Goal: Task Accomplishment & Management: Contribute content

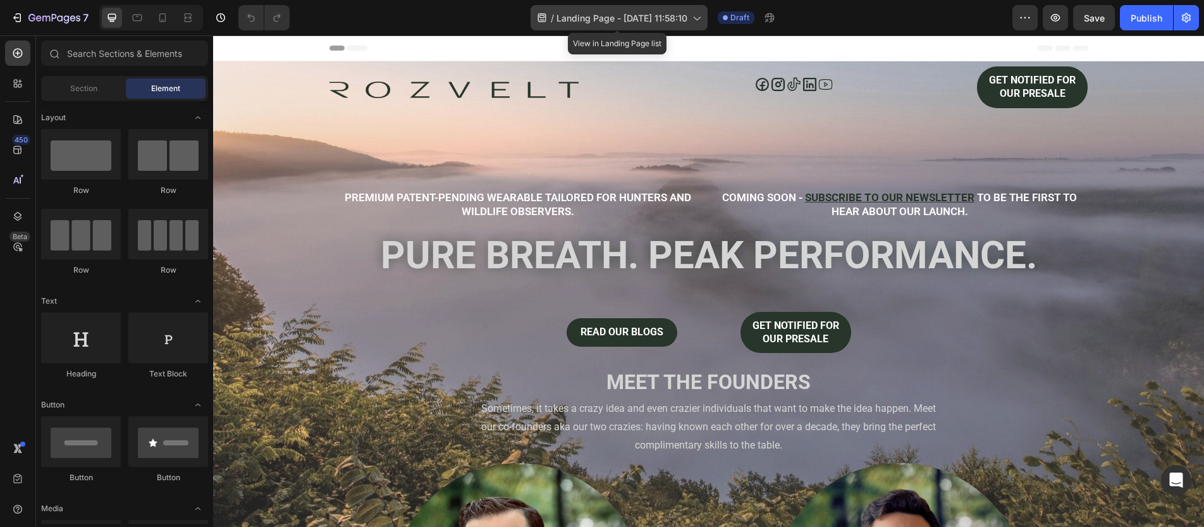
click at [568, 15] on span "Landing Page - [DATE] 11:58:10" at bounding box center [621, 17] width 131 height 13
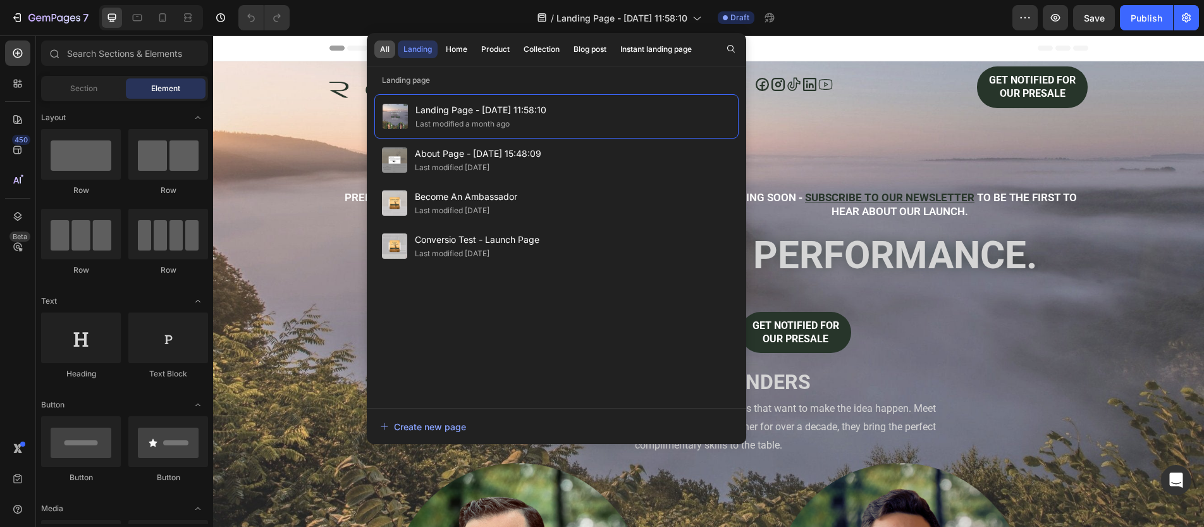
click at [382, 46] on div "All" at bounding box center [384, 49] width 9 height 11
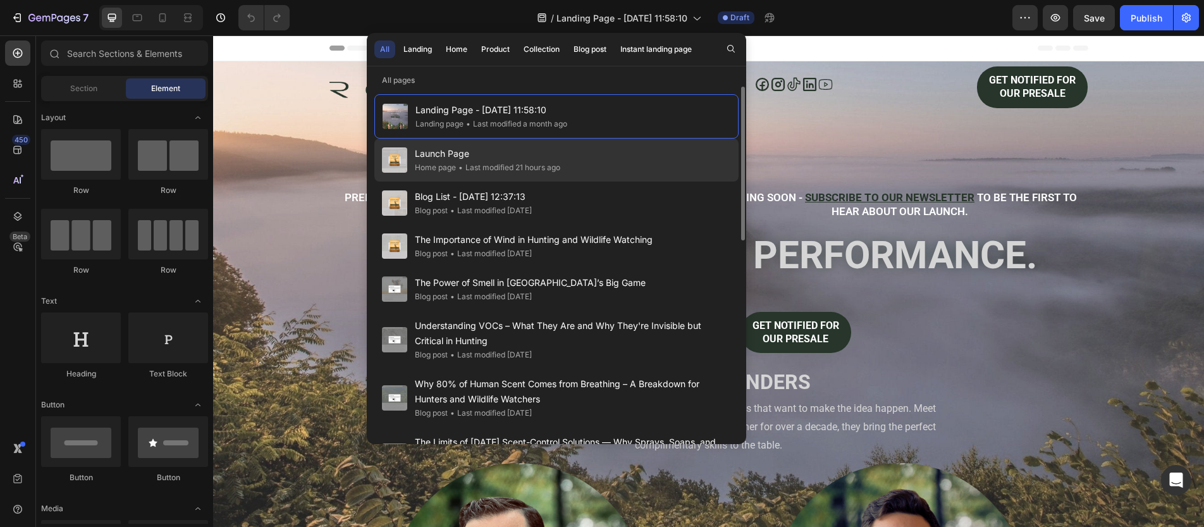
click at [467, 146] on span "Launch Page" at bounding box center [487, 153] width 145 height 15
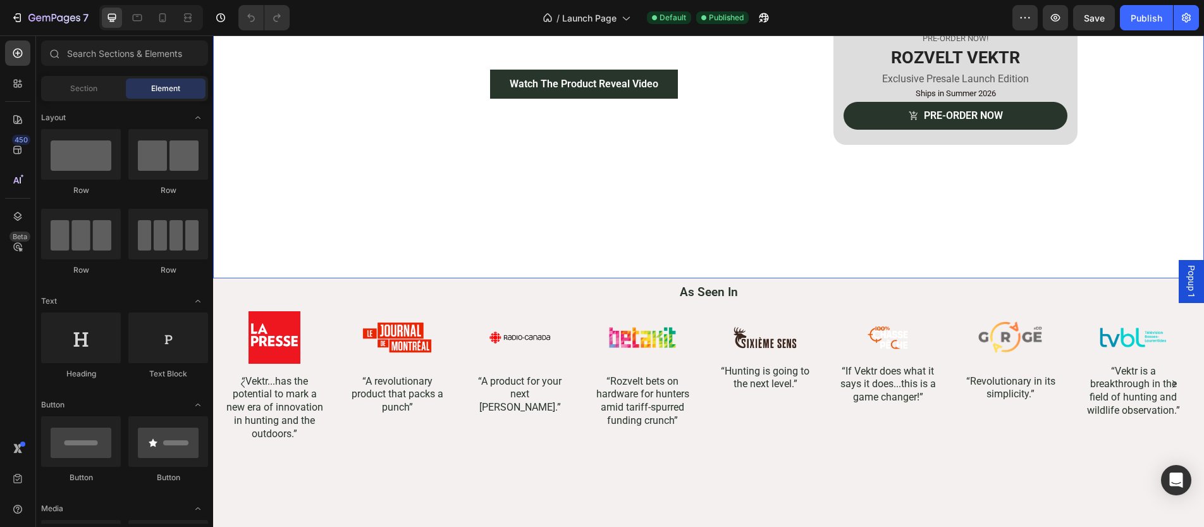
scroll to position [343, 0]
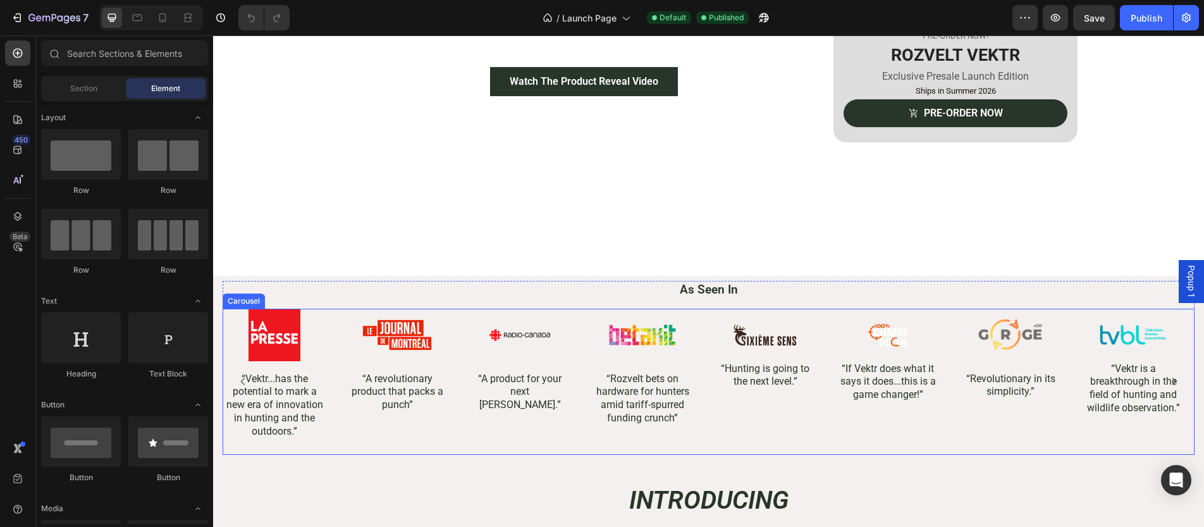
click at [761, 432] on div "Image “Hunting is going to the next level.” Text Block" at bounding box center [765, 380] width 104 height 145
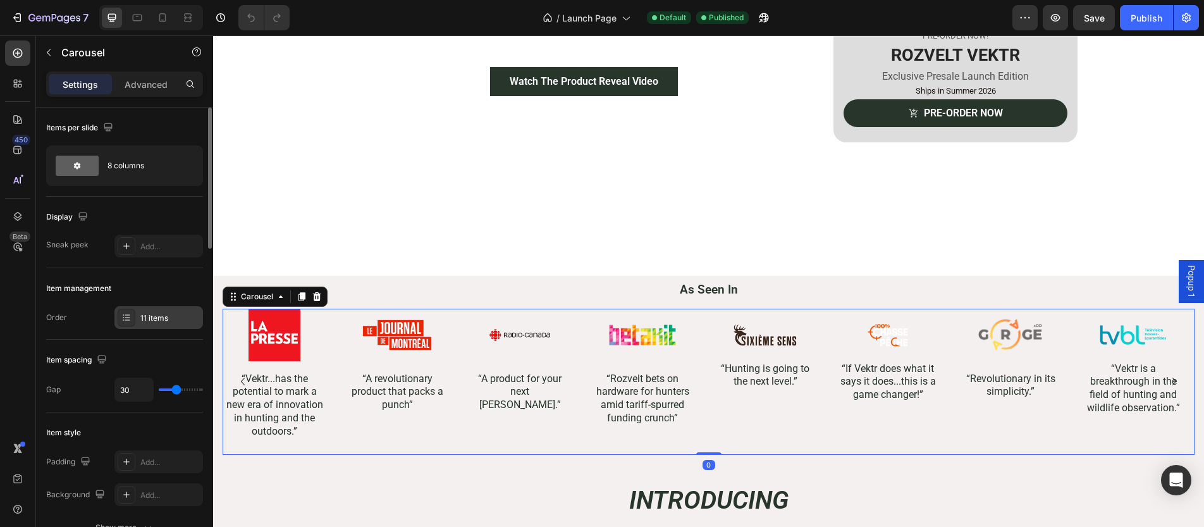
click at [173, 319] on div "11 items" at bounding box center [169, 317] width 59 height 11
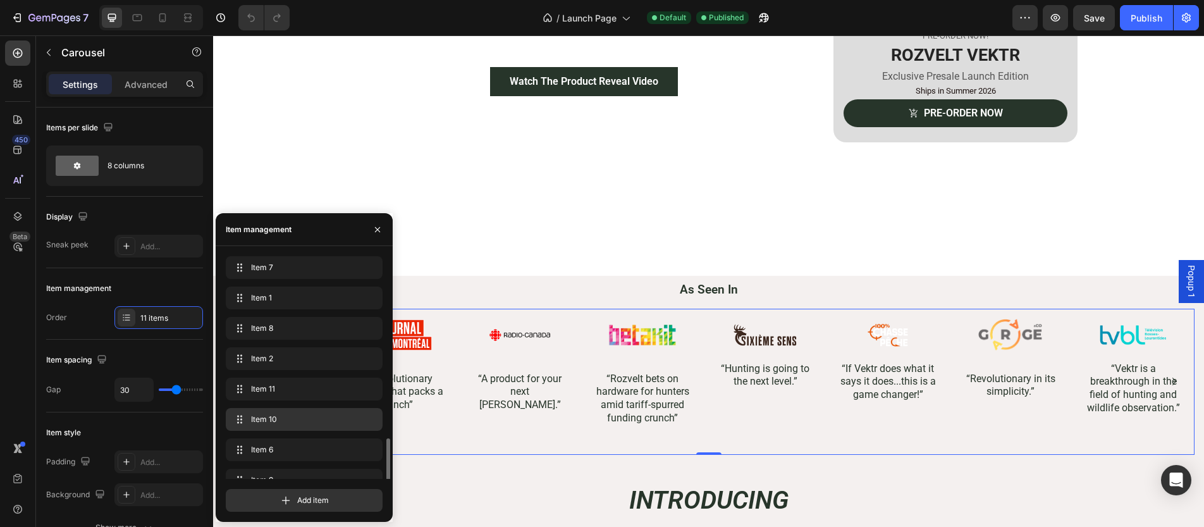
scroll to position [109, 0]
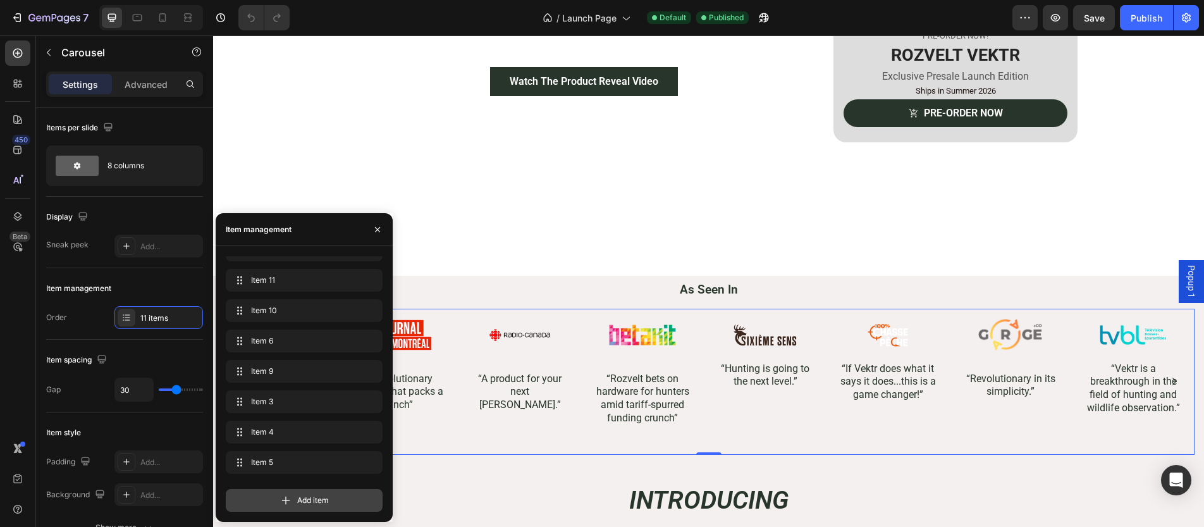
click at [315, 497] on span "Add item" at bounding box center [313, 499] width 32 height 11
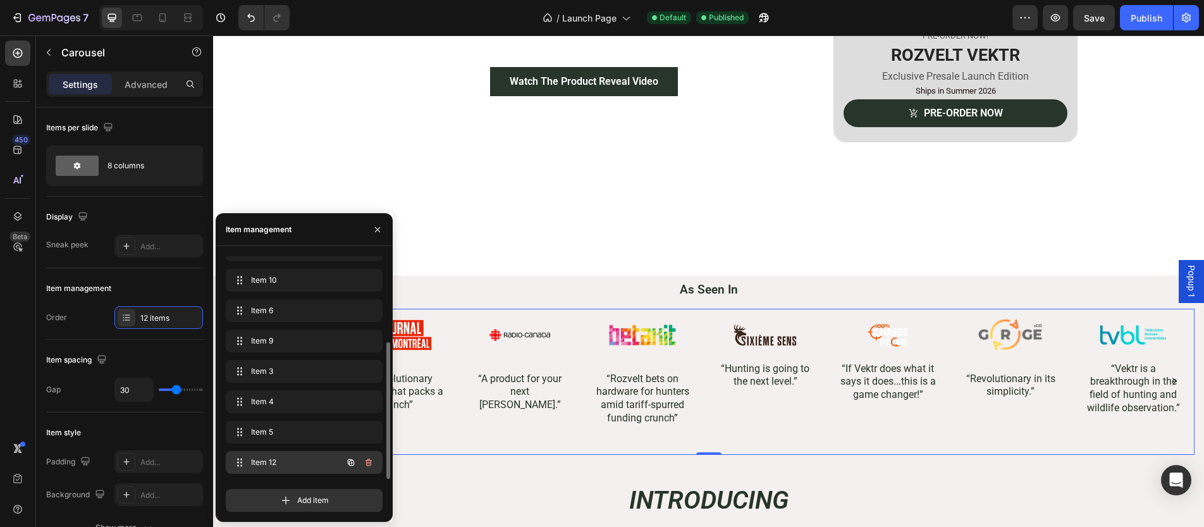
click at [290, 467] on span "Item 12" at bounding box center [286, 461] width 71 height 11
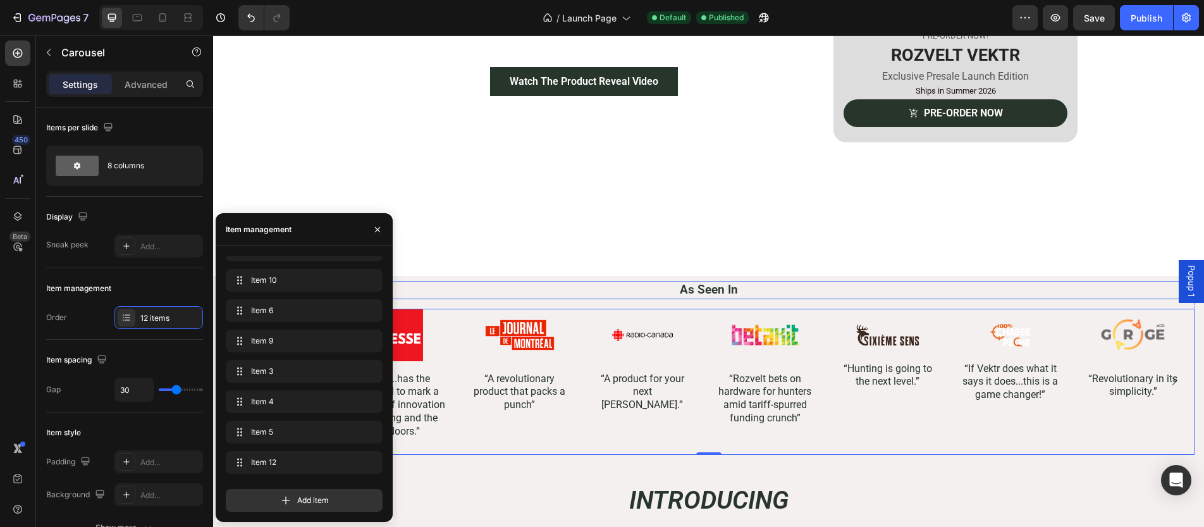
click at [446, 283] on h2 "As Seen In" at bounding box center [709, 290] width 972 height 18
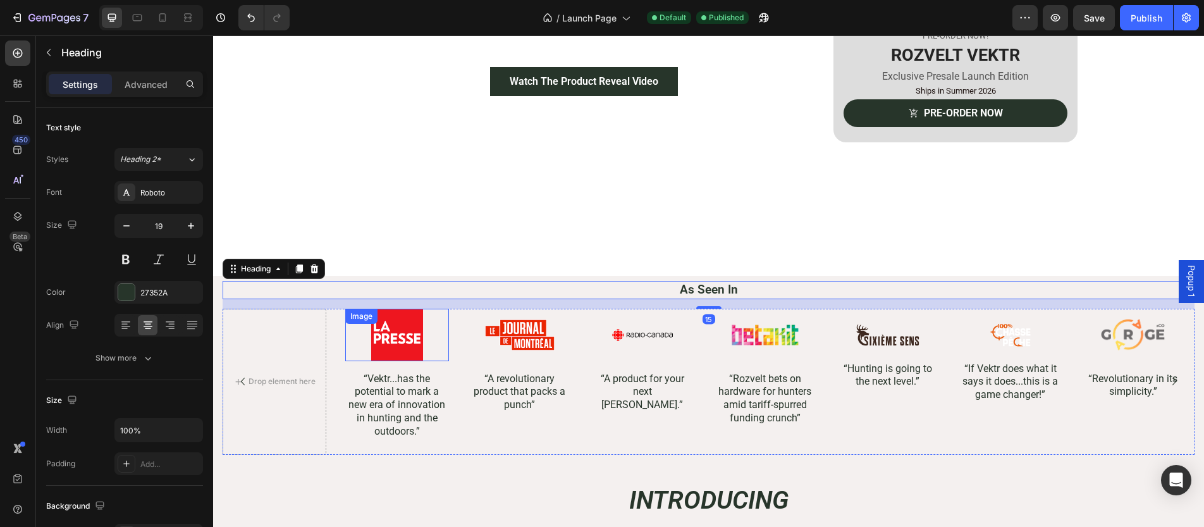
click at [369, 341] on img at bounding box center [397, 334] width 70 height 52
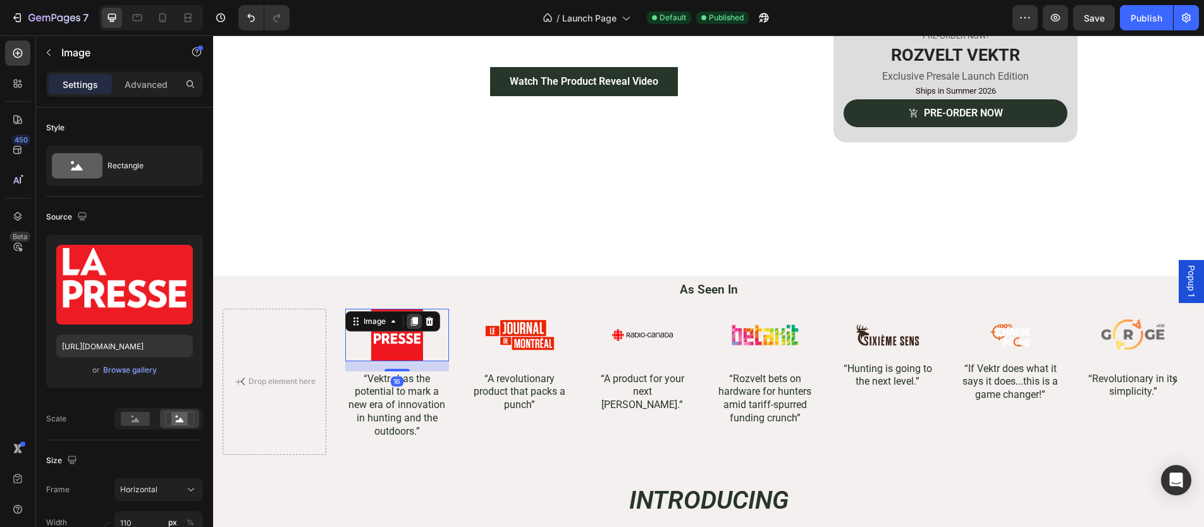
click at [412, 317] on icon at bounding box center [414, 321] width 7 height 9
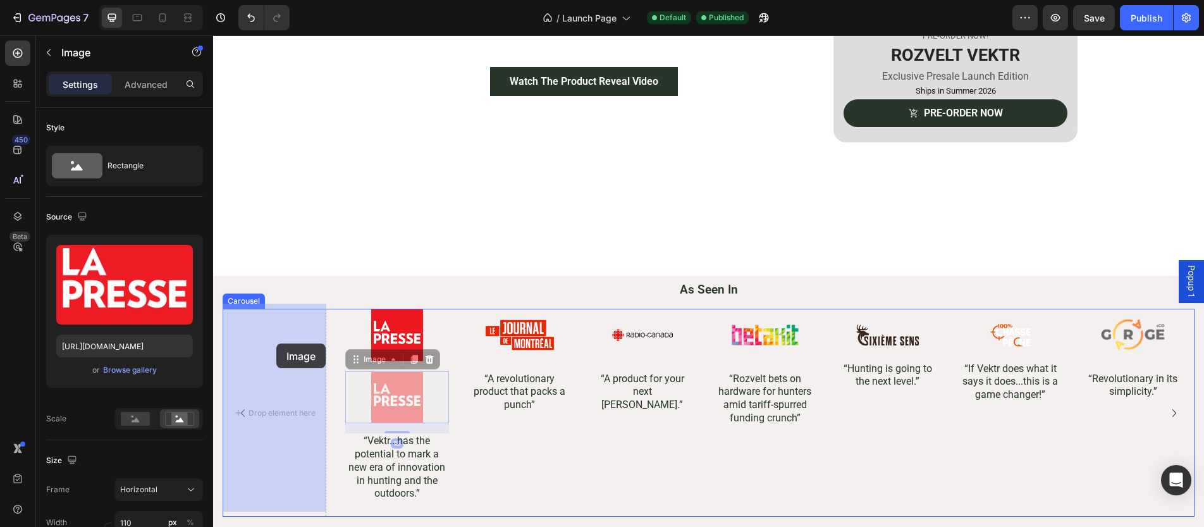
drag, startPoint x: 357, startPoint y: 353, endPoint x: 279, endPoint y: 343, distance: 78.4
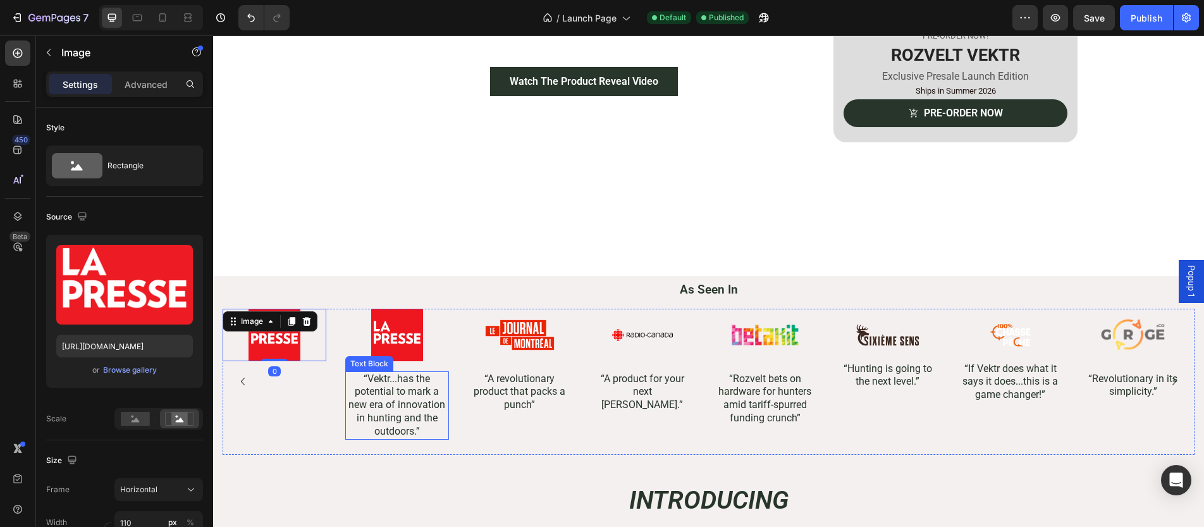
click at [385, 383] on p "“Vektr...has the potential to mark a new era of innovation in hunting and the o…" at bounding box center [396, 405] width 101 height 66
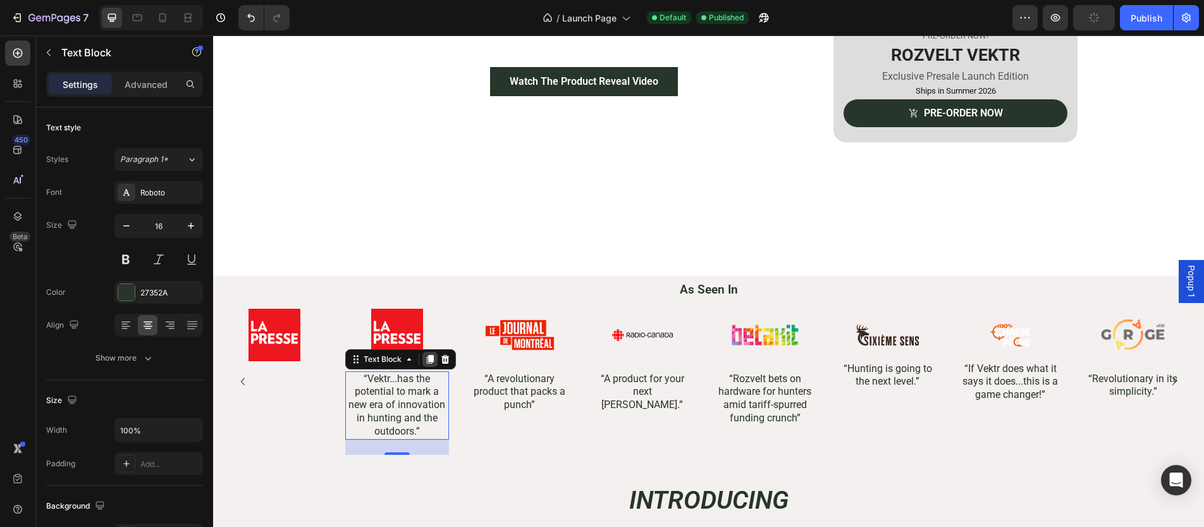
click at [430, 355] on icon at bounding box center [430, 359] width 7 height 9
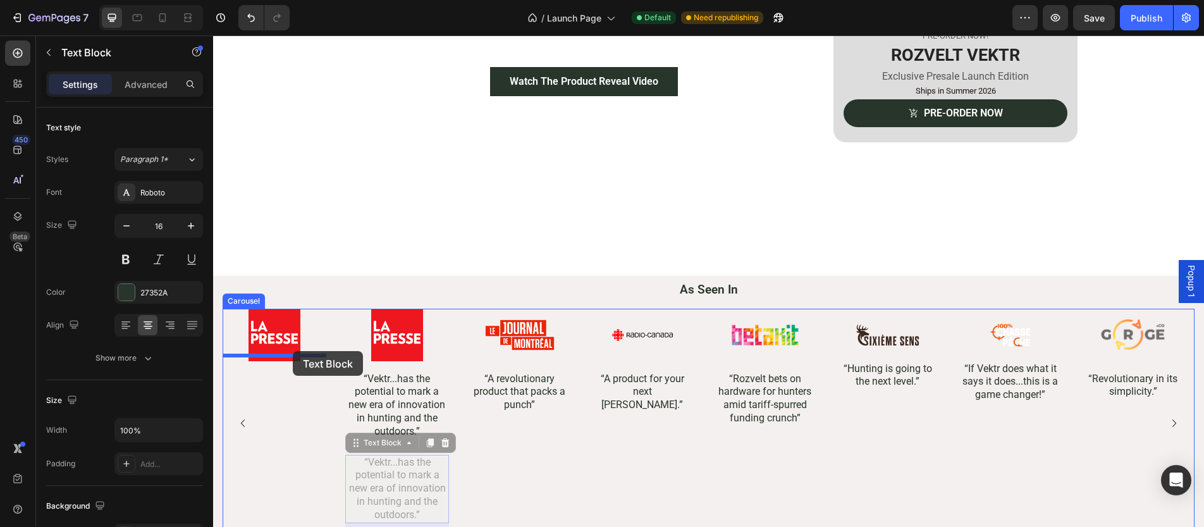
drag, startPoint x: 370, startPoint y: 432, endPoint x: 293, endPoint y: 351, distance: 112.2
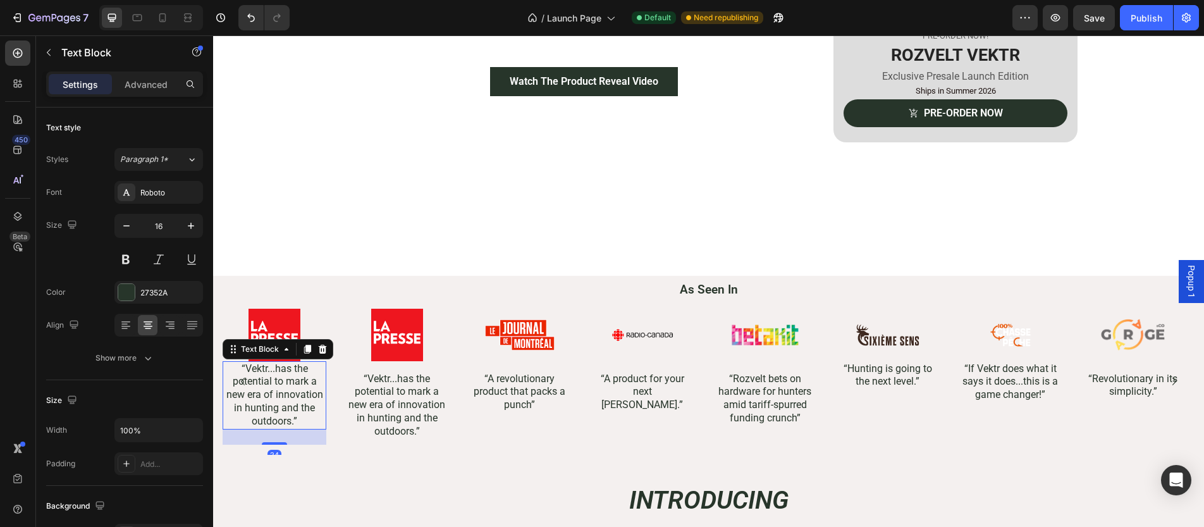
click at [281, 388] on p "“Vektr...has the potential to mark a new era of innovation in hunting and the o…" at bounding box center [274, 395] width 101 height 66
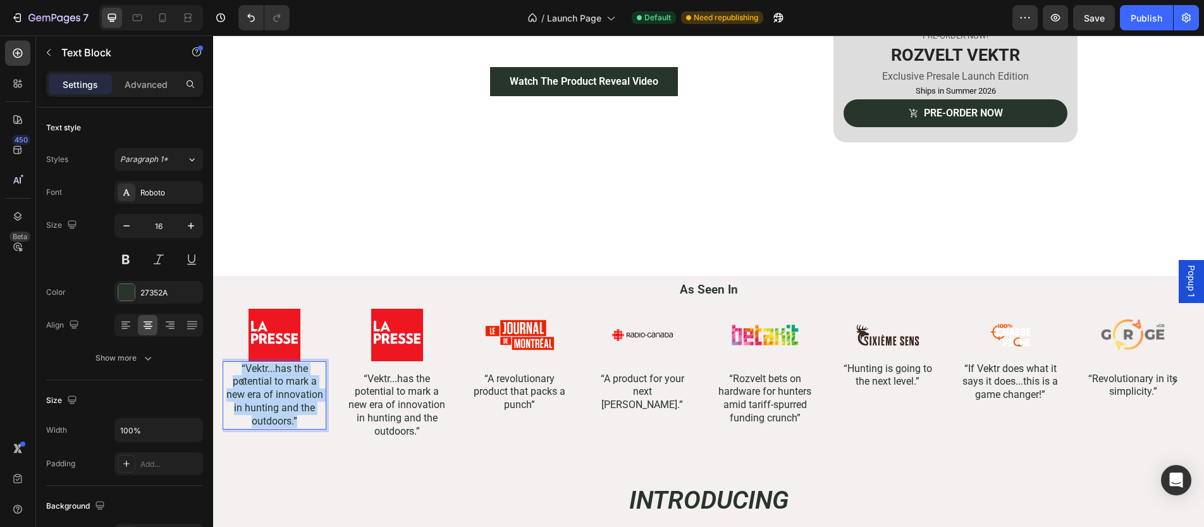
click at [281, 388] on p "“Vektr...has the potential to mark a new era of innovation in hunting and the o…" at bounding box center [274, 395] width 101 height 66
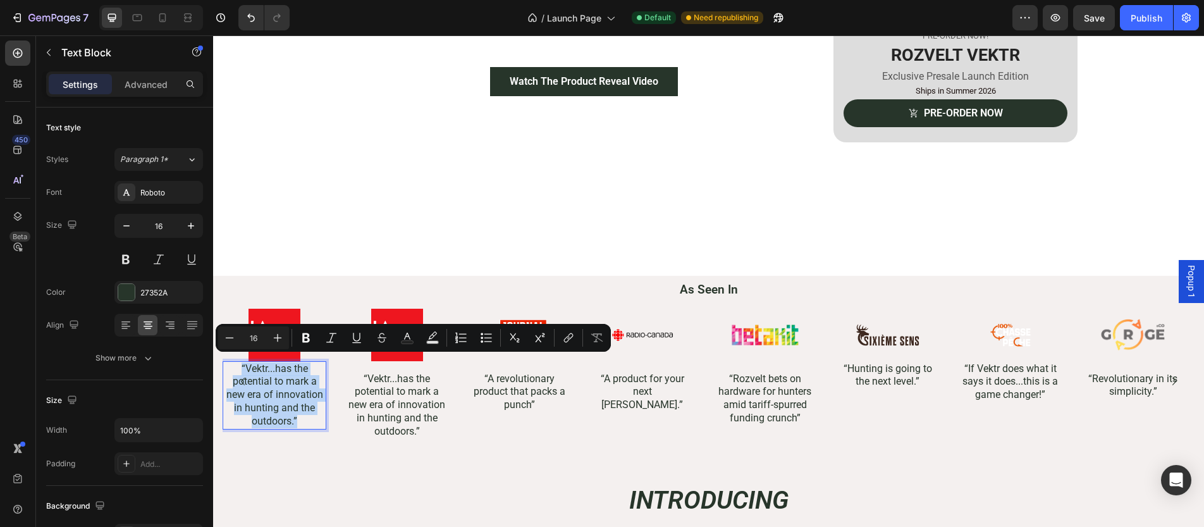
click at [265, 375] on p "“Vektr...has the potential to mark a new era of innovation in hunting and the o…" at bounding box center [274, 395] width 101 height 66
drag, startPoint x: 247, startPoint y: 362, endPoint x: 291, endPoint y: 421, distance: 74.0
click at [291, 421] on p "“Vektr...has the potential to mark a new era of innovation in hunting and the o…" at bounding box center [274, 395] width 101 height 66
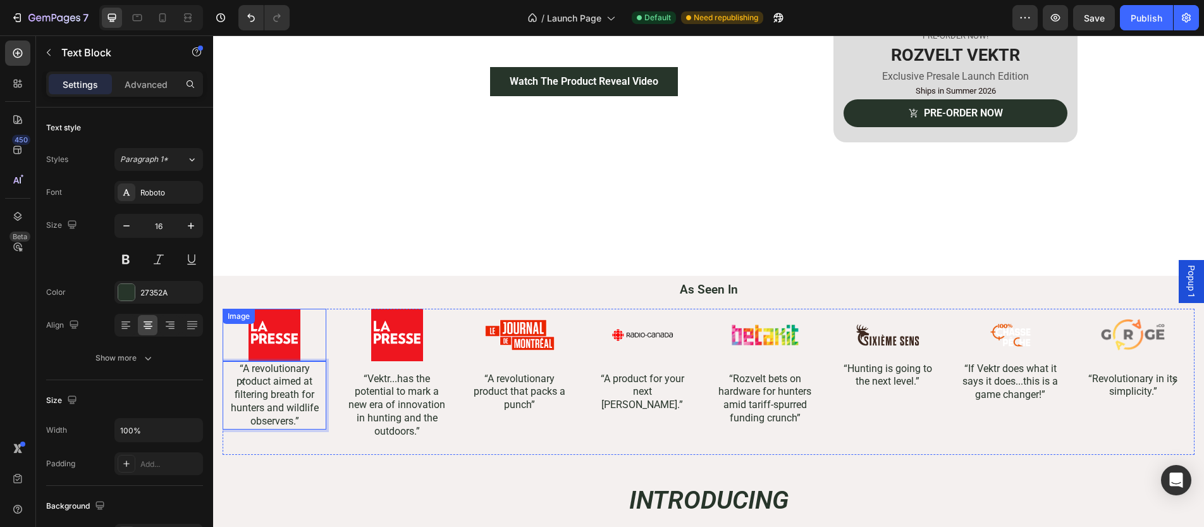
click at [268, 330] on img at bounding box center [275, 334] width 70 height 52
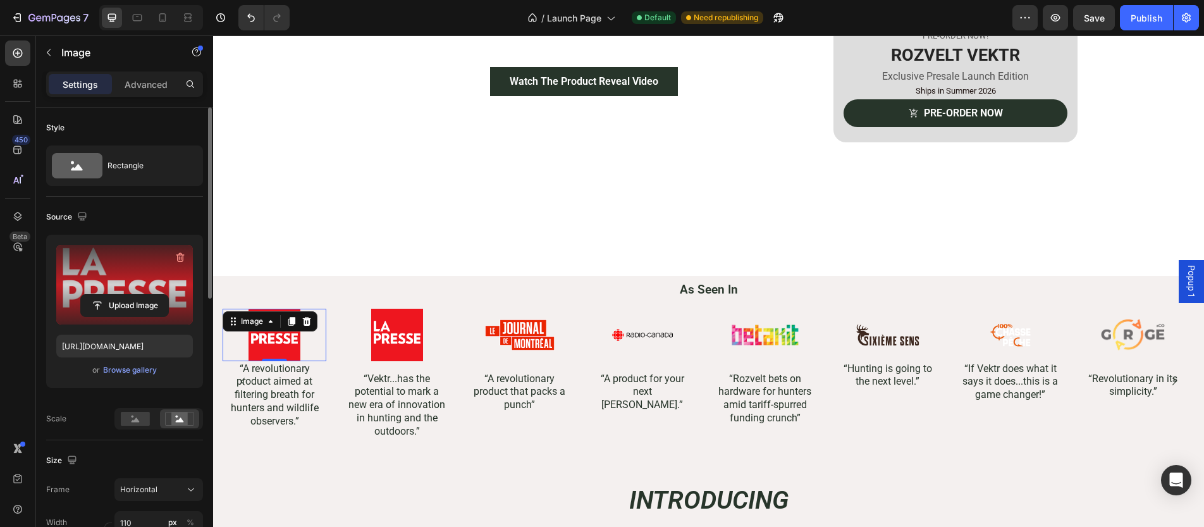
click at [96, 291] on label at bounding box center [124, 285] width 137 height 80
click at [96, 295] on input "file" at bounding box center [124, 305] width 87 height 21
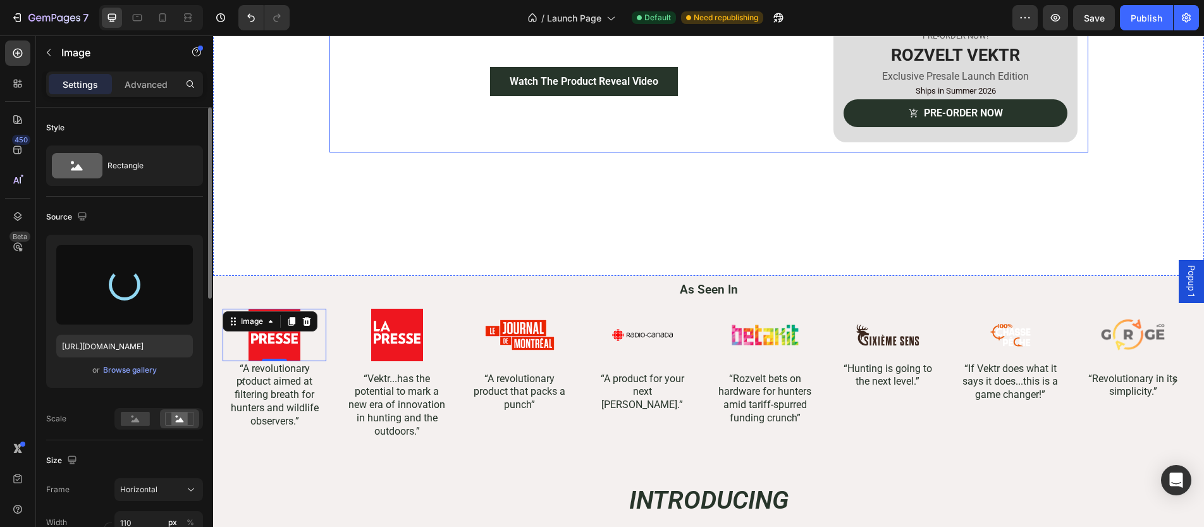
type input "https://cdn.shopify.com/s/files/1/0931/8128/0329/files/gempages_576006936697242…"
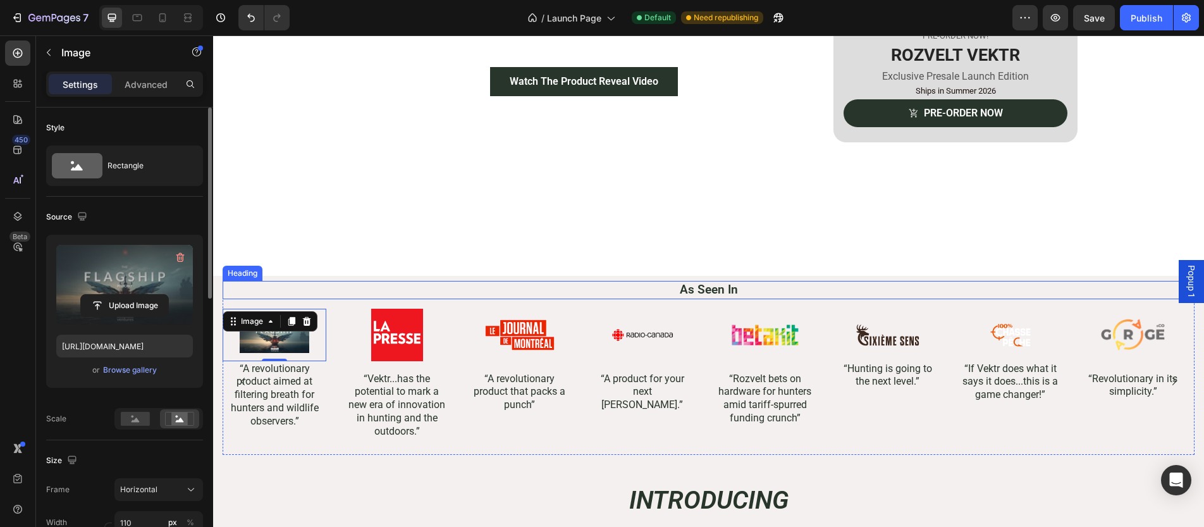
click at [475, 289] on h2 "As Seen In" at bounding box center [709, 290] width 972 height 18
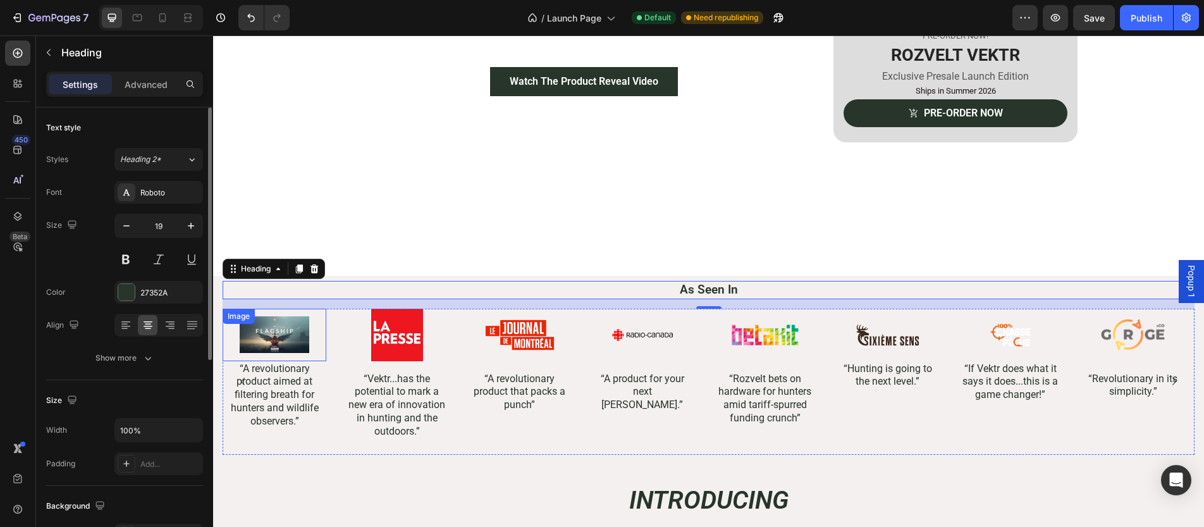
click at [273, 339] on img at bounding box center [275, 334] width 70 height 52
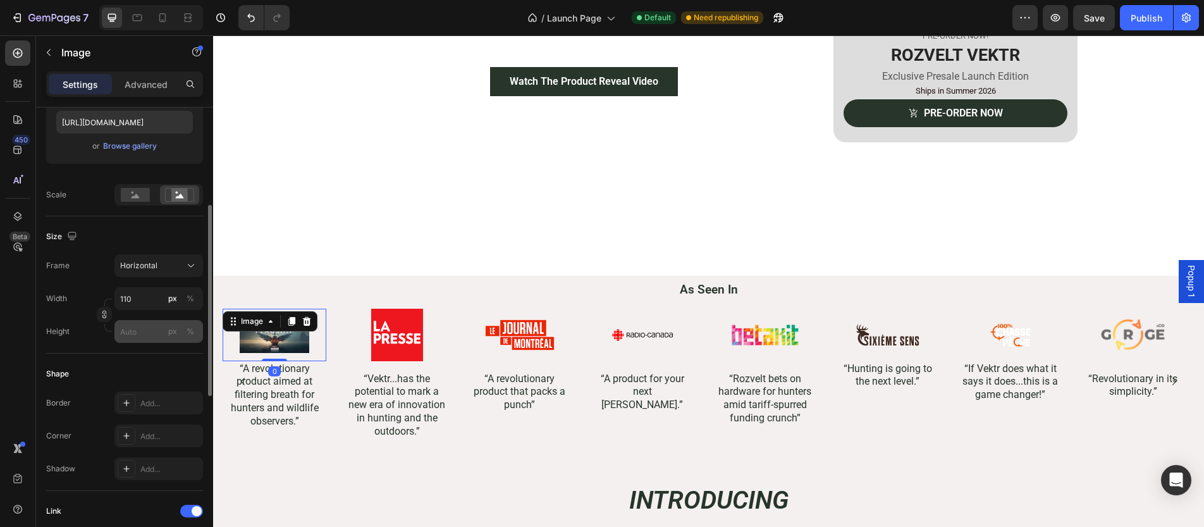
scroll to position [310, 0]
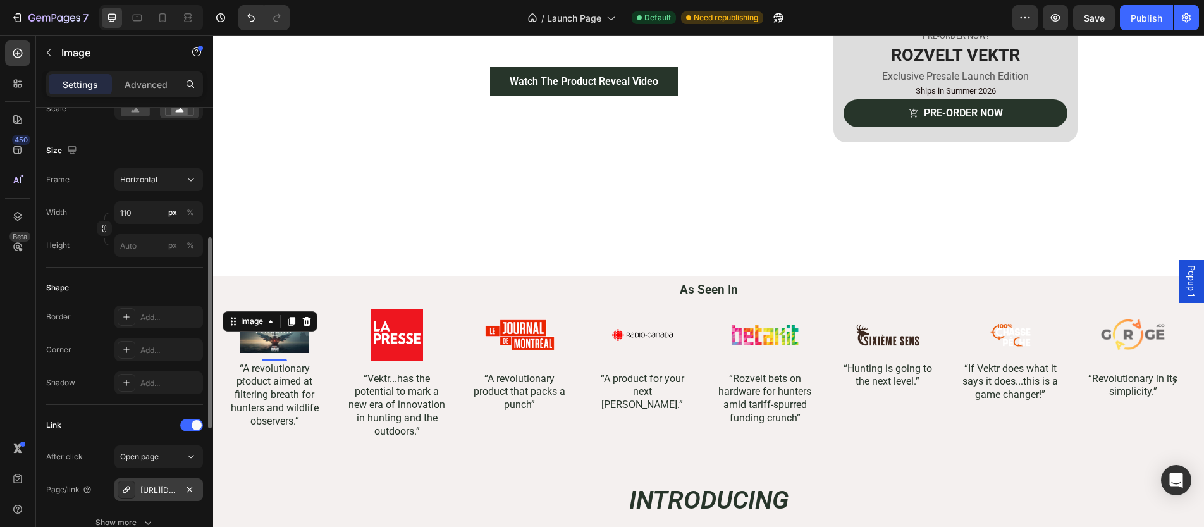
click at [163, 487] on div "https://www.lapresse.ca/affaires/2025-08-11/pme-inspiration/un-masque-pour-appr…" at bounding box center [158, 489] width 37 height 11
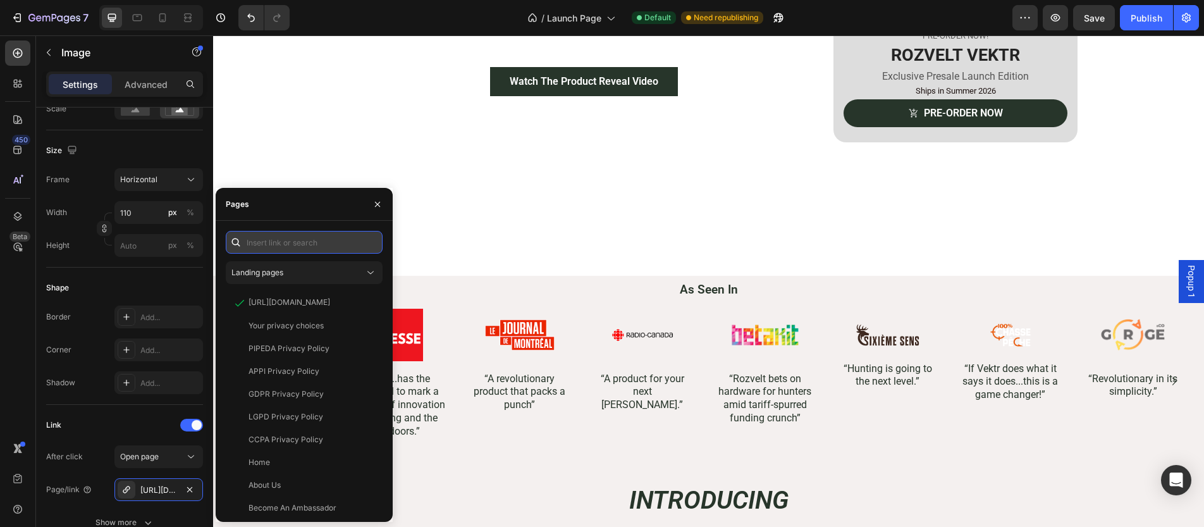
click at [352, 238] on input "text" at bounding box center [304, 242] width 157 height 23
paste input "https://open.spotify.com/episode/7GcMcQ0qo2CP4NuLUSyXte?si=2b36bde706a647f1"
type input "https://open.spotify.com/episode/7GcMcQ0qo2CP4NuLUSyXte?si=2b36bde706a647f1"
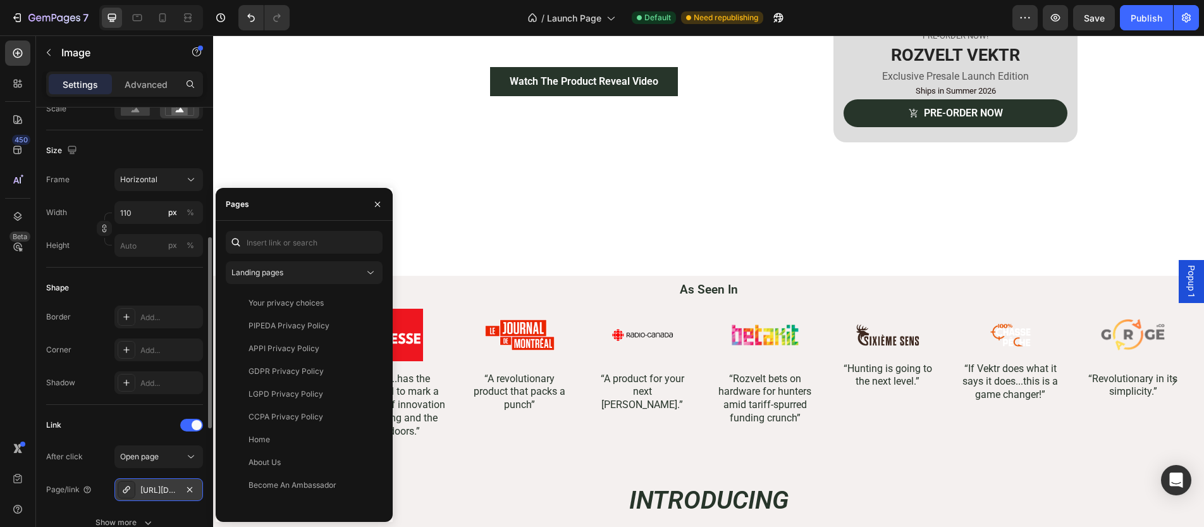
click at [151, 495] on div "https://open.spotify.com/episode/7GcMcQ0qo2CP4NuLUSyXte?si=2b36bde706a647f1" at bounding box center [158, 489] width 37 height 11
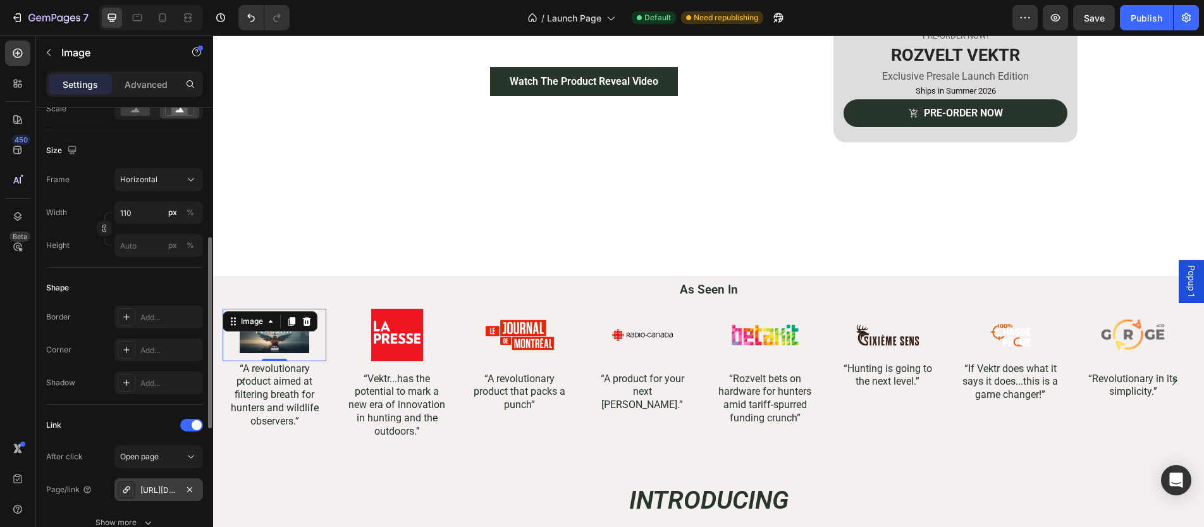
click at [151, 495] on div "https://open.spotify.com/episode/7GcMcQ0qo2CP4NuLUSyXte?si=2b36bde706a647f1" at bounding box center [158, 489] width 37 height 11
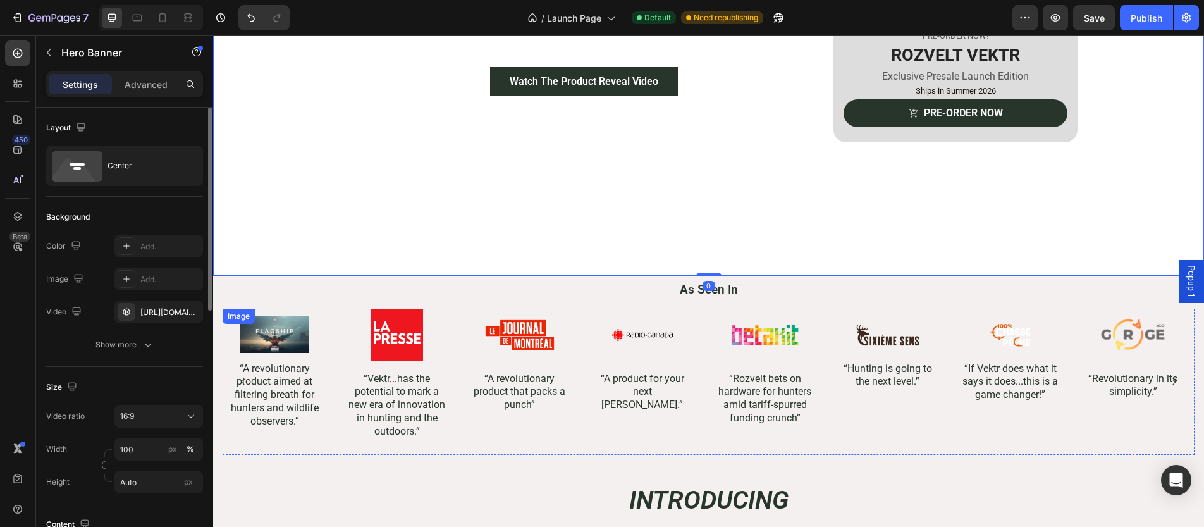
click at [253, 328] on img at bounding box center [275, 334] width 70 height 52
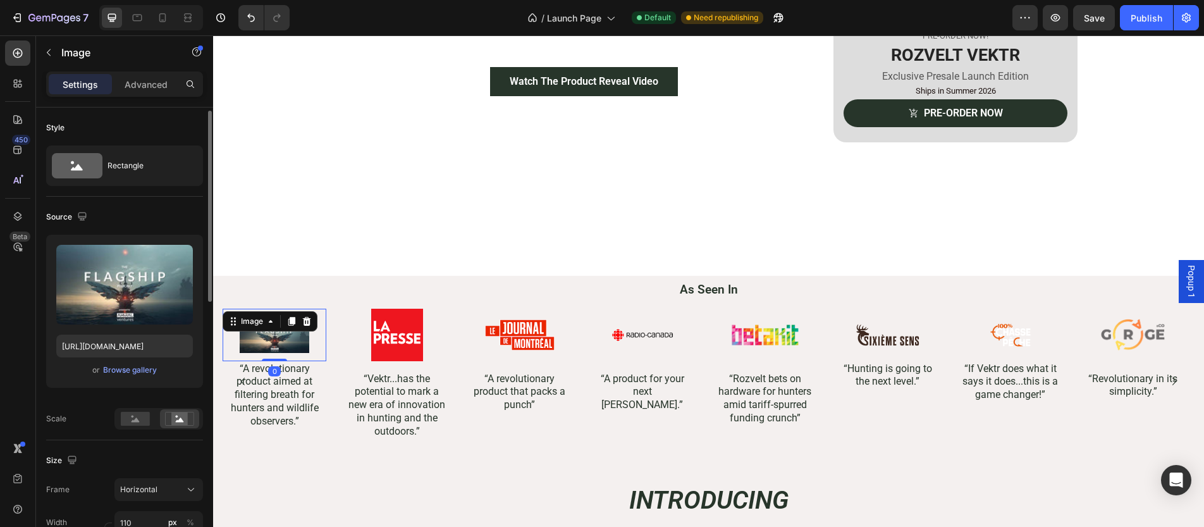
scroll to position [423, 0]
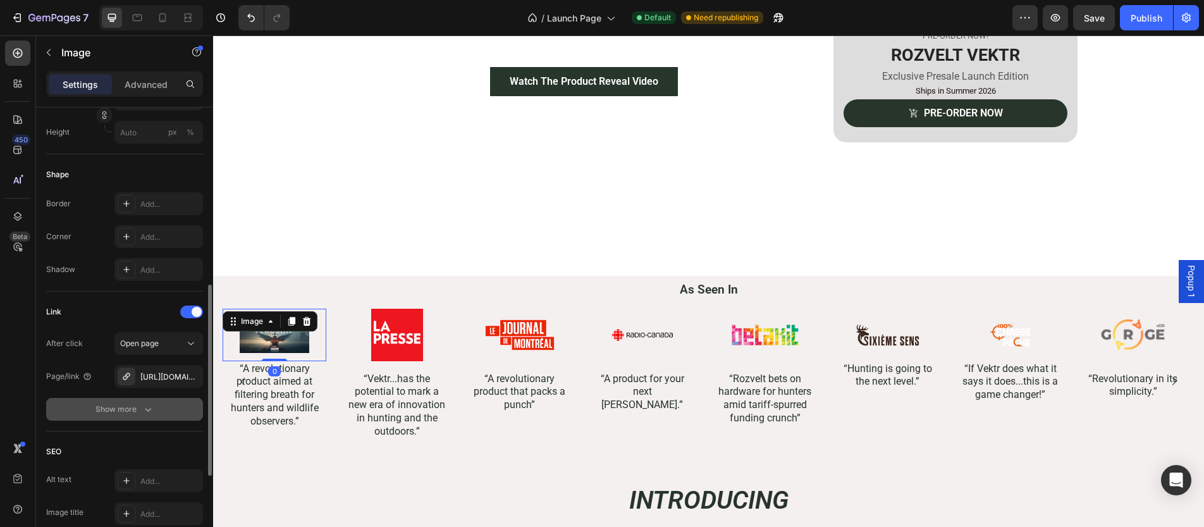
click at [133, 405] on div "Show more" at bounding box center [124, 409] width 59 height 13
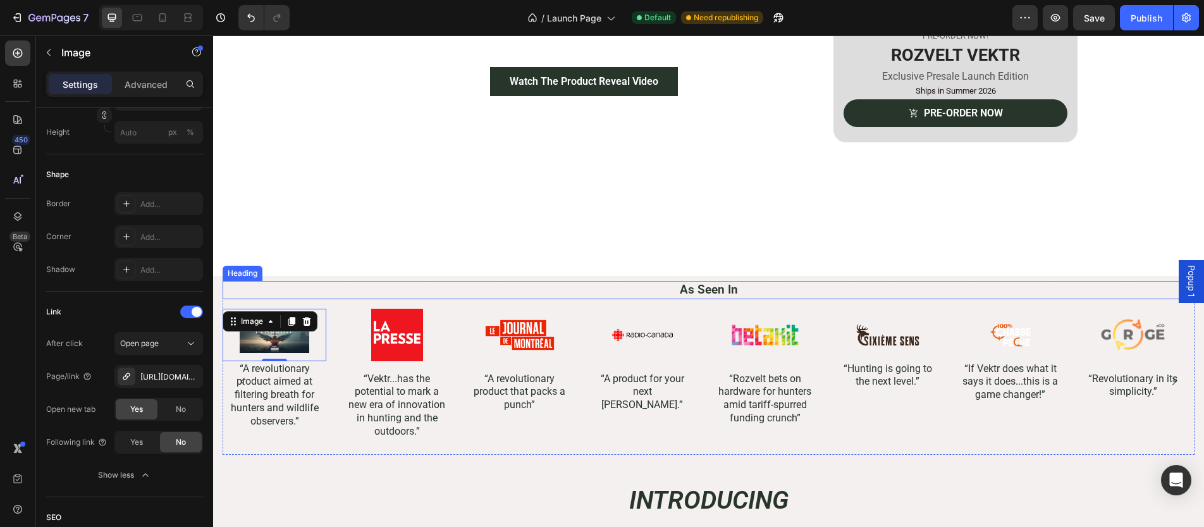
click at [346, 284] on h2 "As Seen In" at bounding box center [709, 290] width 972 height 18
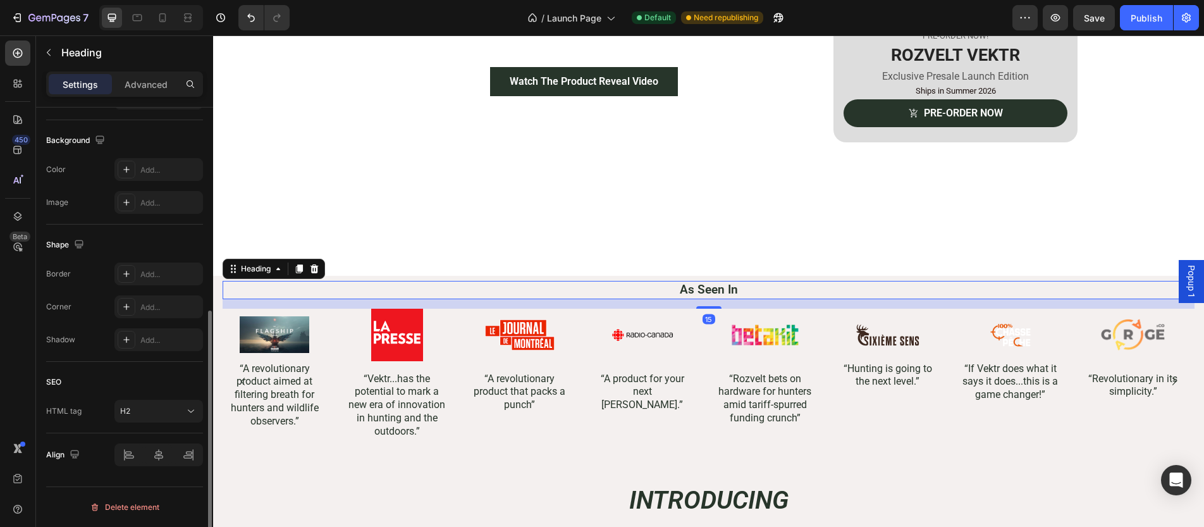
scroll to position [0, 0]
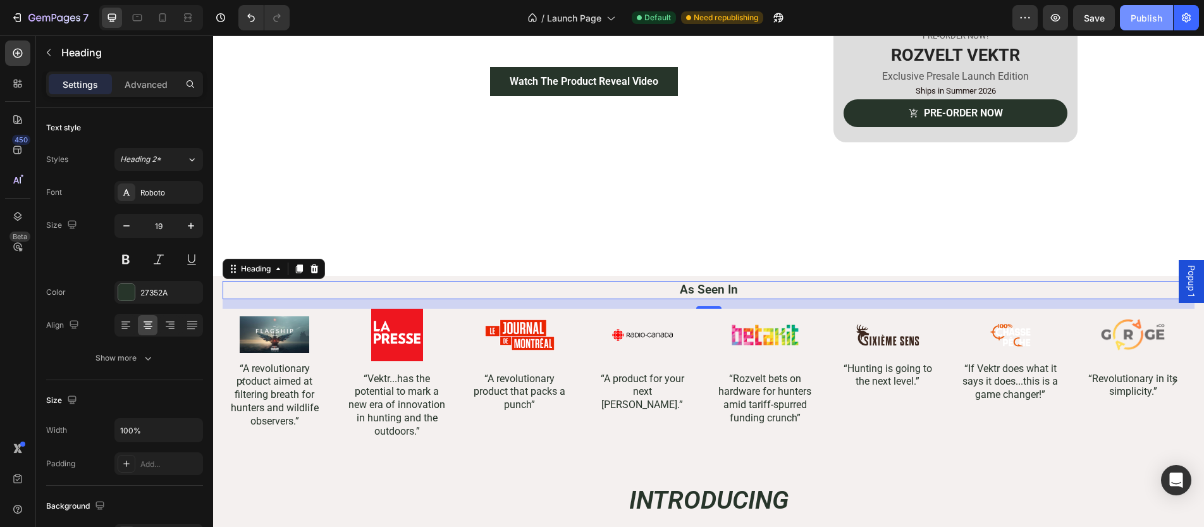
click at [1162, 15] on button "Publish" at bounding box center [1146, 17] width 53 height 25
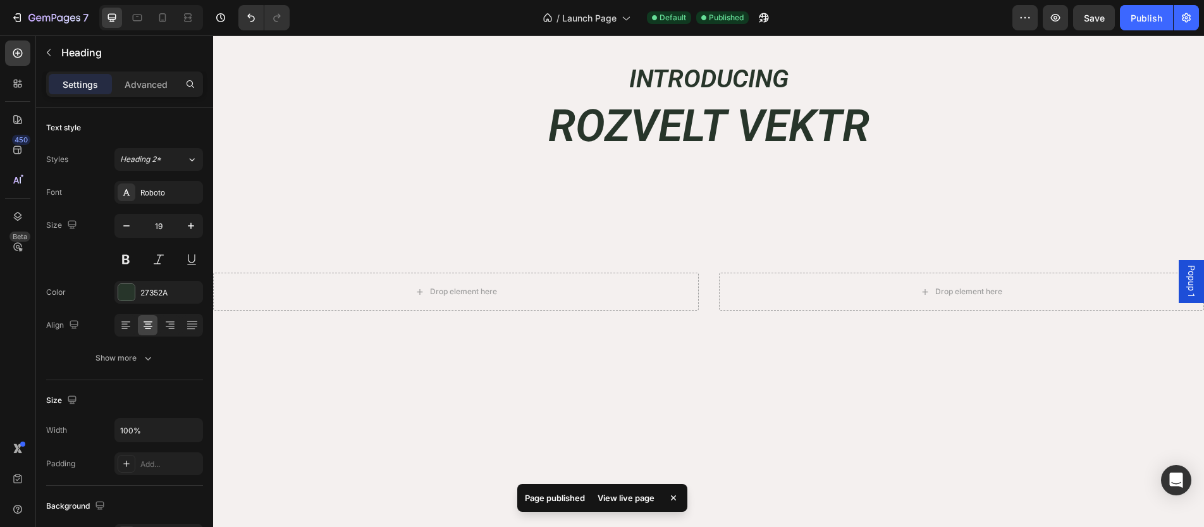
scroll to position [429, 0]
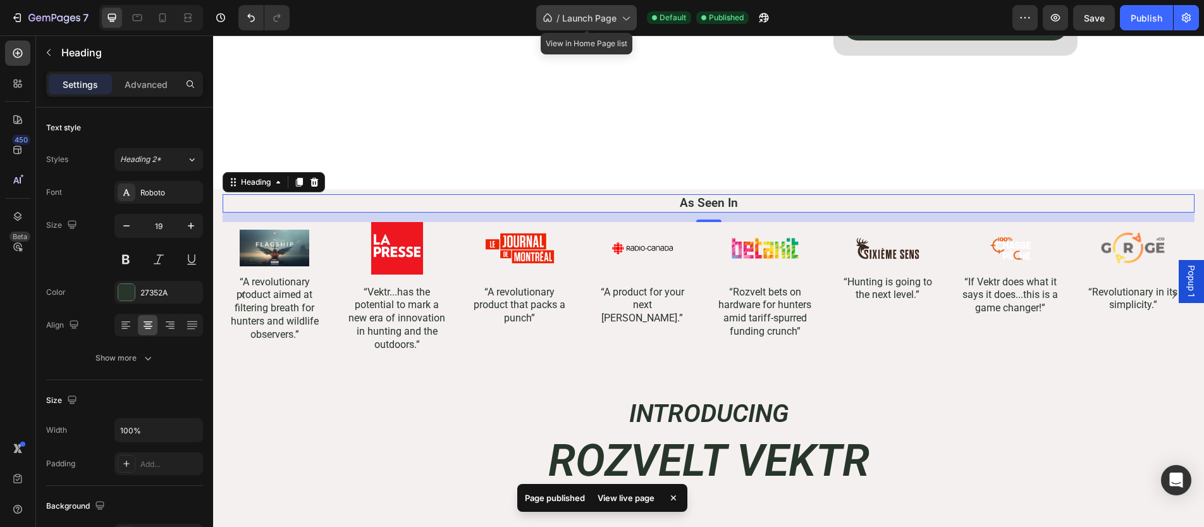
click at [578, 15] on span "Launch Page" at bounding box center [589, 17] width 54 height 13
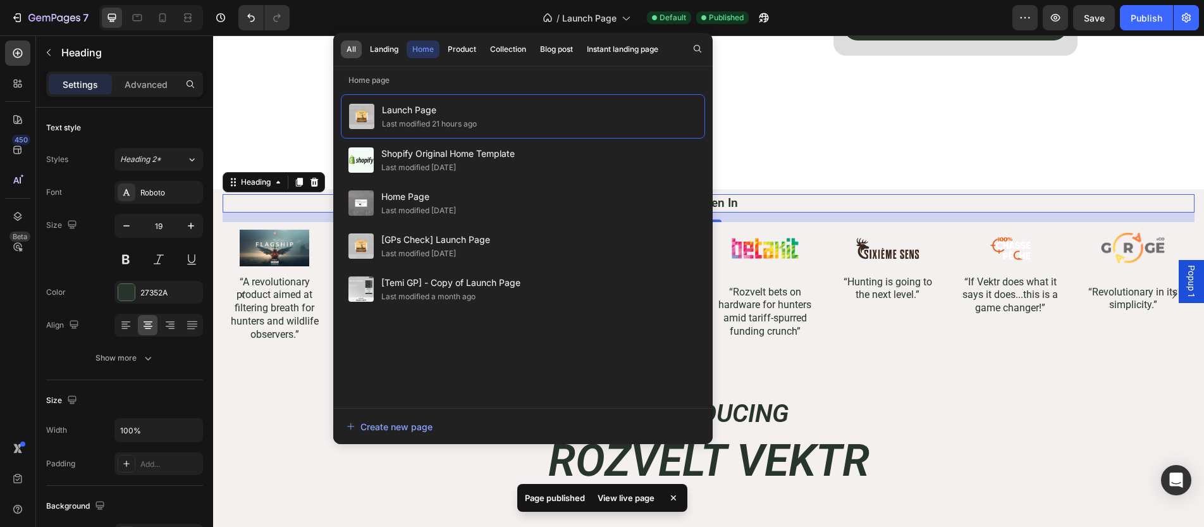
click at [355, 51] on div "All" at bounding box center [350, 49] width 9 height 11
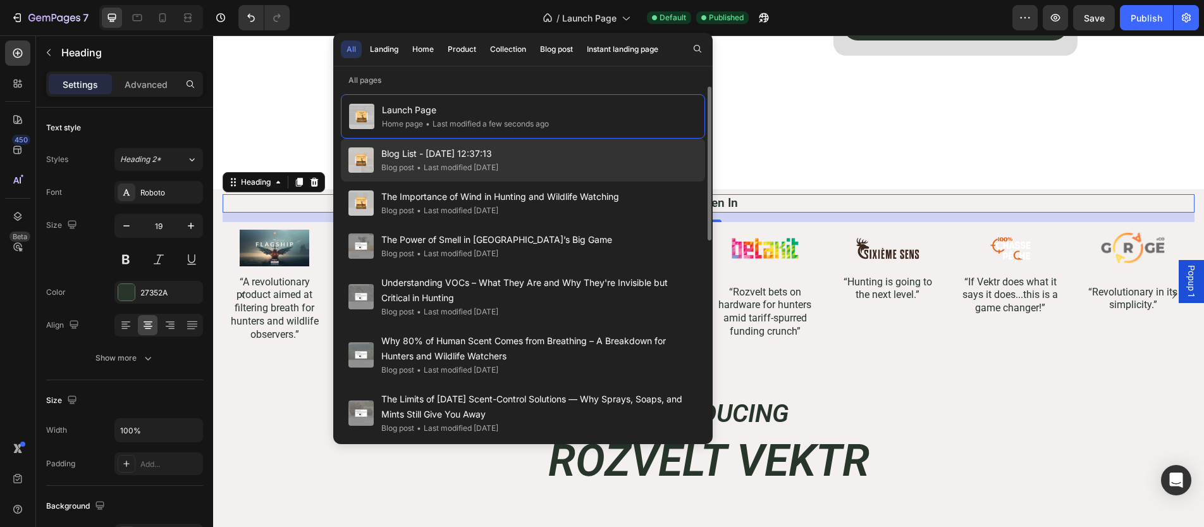
click at [470, 146] on span "Blog List - [DATE] 12:37:13" at bounding box center [439, 153] width 117 height 15
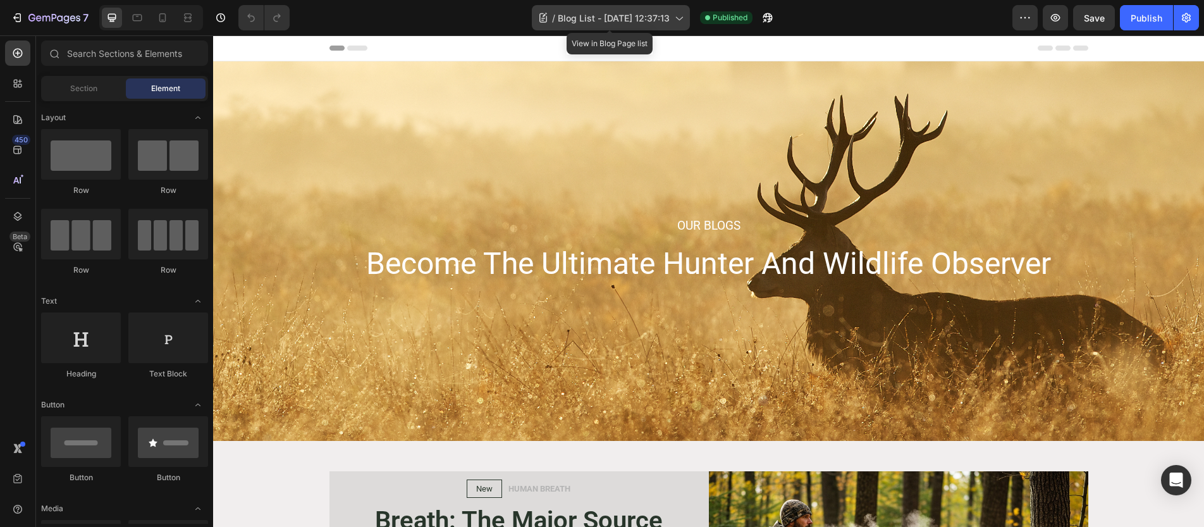
click at [612, 18] on span "Blog List - [DATE] 12:37:13" at bounding box center [614, 17] width 112 height 13
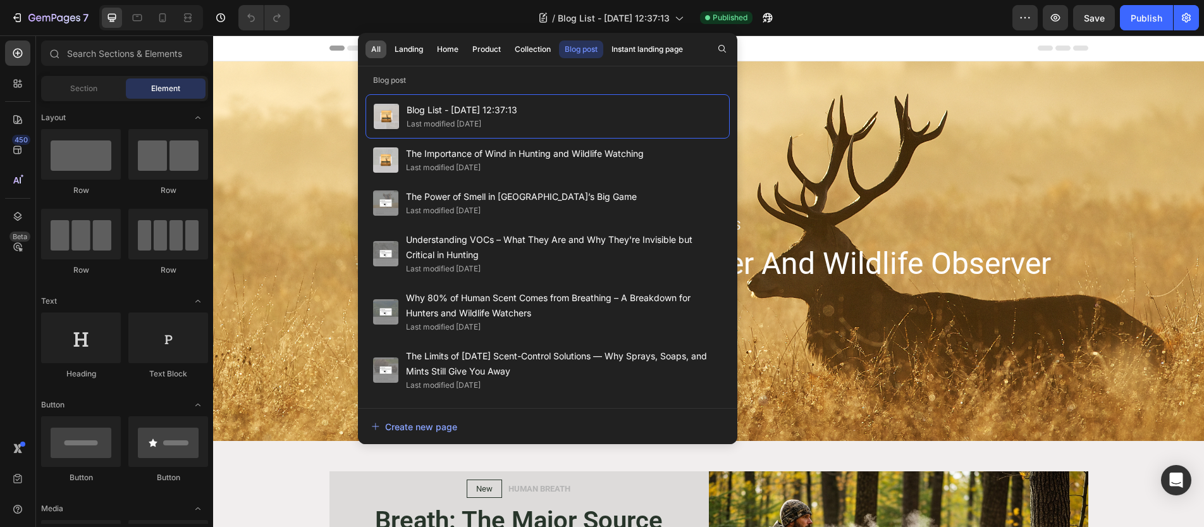
click at [389, 53] on button "All" at bounding box center [409, 49] width 40 height 18
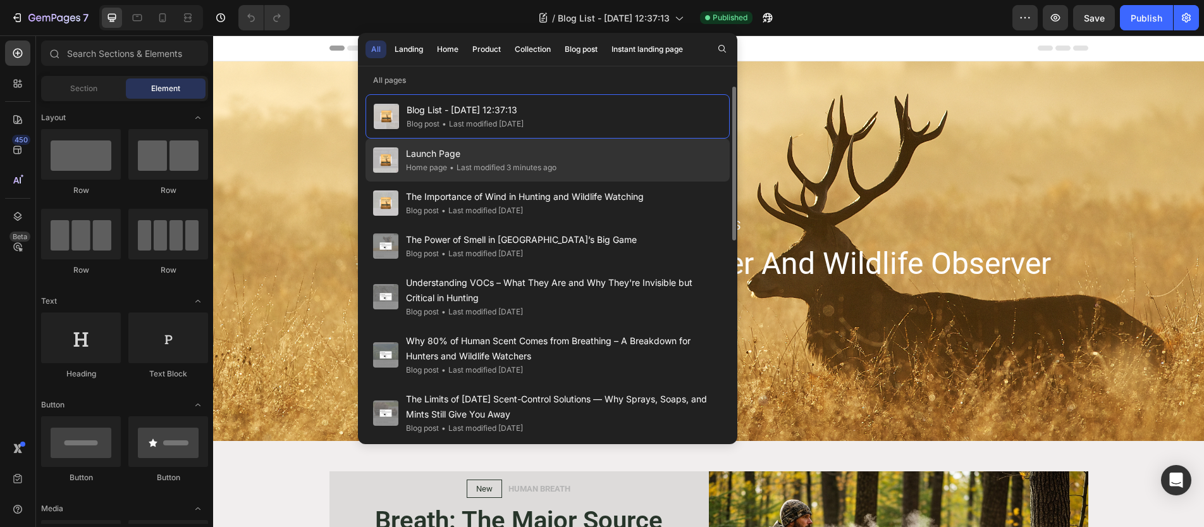
click at [458, 181] on div "Launch Page Home page • Last modified 3 minutes ago" at bounding box center [547, 202] width 364 height 43
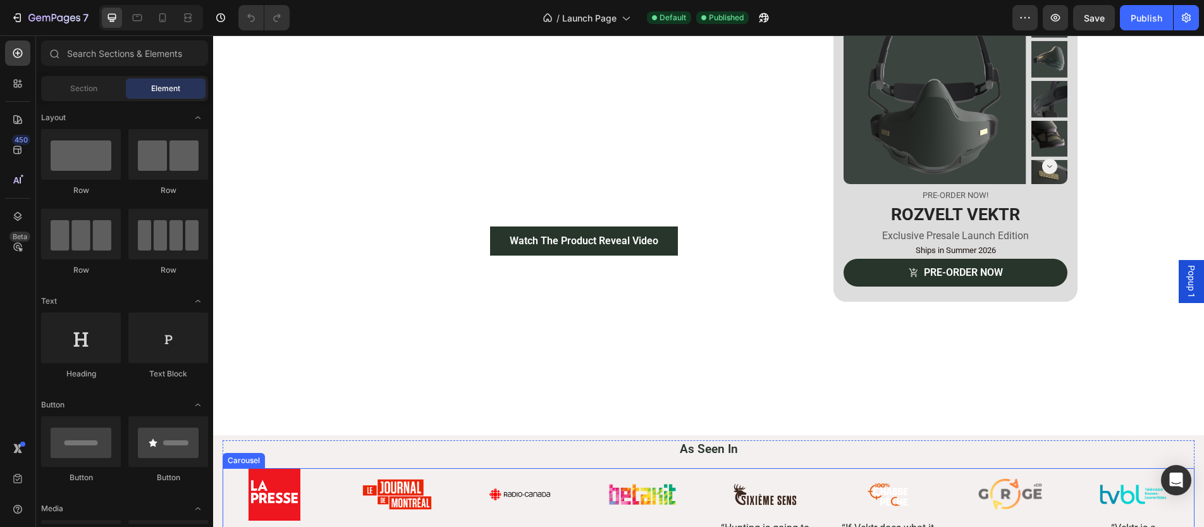
scroll to position [453, 0]
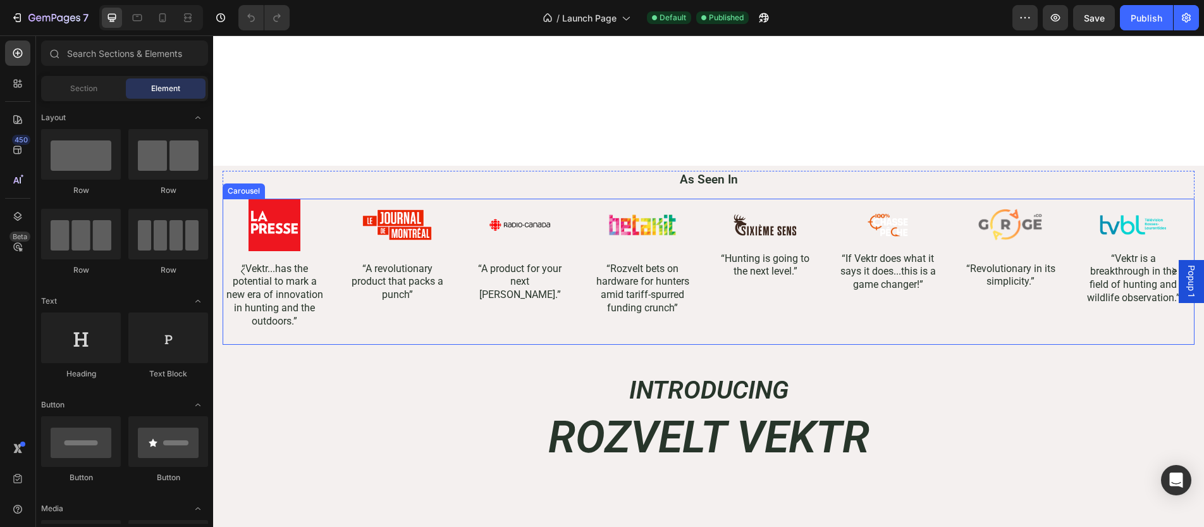
click at [246, 265] on icon "Carousel Back Arrow" at bounding box center [242, 271] width 15 height 15
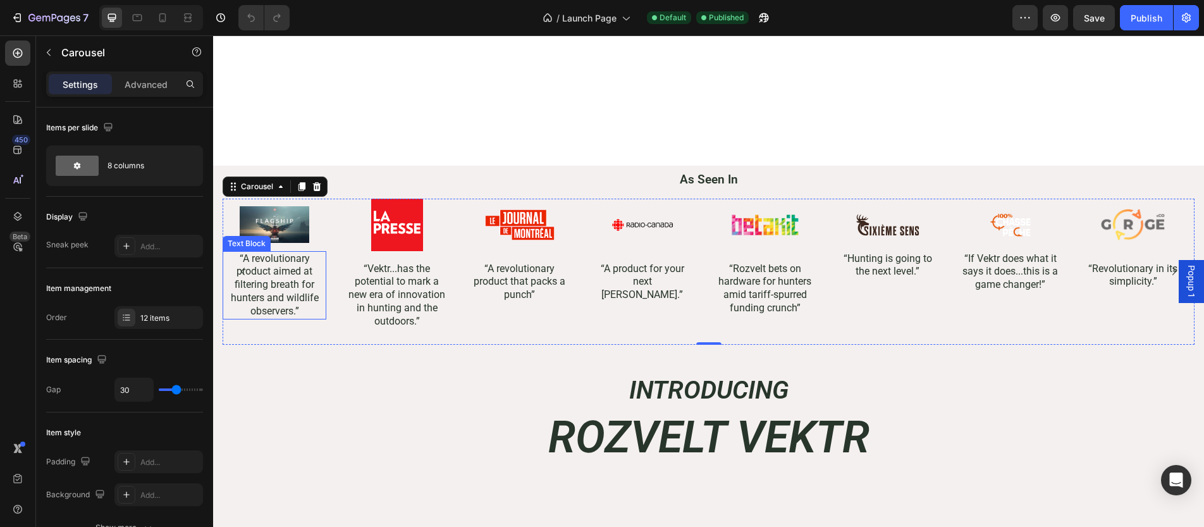
click at [279, 262] on p "“A revolutionary product aimed at filtering breath for hunters and wildlife obs…" at bounding box center [274, 285] width 101 height 66
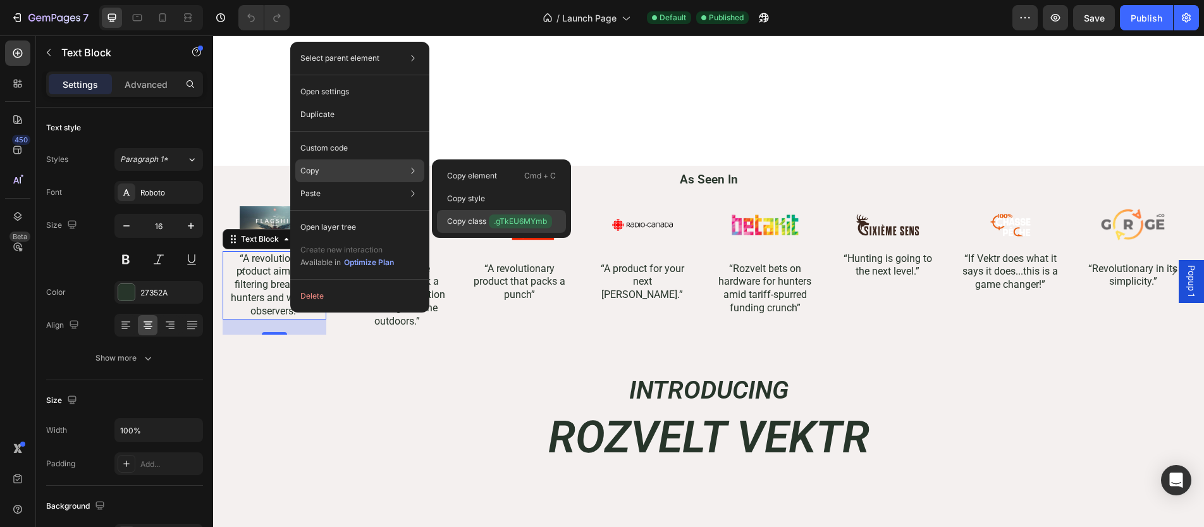
click at [482, 225] on p "Copy class .gTkEU6MYmb" at bounding box center [499, 221] width 105 height 14
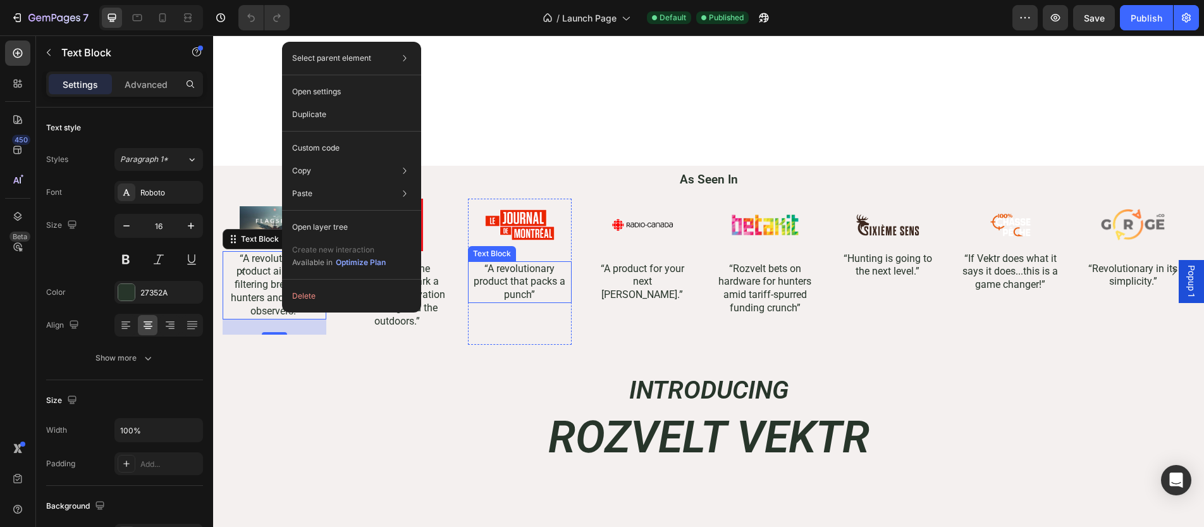
click at [527, 279] on p "“A revolutionary product that packs a punch”" at bounding box center [519, 281] width 101 height 39
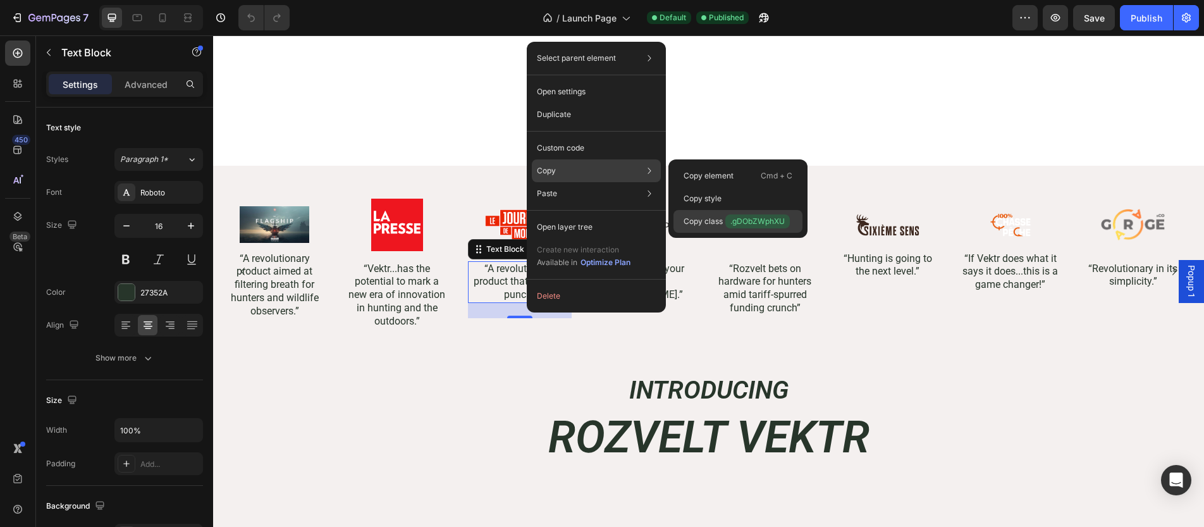
click at [702, 222] on p "Copy class .gDObZWphXU" at bounding box center [736, 221] width 106 height 14
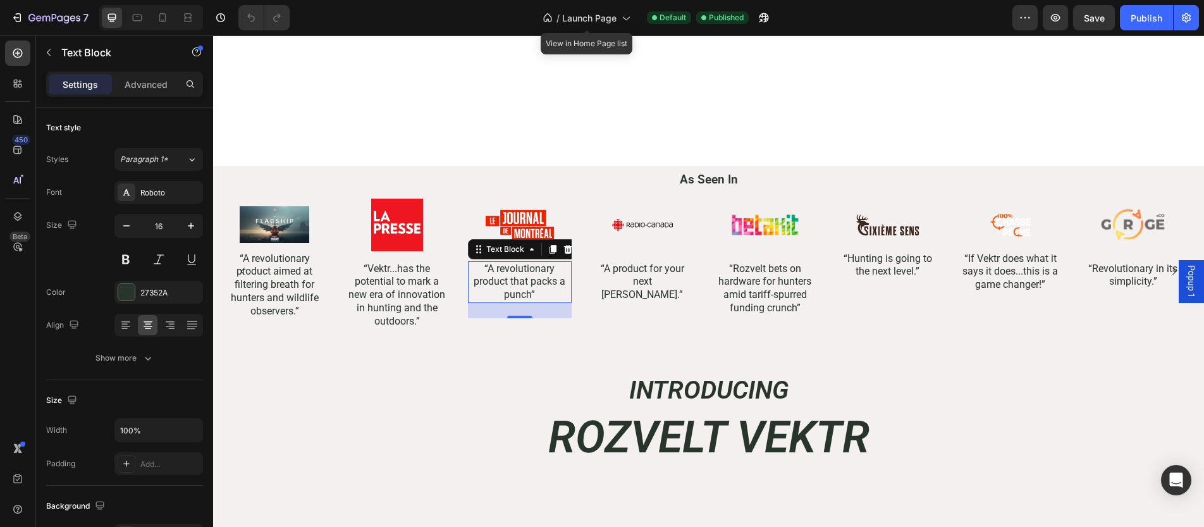
click at [602, 12] on div at bounding box center [601, 10] width 5 height 10
click at [582, 20] on span "Launch Page" at bounding box center [589, 17] width 54 height 13
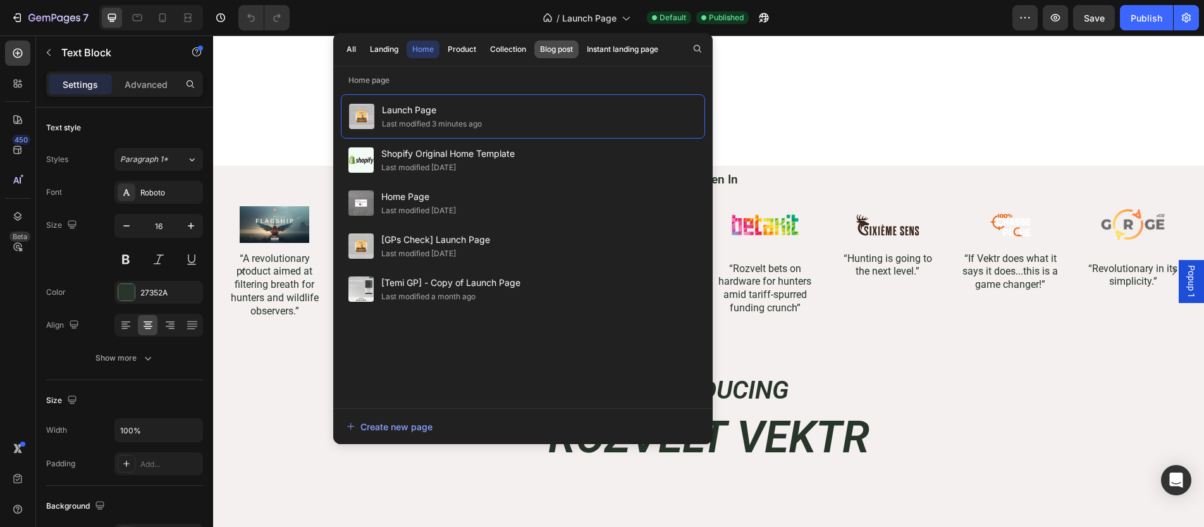
click at [557, 54] on div "Blog post" at bounding box center [556, 49] width 33 height 11
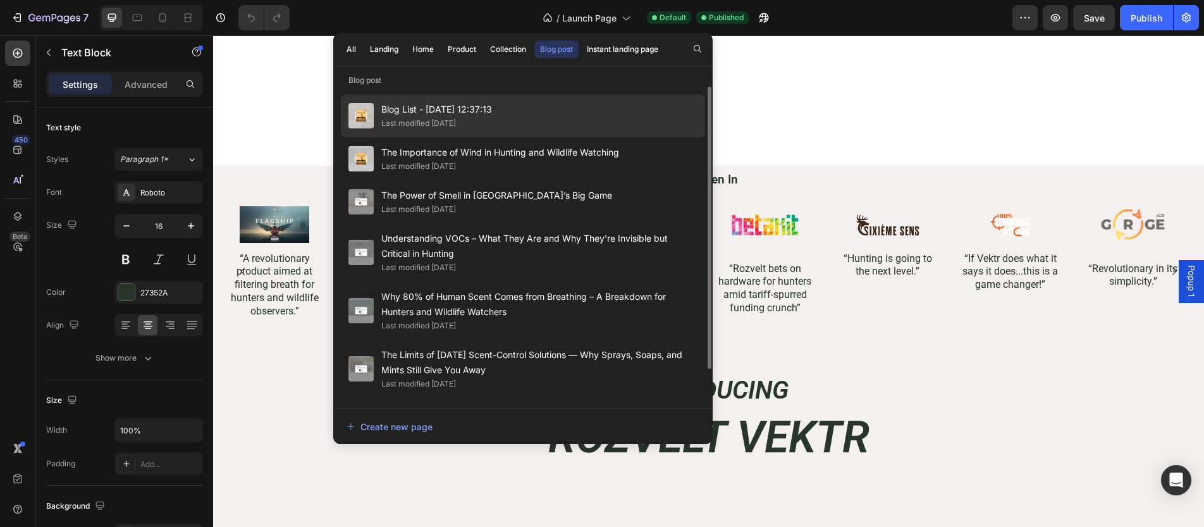
click at [450, 121] on div "Last modified [DATE]" at bounding box center [418, 123] width 75 height 13
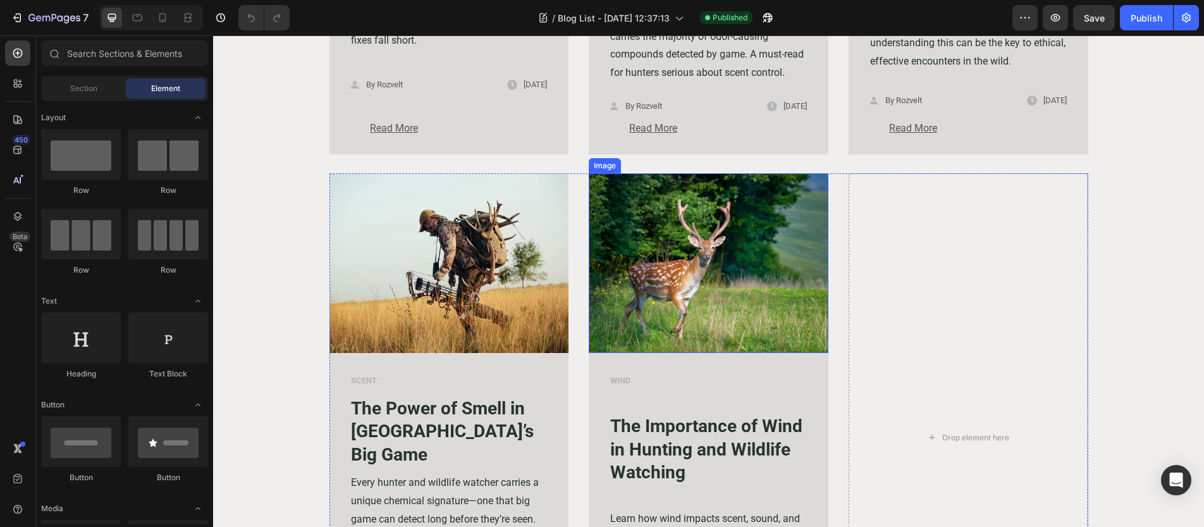
scroll to position [1216, 0]
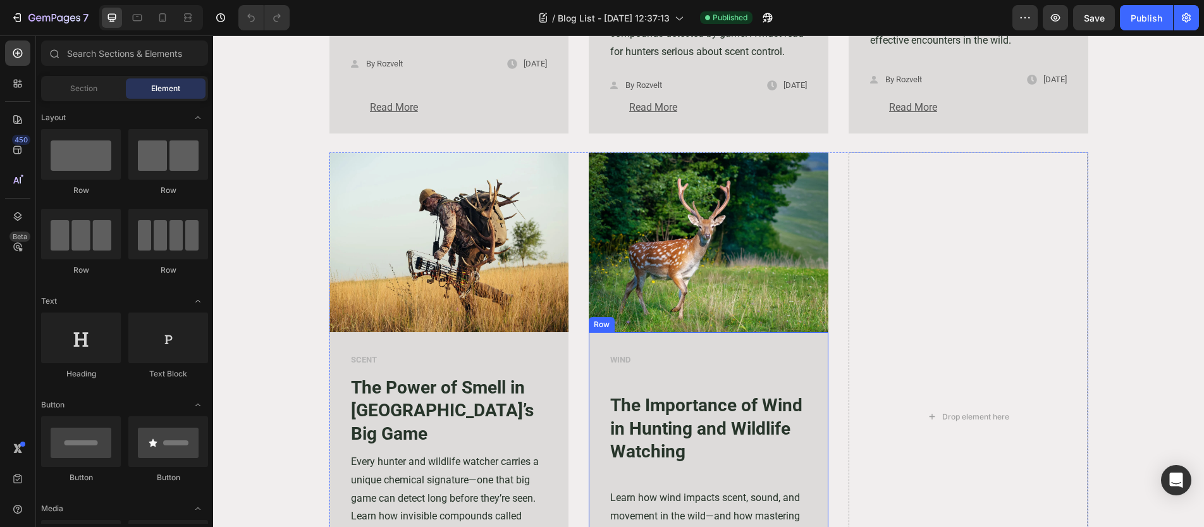
click at [688, 332] on div "WIND Text block The Importance of Wind in Hunting and Wildlife Watching Text bl…" at bounding box center [709, 506] width 240 height 348
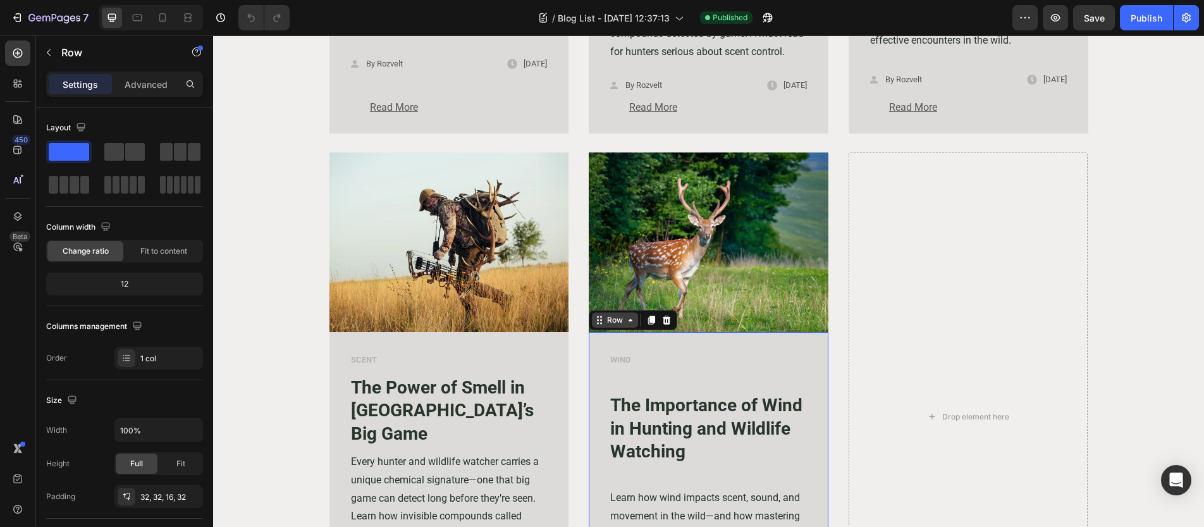
click at [614, 324] on div "Row" at bounding box center [614, 319] width 21 height 11
click at [612, 320] on div "Row" at bounding box center [614, 319] width 21 height 11
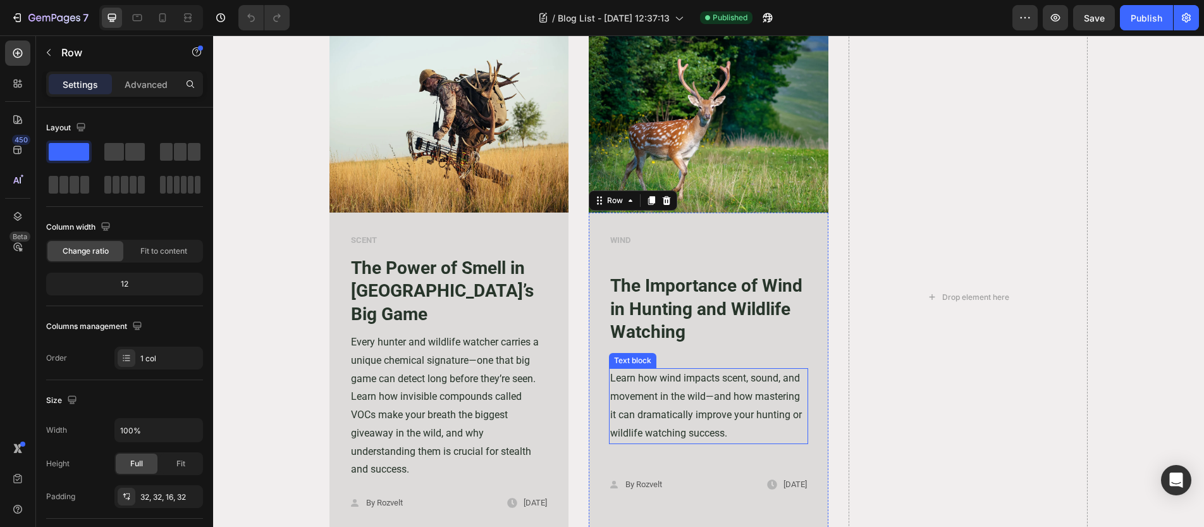
scroll to position [1333, 0]
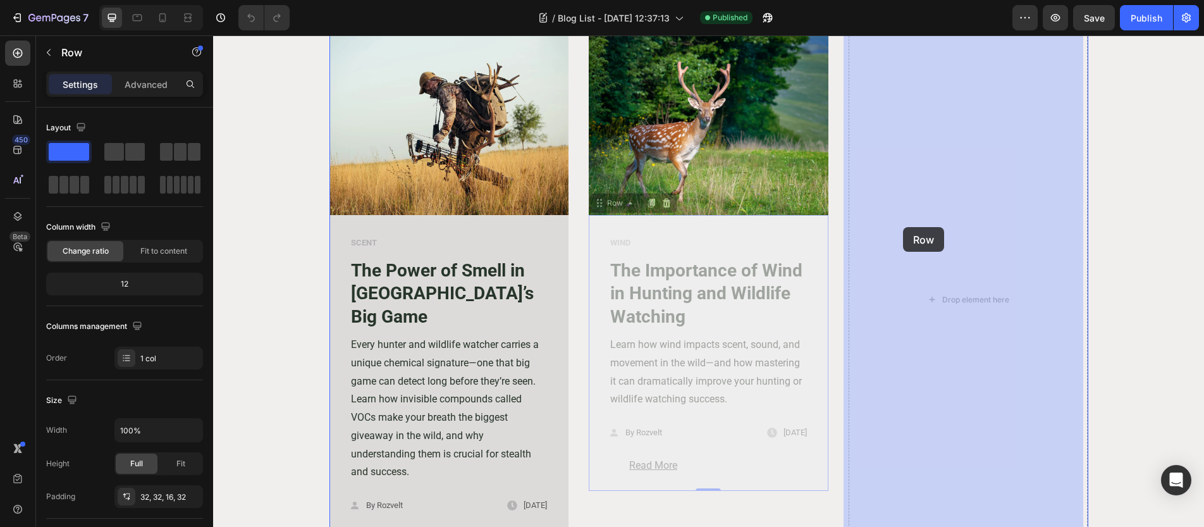
drag, startPoint x: 611, startPoint y: 205, endPoint x: 903, endPoint y: 227, distance: 292.2
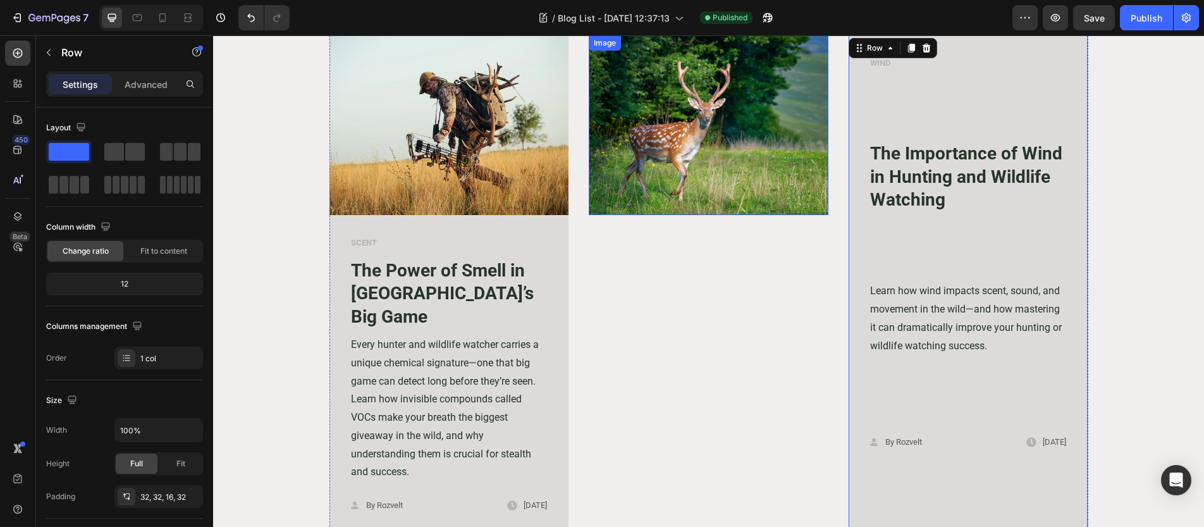
click at [719, 185] on img at bounding box center [709, 125] width 240 height 180
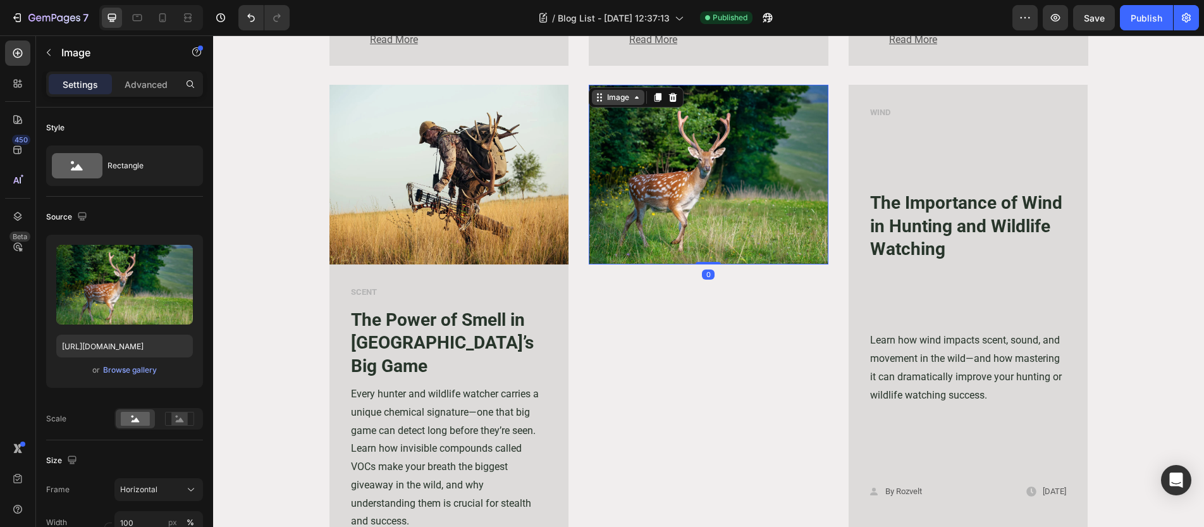
scroll to position [1224, 0]
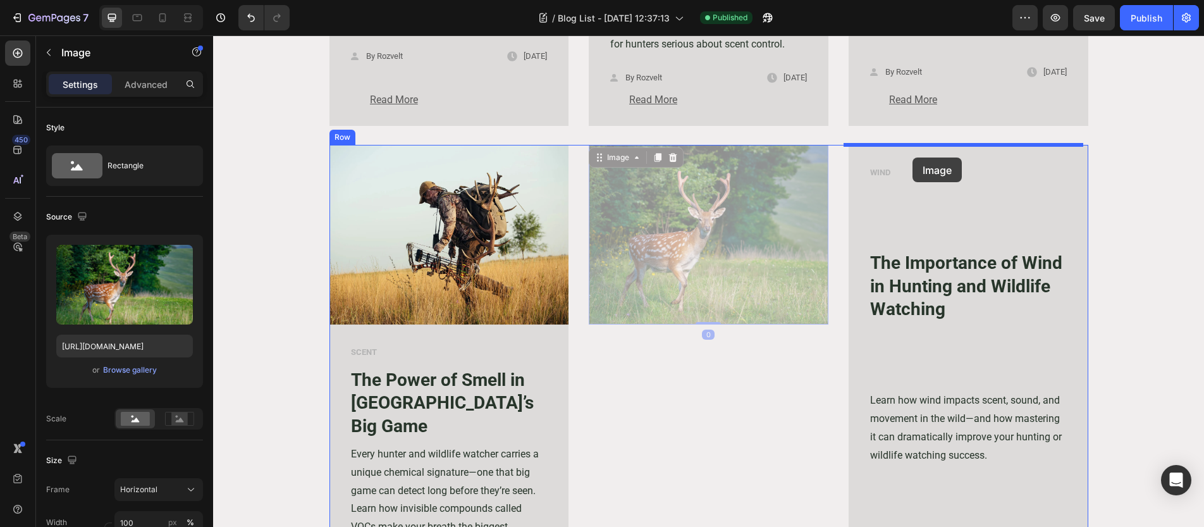
drag, startPoint x: 597, startPoint y: 157, endPoint x: 912, endPoint y: 157, distance: 314.8
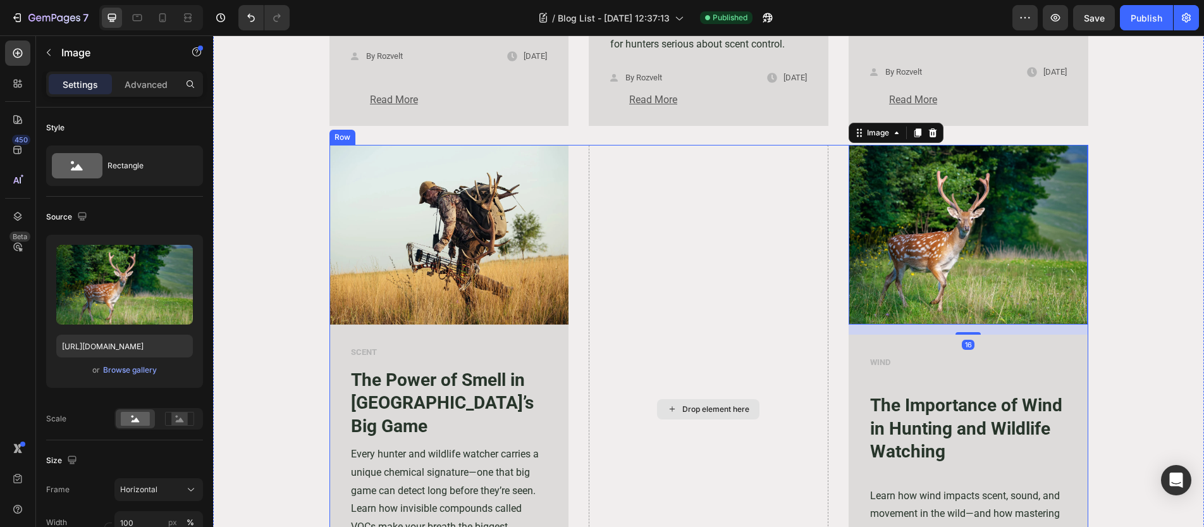
click at [743, 407] on div "Drop element here" at bounding box center [715, 409] width 67 height 10
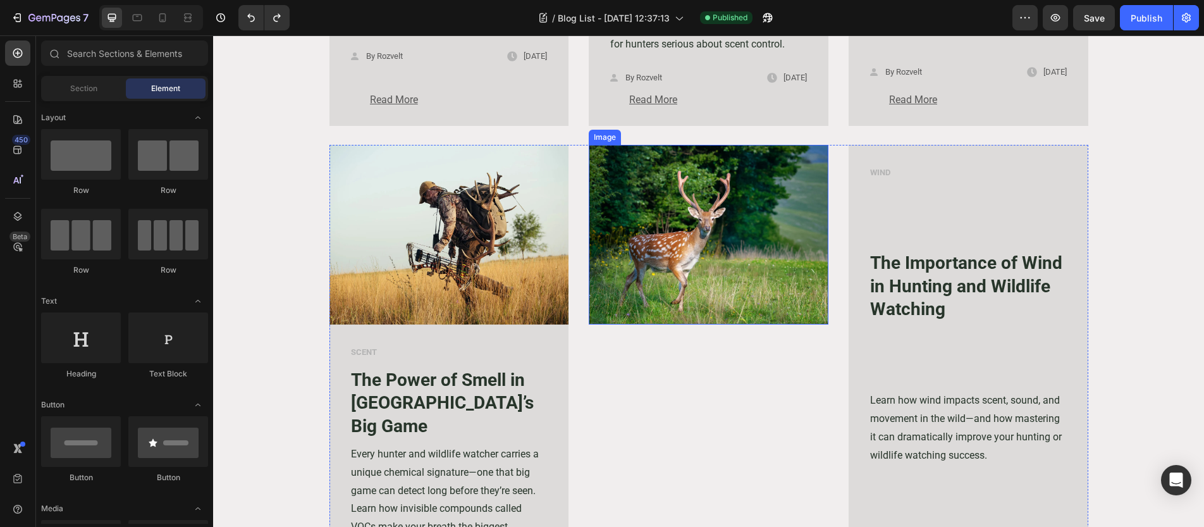
click at [633, 176] on img at bounding box center [709, 235] width 240 height 180
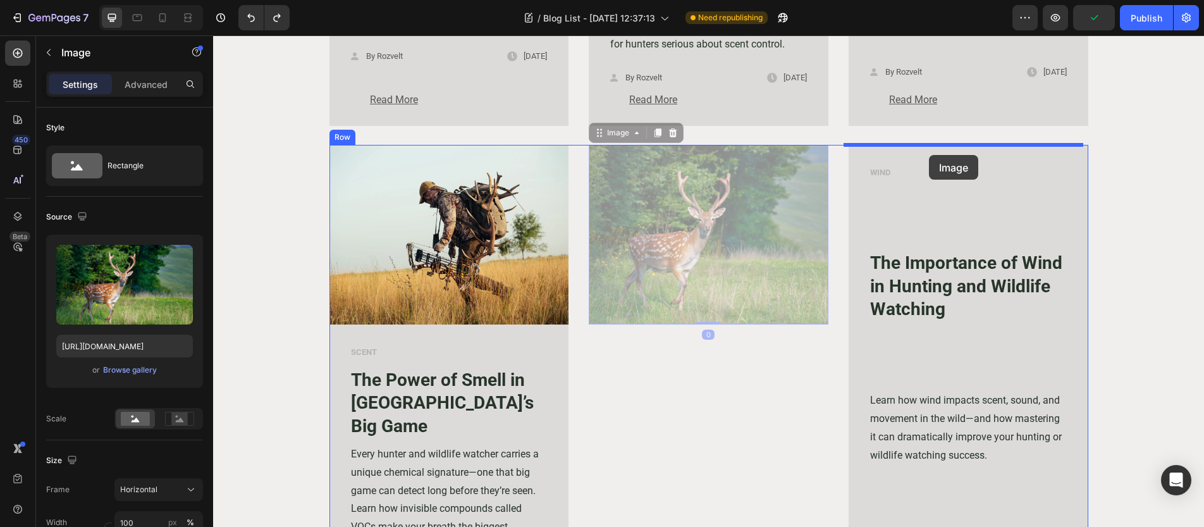
drag, startPoint x: 597, startPoint y: 131, endPoint x: 929, endPoint y: 155, distance: 332.1
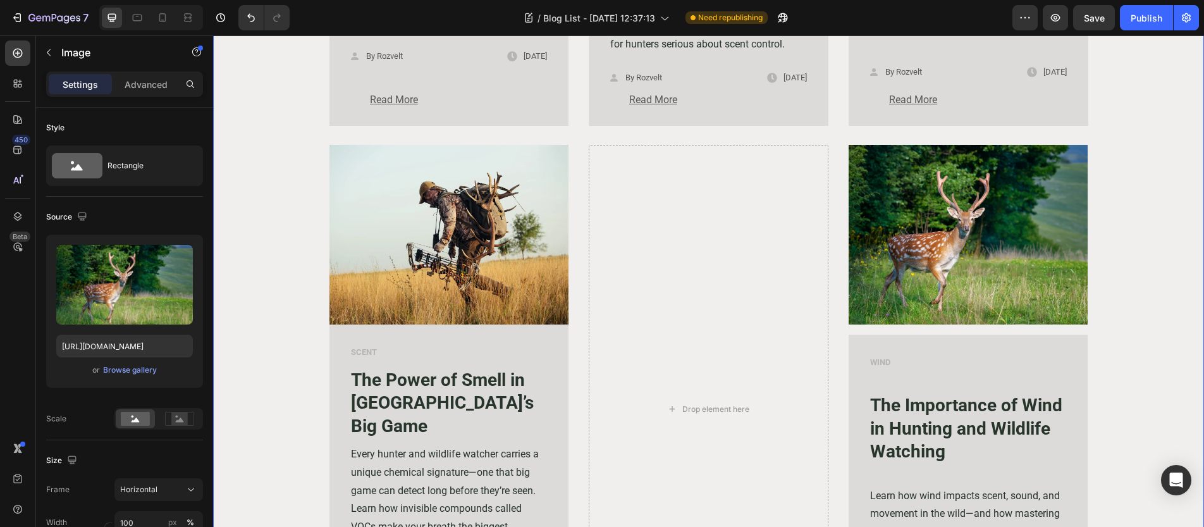
click at [1164, 269] on div "Image SCENT Text block The Limits of [DATE] Scent-Control Solutions — Why Spray…" at bounding box center [709, 127] width 972 height 1130
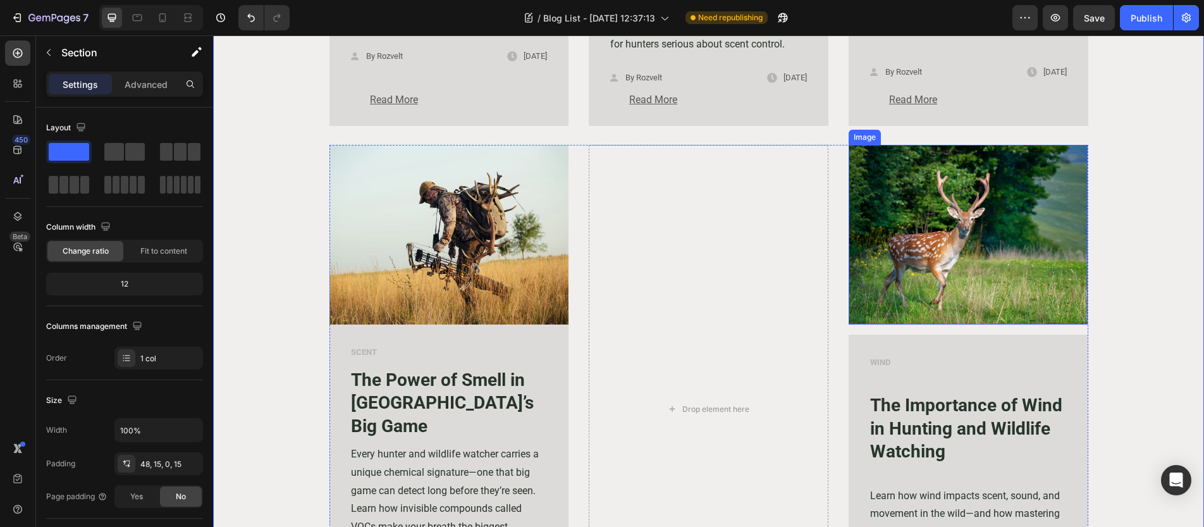
click at [888, 230] on img at bounding box center [968, 235] width 240 height 180
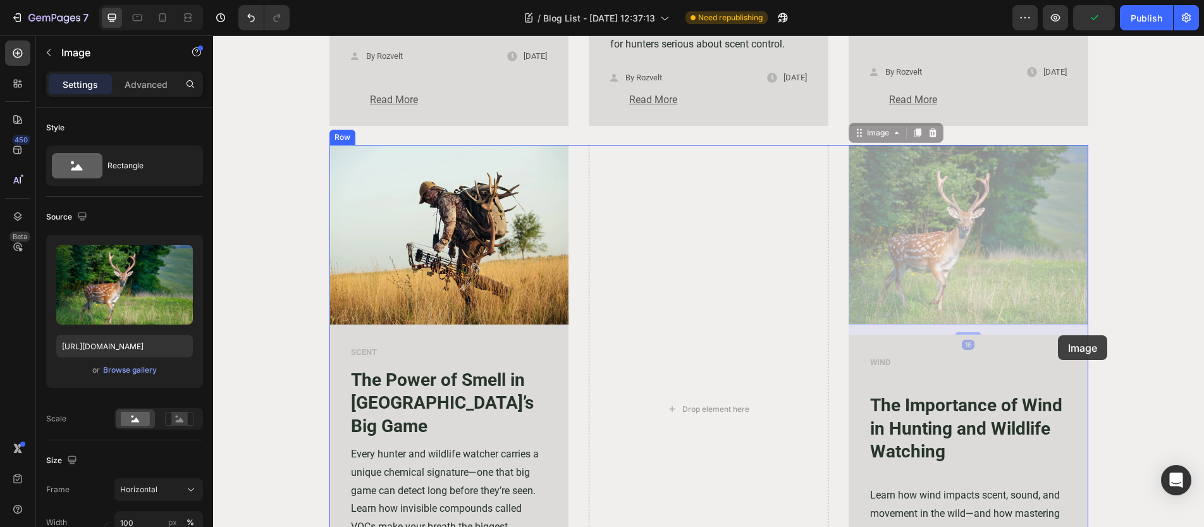
drag, startPoint x: 862, startPoint y: 133, endPoint x: 1058, endPoint y: 335, distance: 281.2
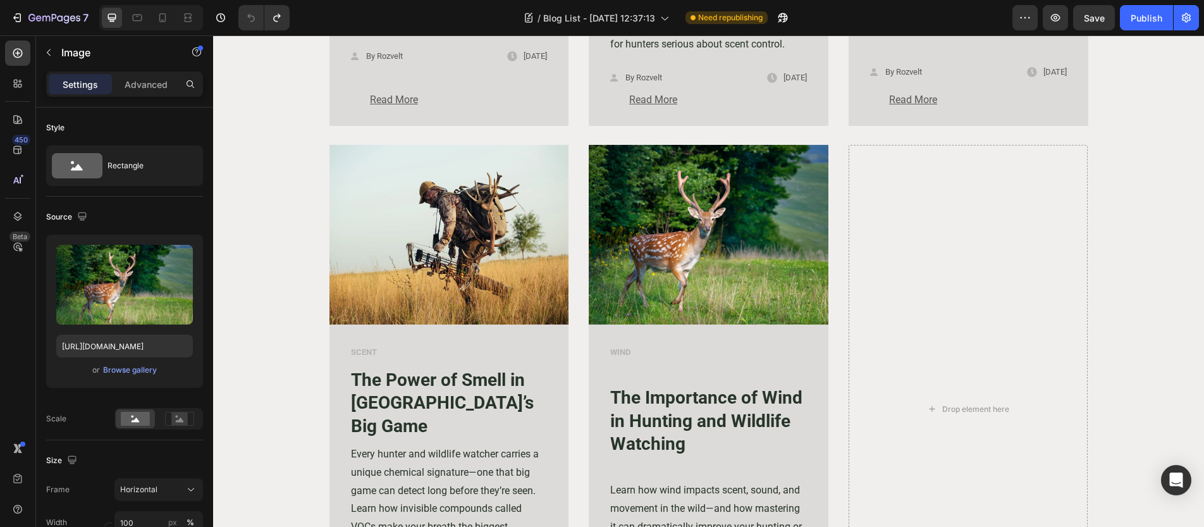
click at [743, 274] on img at bounding box center [709, 235] width 240 height 180
click at [679, 372] on div "WIND Text block The Importance of Wind in Hunting and Wildlife Watching Text bl…" at bounding box center [708, 504] width 199 height 318
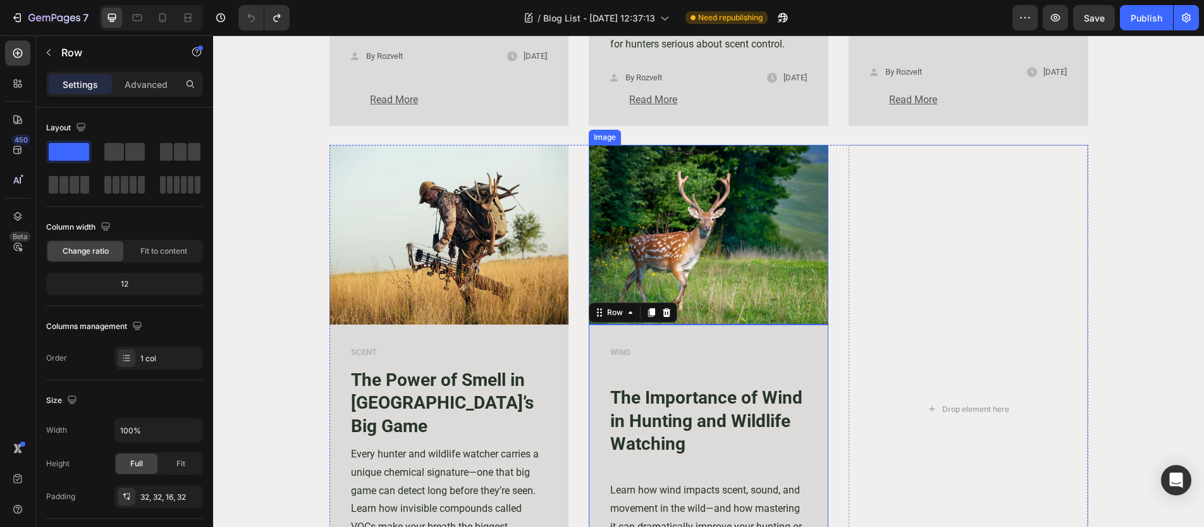
drag, startPoint x: 674, startPoint y: 226, endPoint x: 650, endPoint y: 199, distance: 35.9
click at [674, 226] on img at bounding box center [709, 235] width 240 height 180
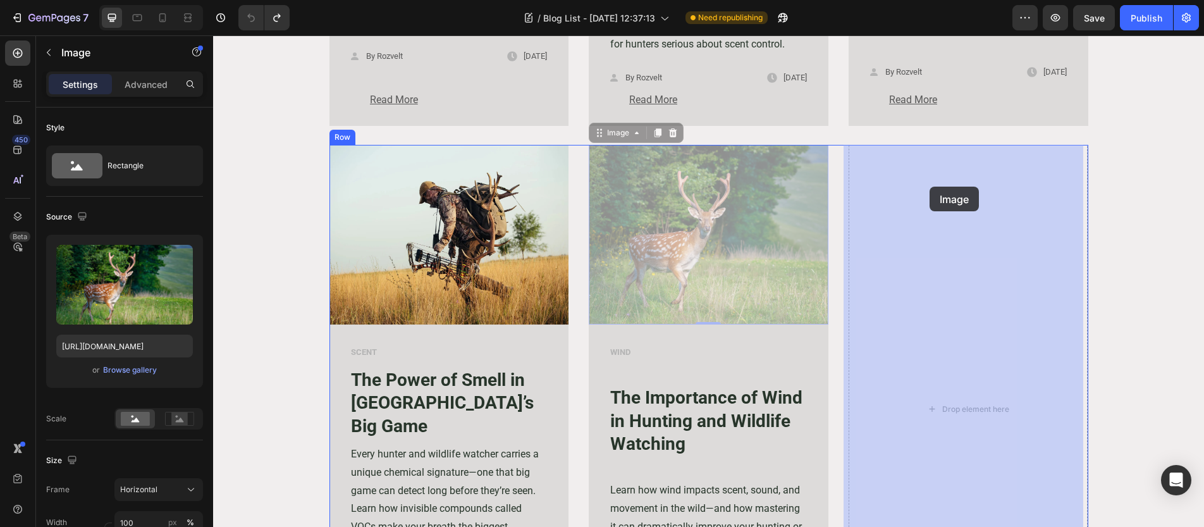
drag, startPoint x: 599, startPoint y: 135, endPoint x: 918, endPoint y: 185, distance: 322.5
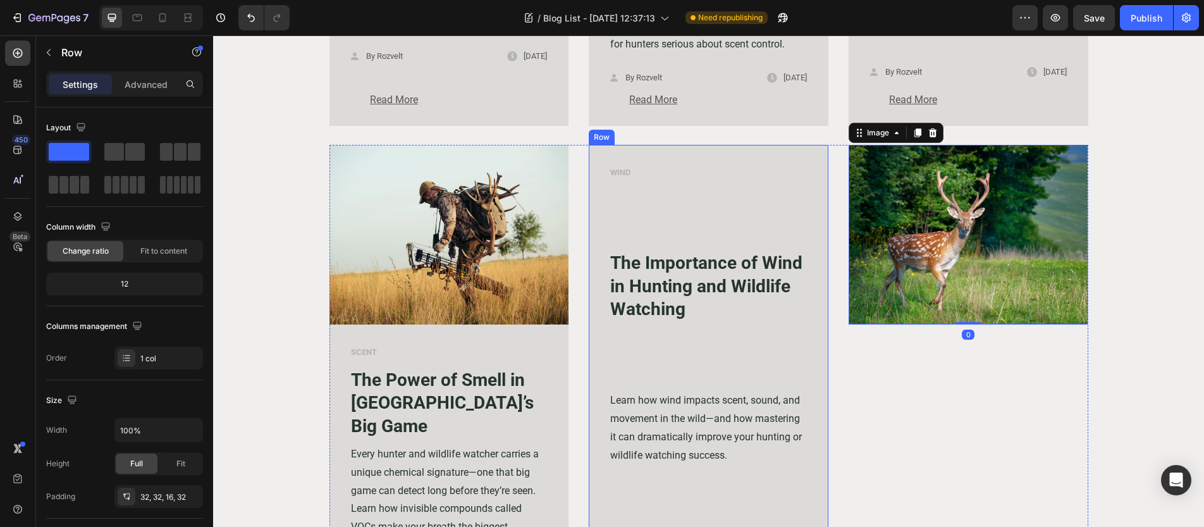
click at [630, 366] on div "WIND Text block The Importance of Wind in Hunting and Wildlife Watching Text bl…" at bounding box center [708, 413] width 199 height 497
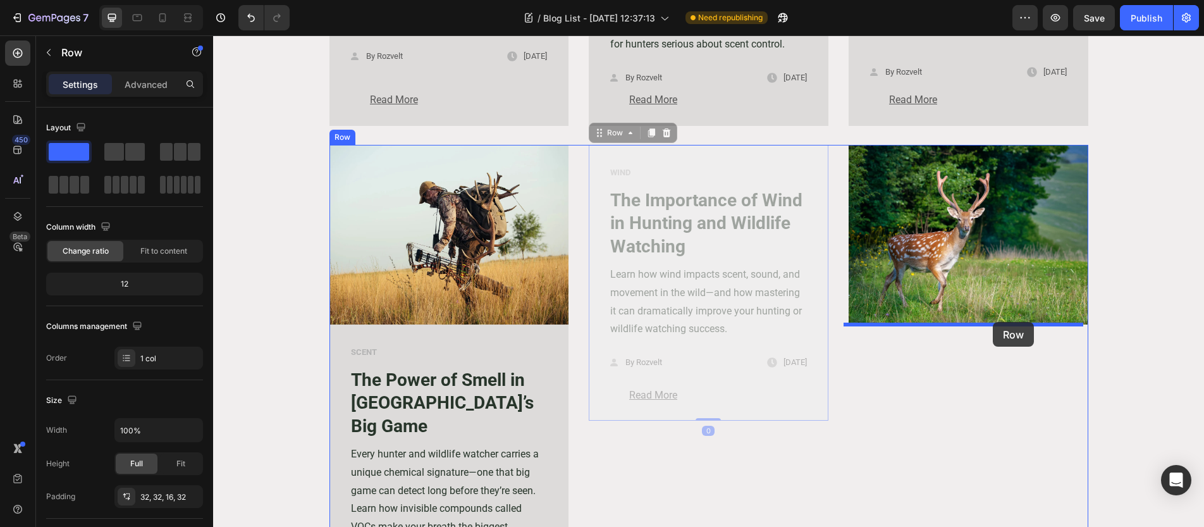
drag, startPoint x: 597, startPoint y: 138, endPoint x: 992, endPoint y: 322, distance: 436.4
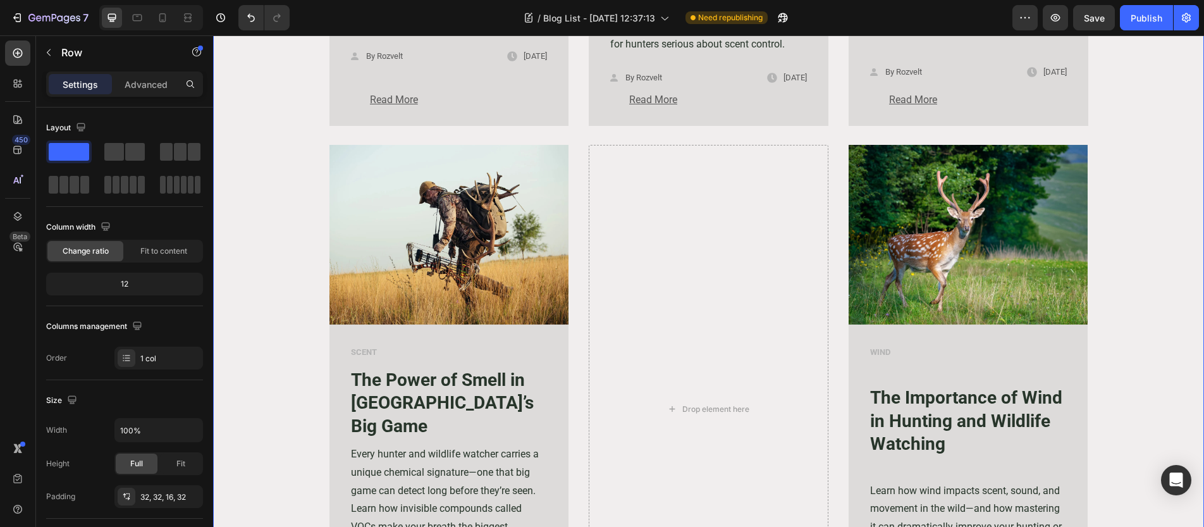
click at [1101, 290] on div "Image SCENT Text block The Limits of [DATE] Scent-Control Solutions — Why Spray…" at bounding box center [709, 127] width 972 height 1130
click at [395, 252] on img at bounding box center [449, 235] width 240 height 180
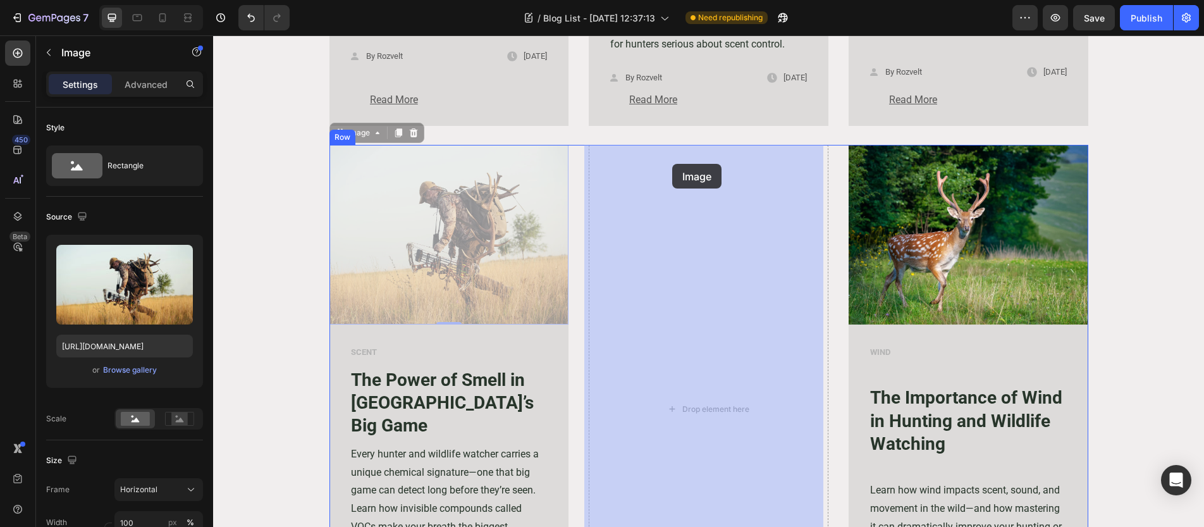
drag, startPoint x: 343, startPoint y: 133, endPoint x: 672, endPoint y: 164, distance: 330.2
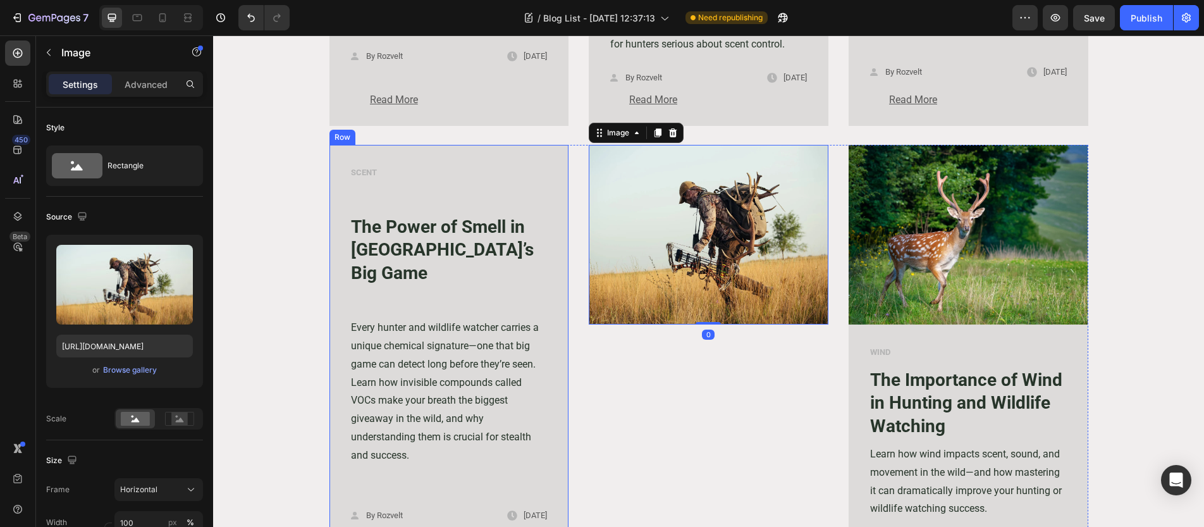
click at [336, 173] on div "SCENT Text block The Power of Smell in [GEOGRAPHIC_DATA]’s Big Game Text block …" at bounding box center [449, 372] width 240 height 455
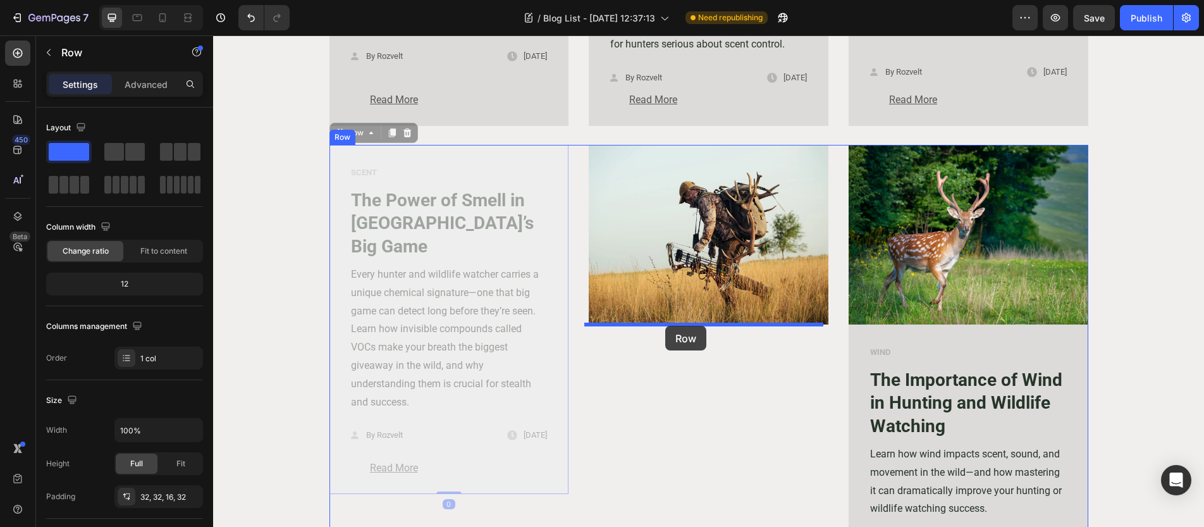
drag, startPoint x: 338, startPoint y: 134, endPoint x: 665, endPoint y: 326, distance: 378.8
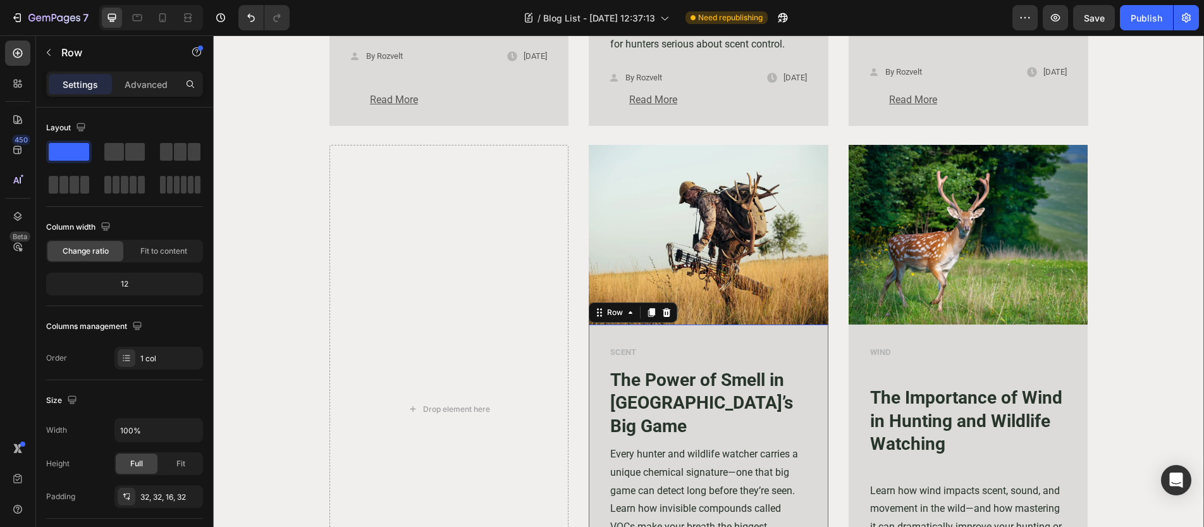
scroll to position [994, 0]
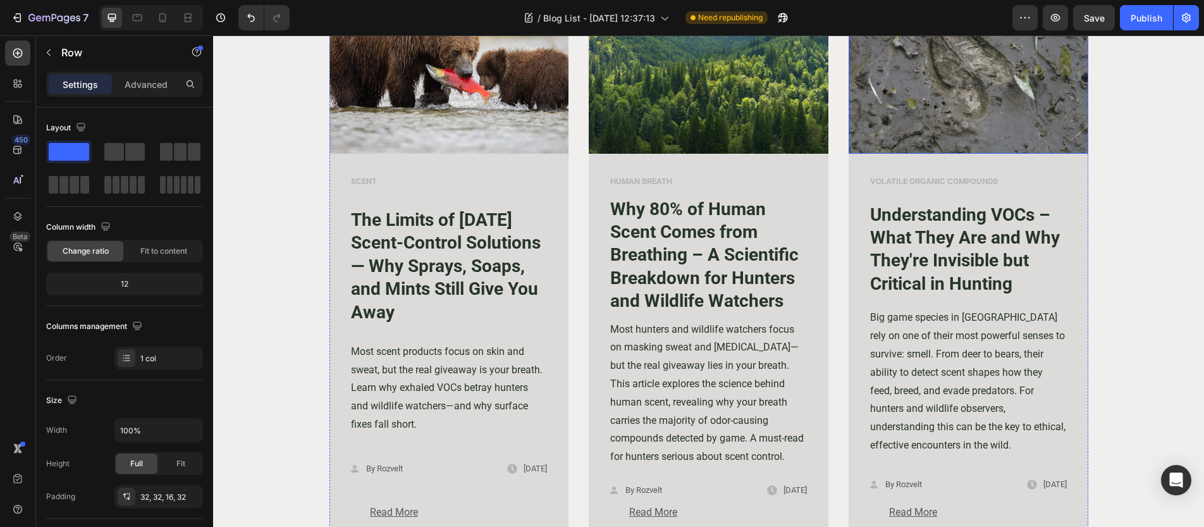
click at [884, 111] on img at bounding box center [968, 64] width 240 height 180
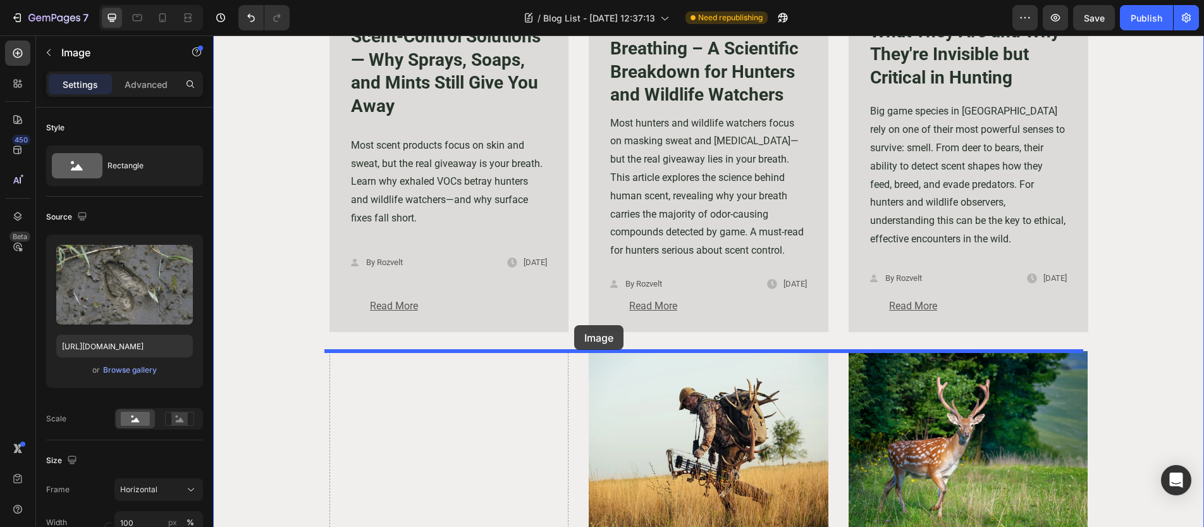
scroll to position [1166, 0]
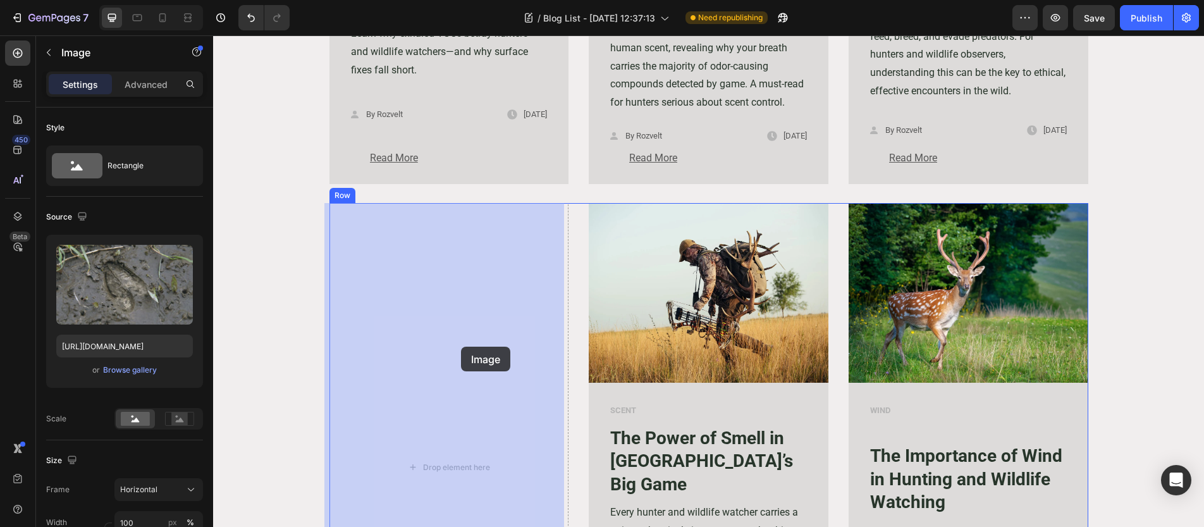
drag, startPoint x: 854, startPoint y: 97, endPoint x: 461, endPoint y: 346, distance: 465.4
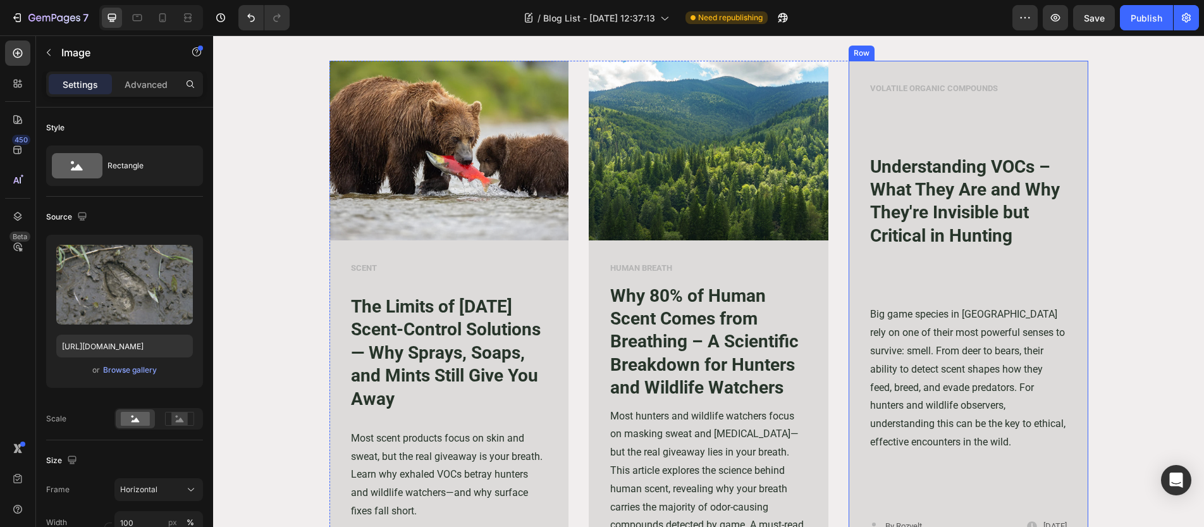
scroll to position [712, 0]
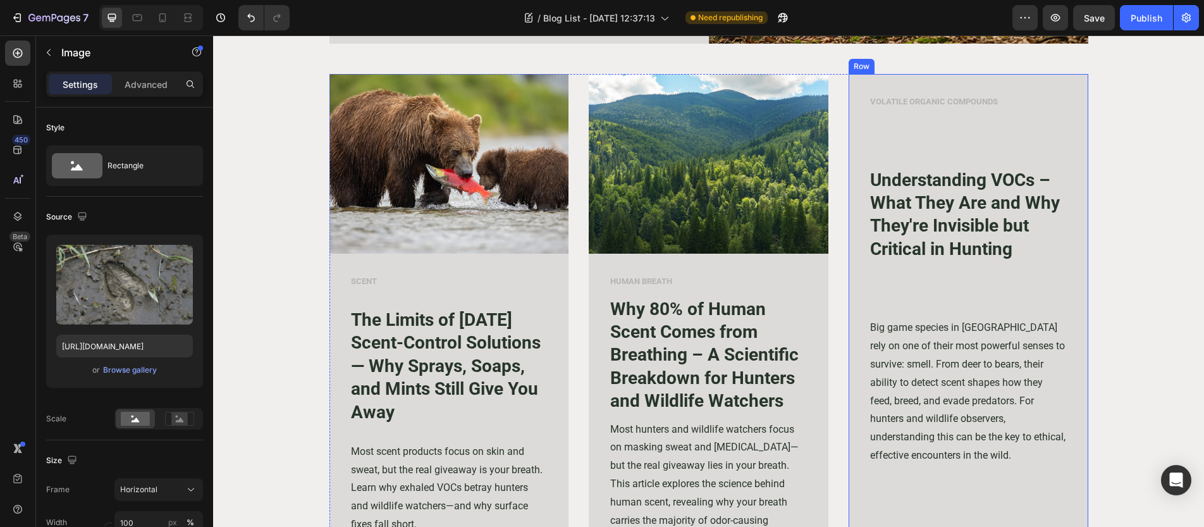
click at [851, 135] on div "VOLATILE ORGANIC COMPOUNDS Text block Understanding VOCs – What They Are and Wh…" at bounding box center [968, 356] width 240 height 564
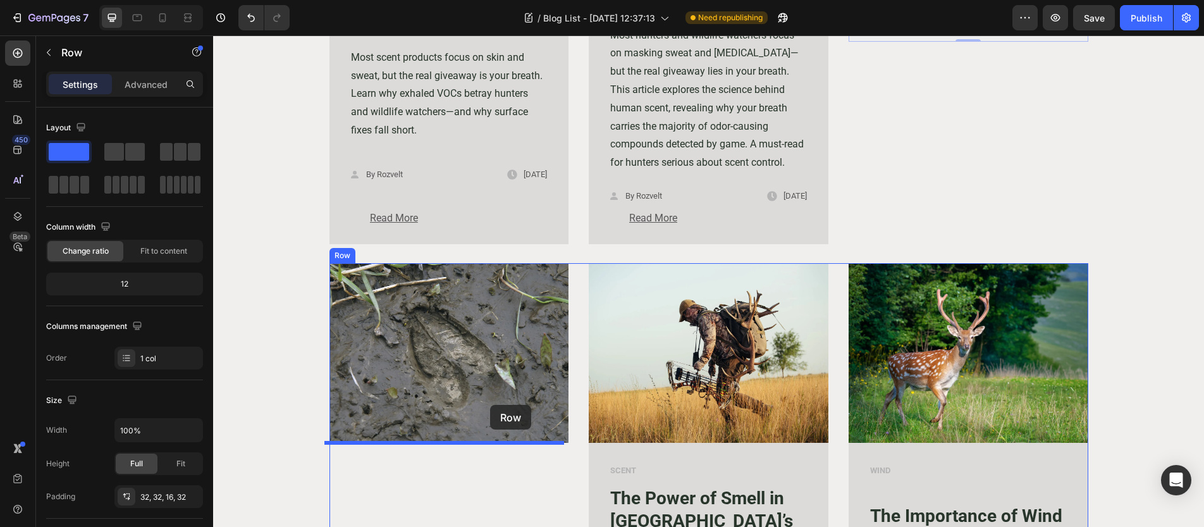
scroll to position [1204, 0]
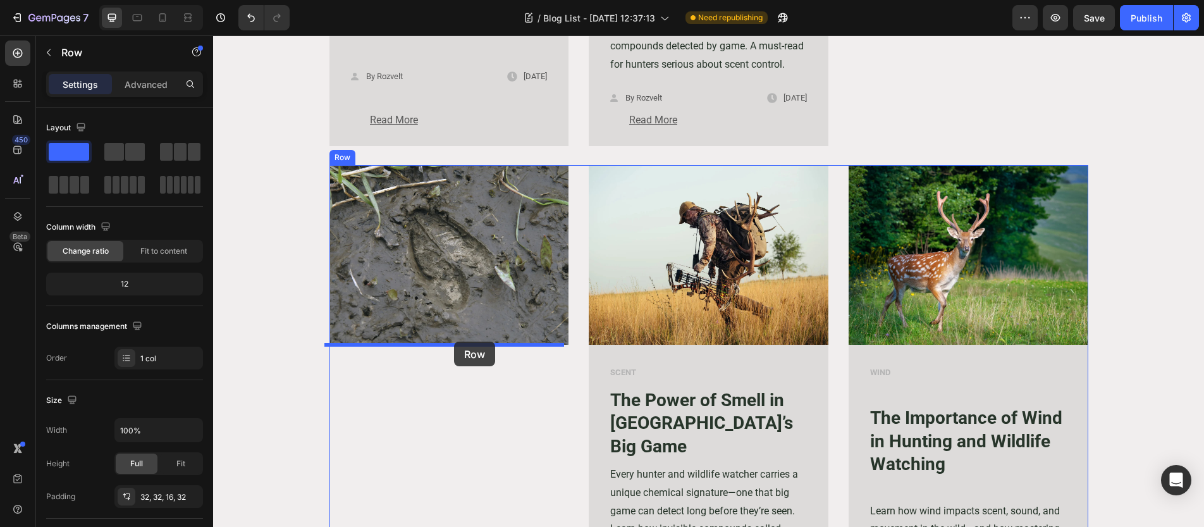
drag, startPoint x: 855, startPoint y: 86, endPoint x: 454, endPoint y: 341, distance: 475.8
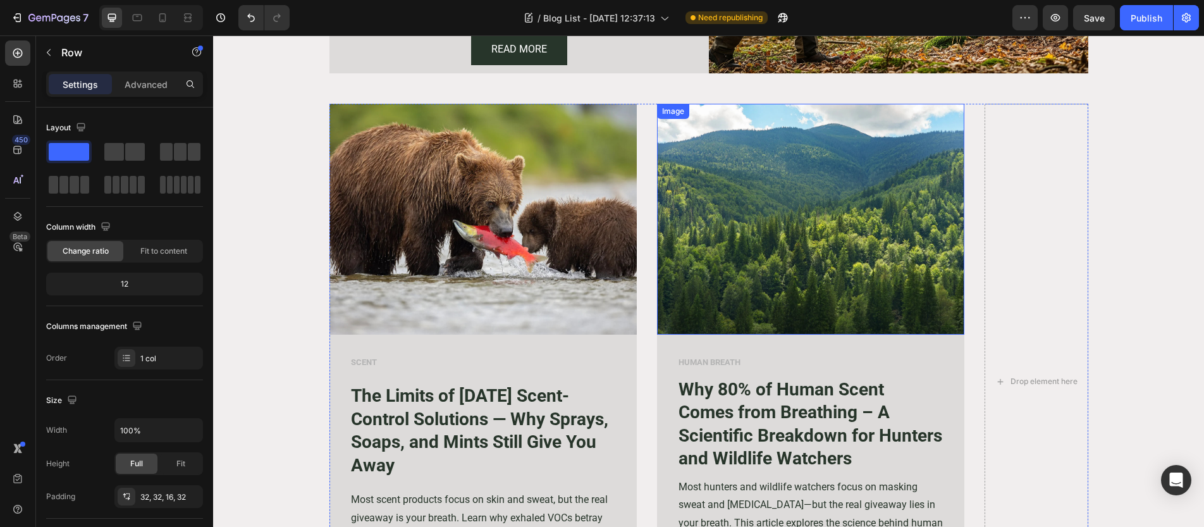
scroll to position [669, 0]
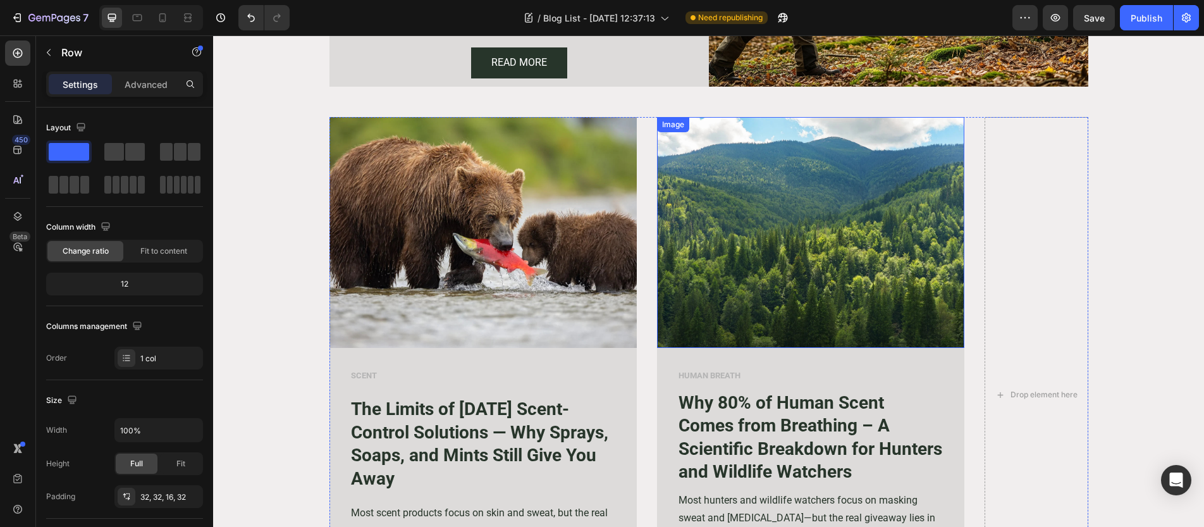
click at [703, 176] on img at bounding box center [810, 232] width 307 height 231
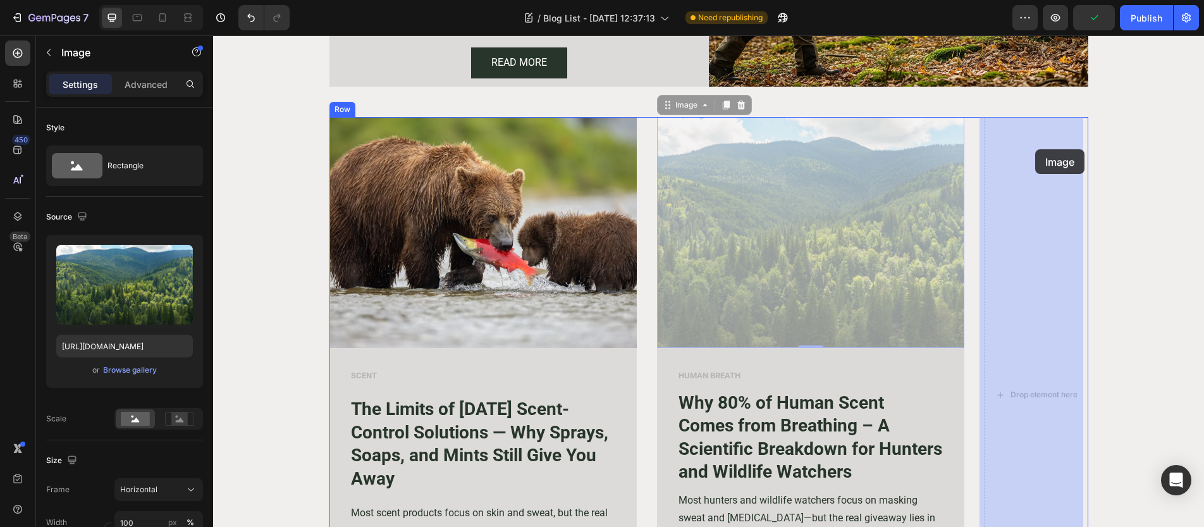
drag, startPoint x: 670, startPoint y: 104, endPoint x: 1035, endPoint y: 149, distance: 367.6
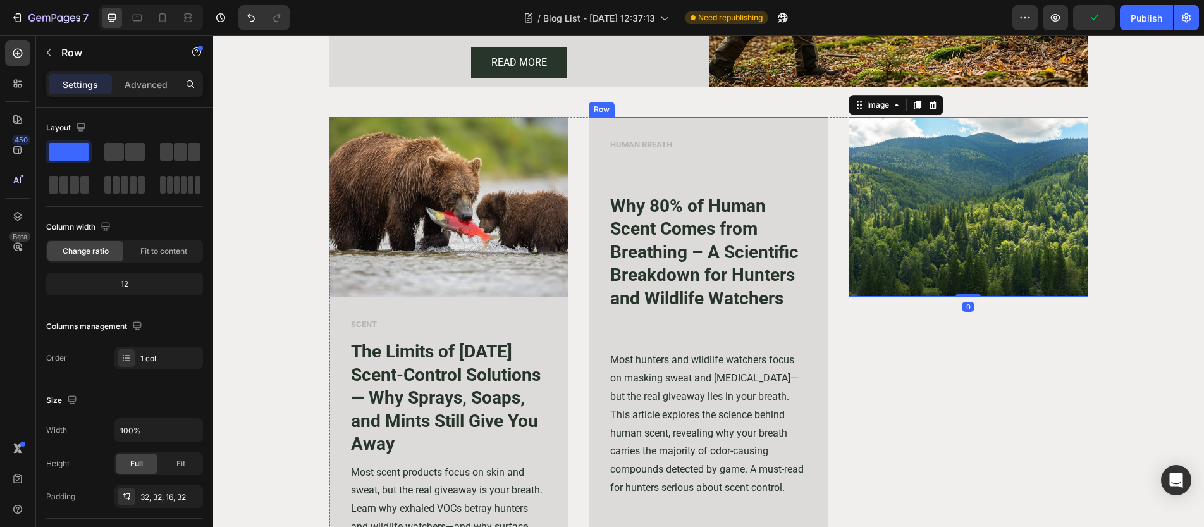
click at [591, 123] on div "HUMAN BREATH Text block Why 80% of Human Scent Comes from Breathing – A Scienti…" at bounding box center [709, 377] width 240 height 520
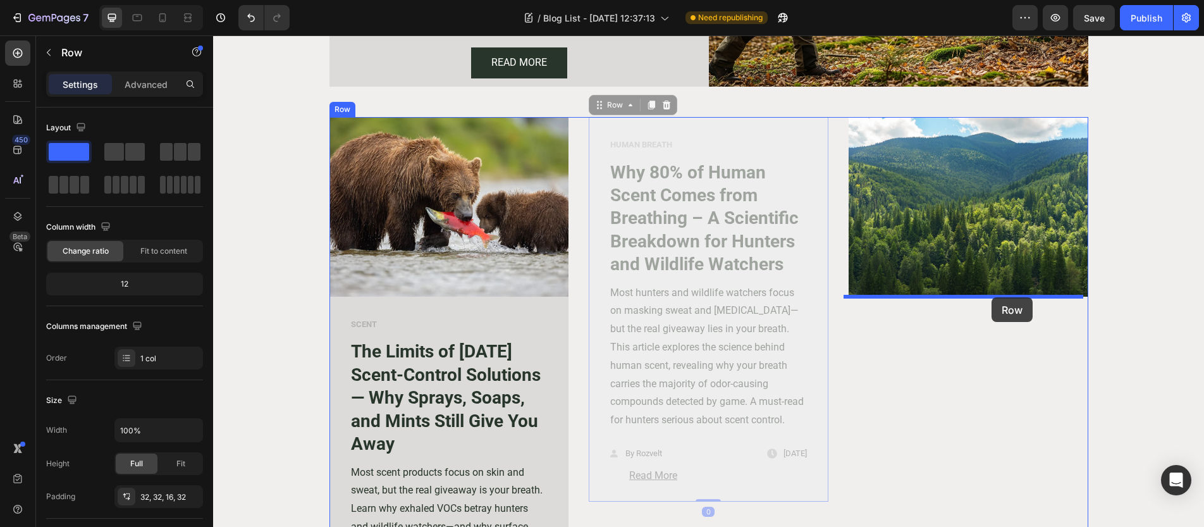
drag, startPoint x: 597, startPoint y: 107, endPoint x: 991, endPoint y: 297, distance: 437.1
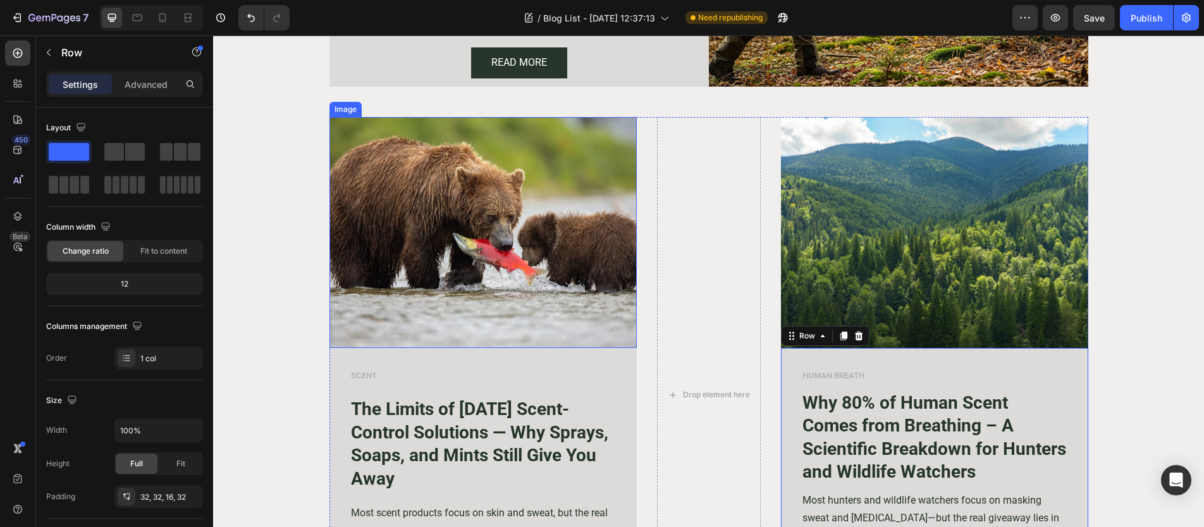
click at [375, 165] on img at bounding box center [482, 232] width 307 height 231
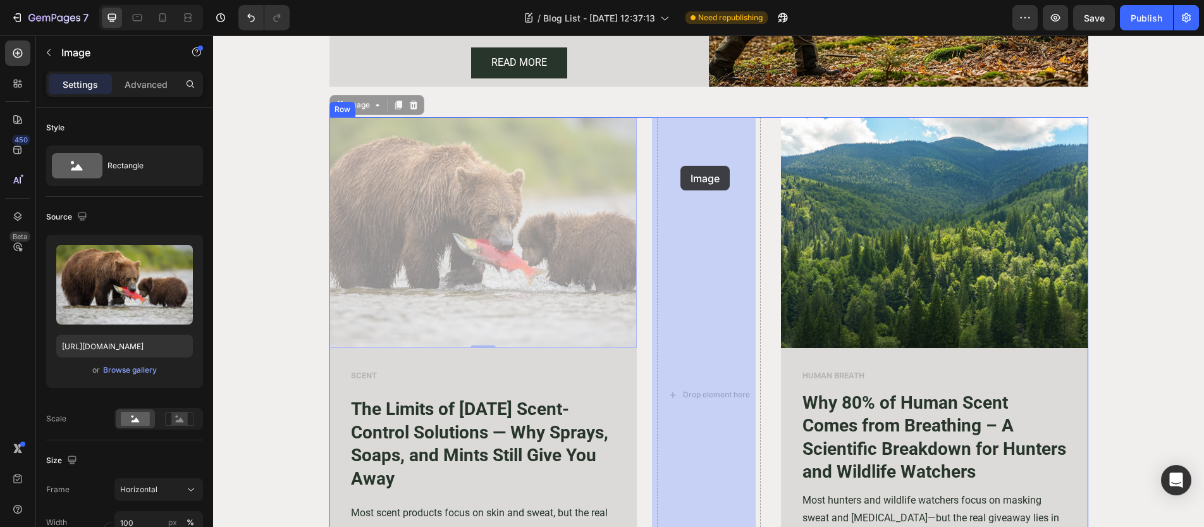
drag, startPoint x: 342, startPoint y: 105, endPoint x: 680, endPoint y: 166, distance: 343.6
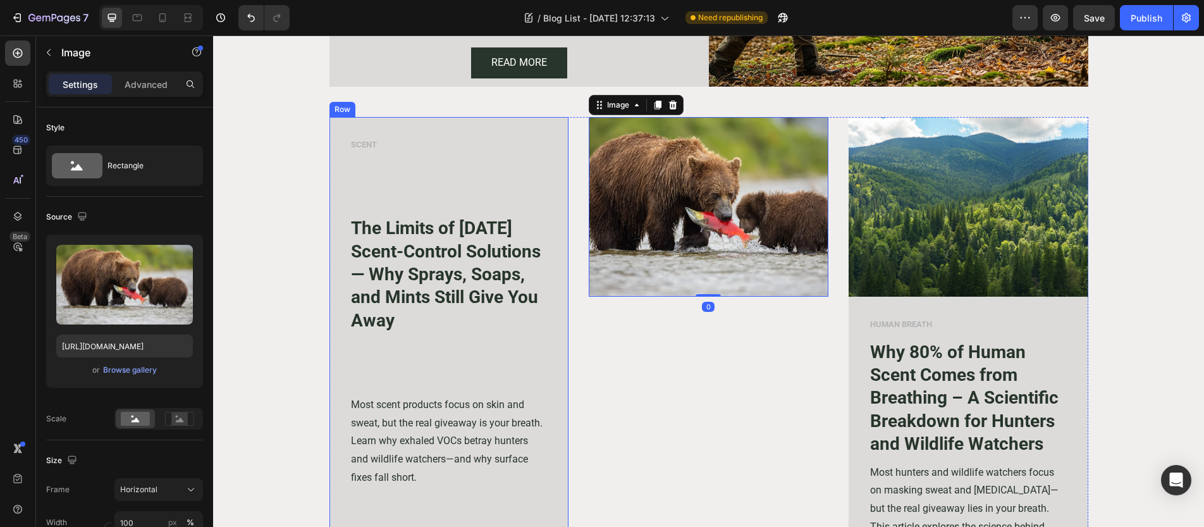
click at [337, 161] on div "SCENT Text block The Limits of [DATE] Scent-Control Solutions — Why Sprays, Soa…" at bounding box center [449, 399] width 240 height 564
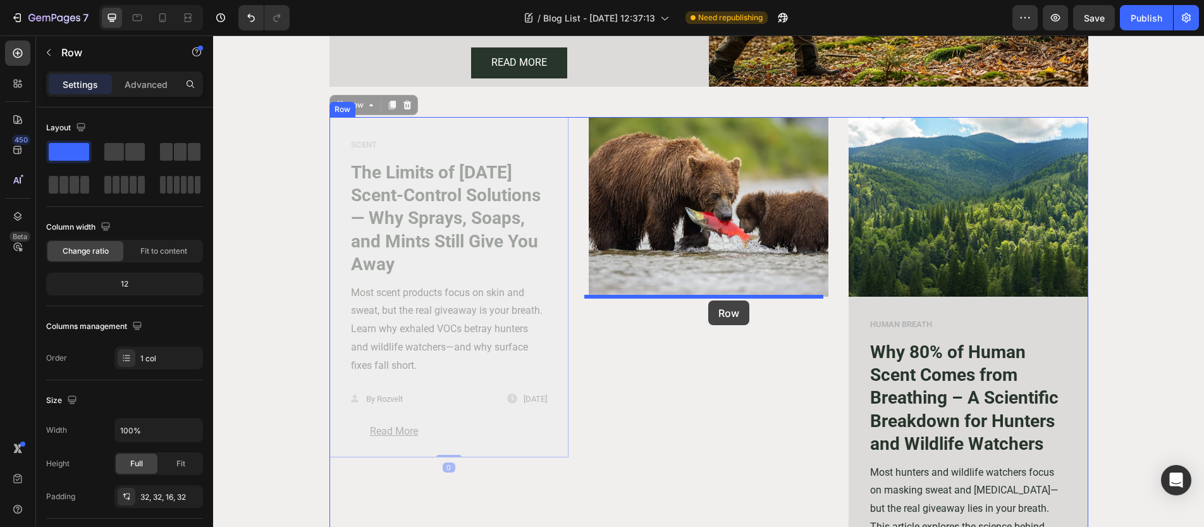
drag, startPoint x: 338, startPoint y: 105, endPoint x: 707, endPoint y: 300, distance: 417.9
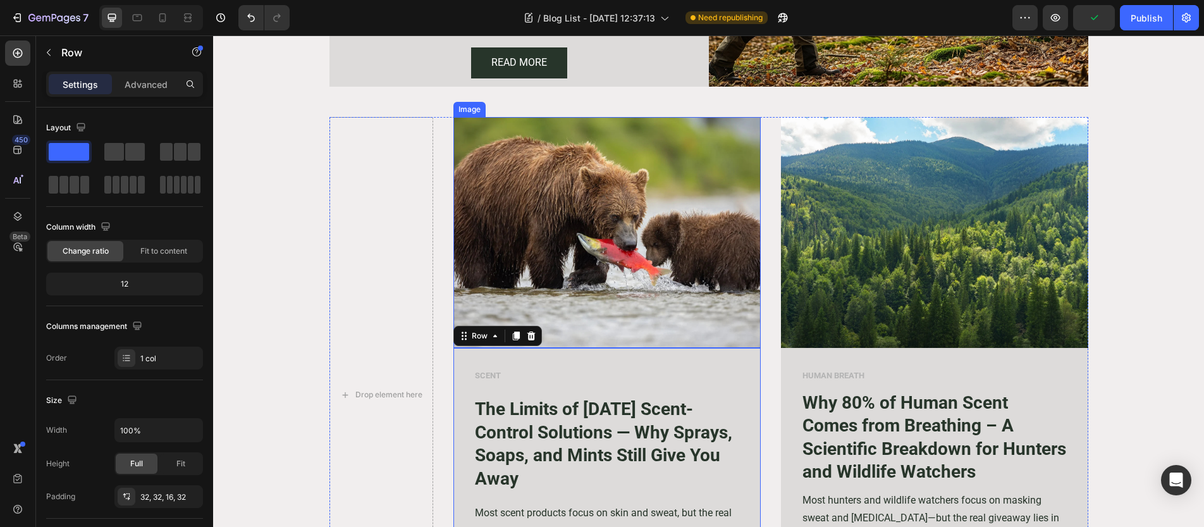
click at [473, 148] on img at bounding box center [606, 232] width 307 height 231
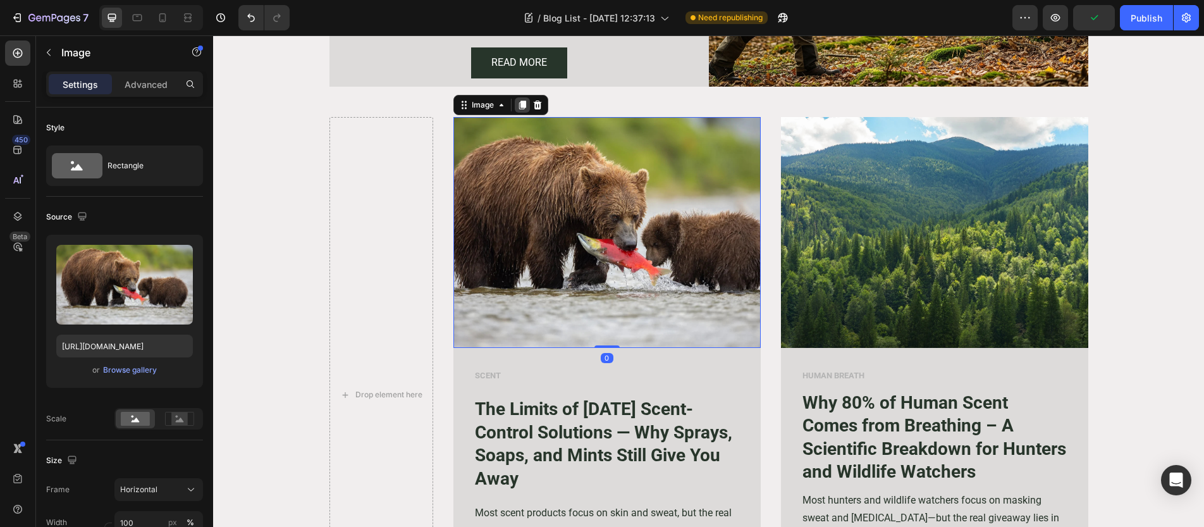
click at [522, 107] on div at bounding box center [522, 104] width 15 height 15
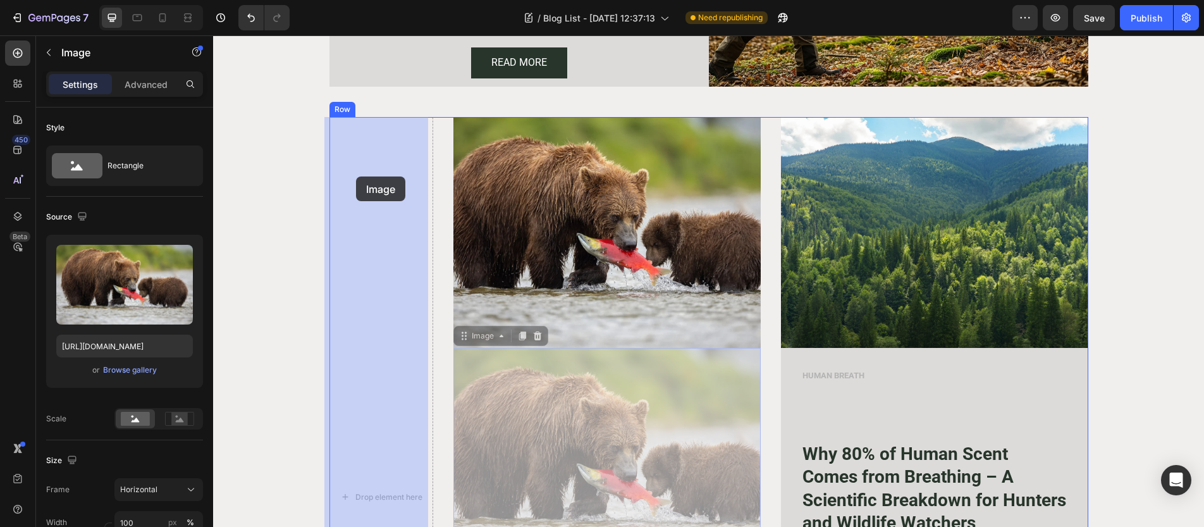
drag, startPoint x: 459, startPoint y: 333, endPoint x: 356, endPoint y: 176, distance: 187.6
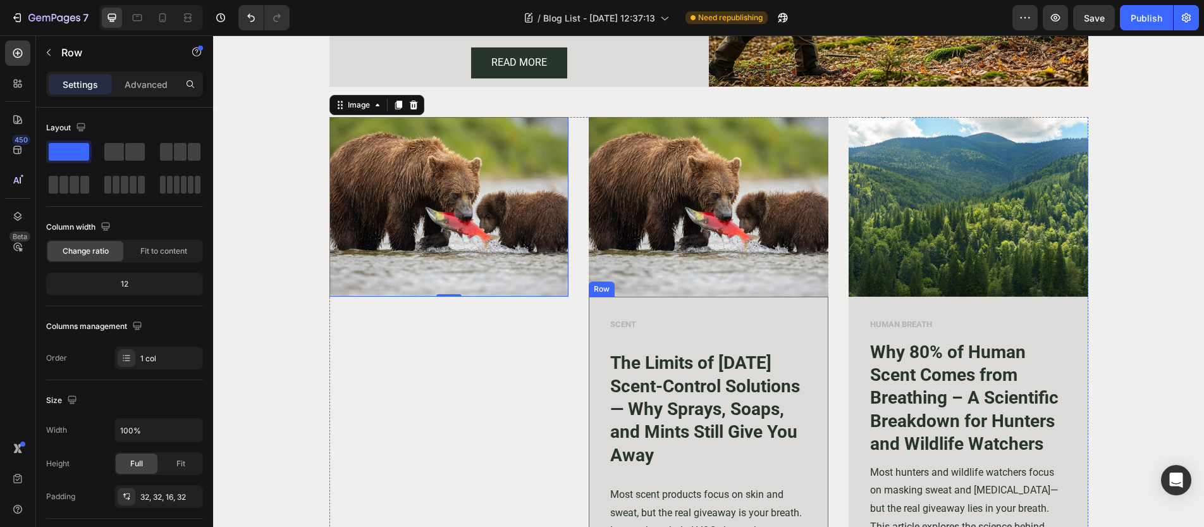
click at [591, 303] on div "SCENT Text block The Limits of [DATE] Scent-Control Solutions — Why Sprays, Soa…" at bounding box center [709, 488] width 240 height 384
click at [648, 283] on icon at bounding box center [651, 284] width 7 height 9
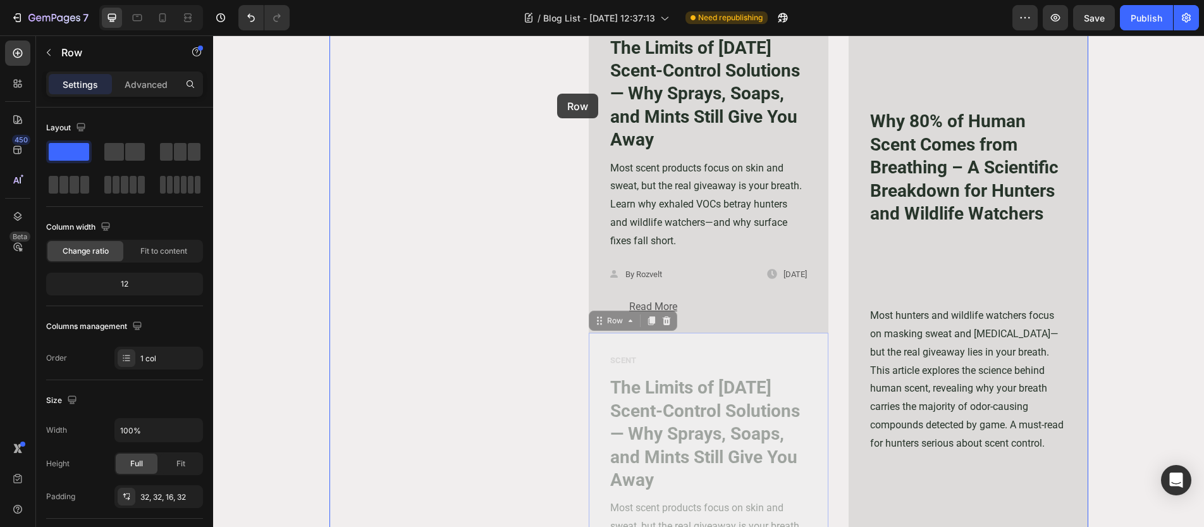
scroll to position [817, 0]
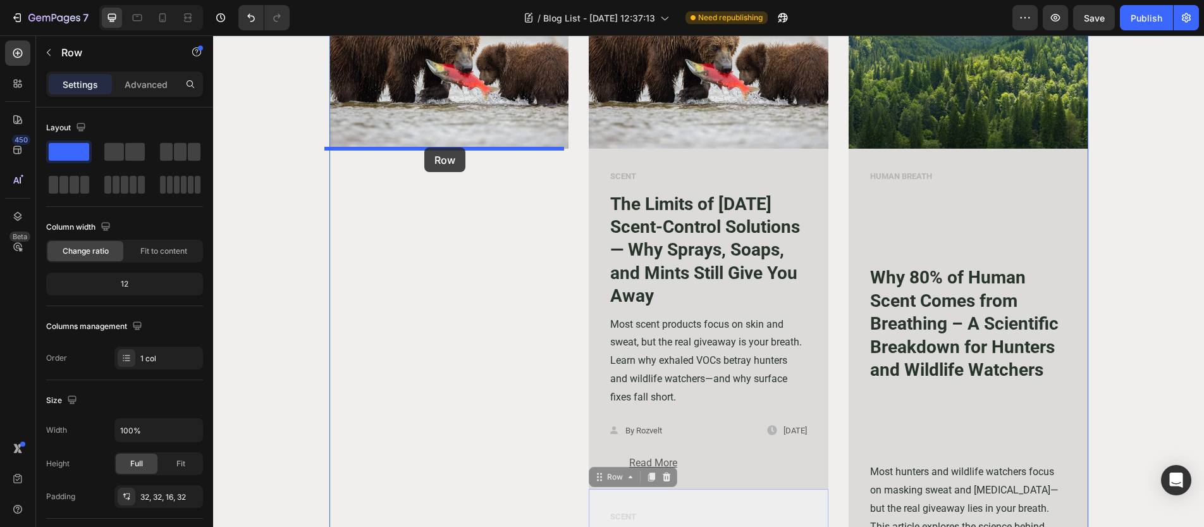
drag, startPoint x: 595, startPoint y: 69, endPoint x: 424, endPoint y: 147, distance: 187.8
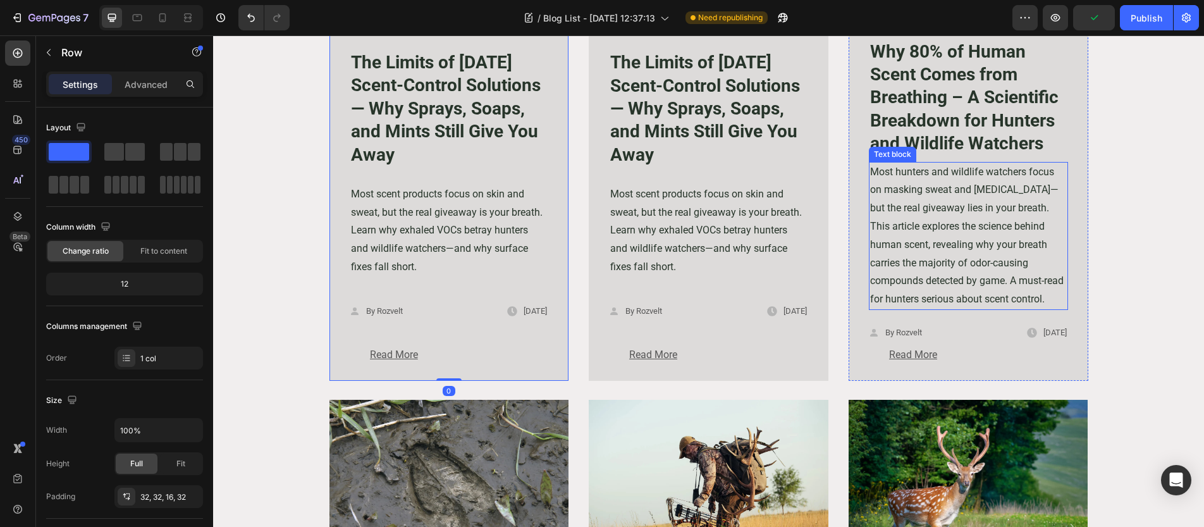
scroll to position [1025, 0]
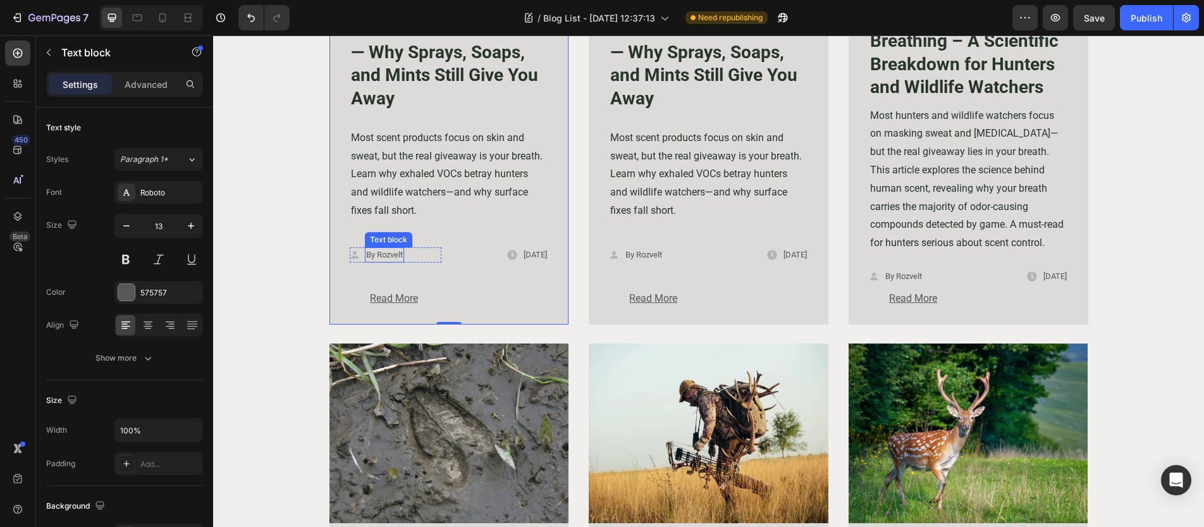
click at [382, 252] on p "By Rozvelt" at bounding box center [384, 254] width 37 height 13
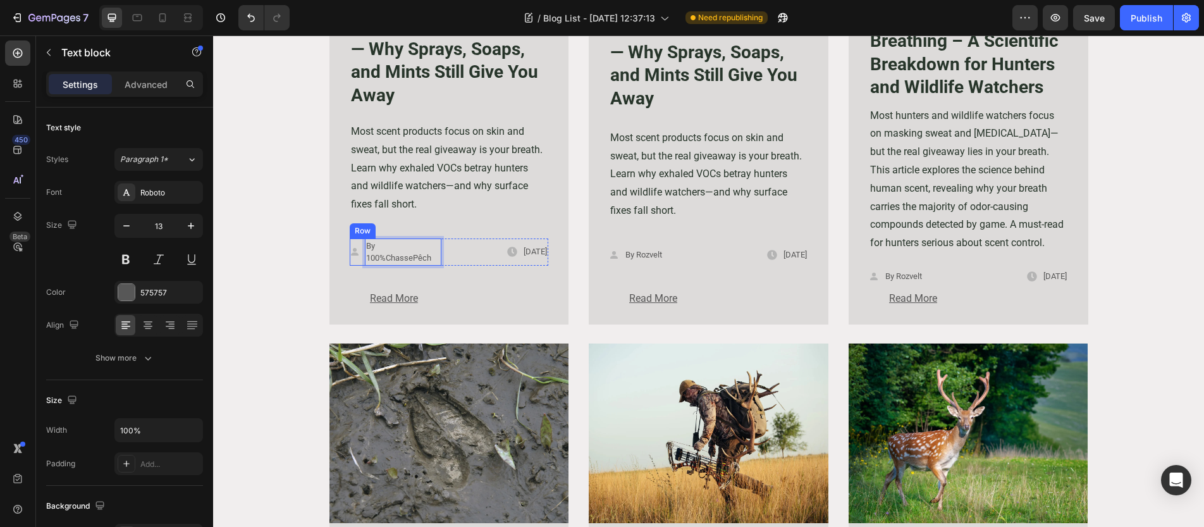
scroll to position [1016, 0]
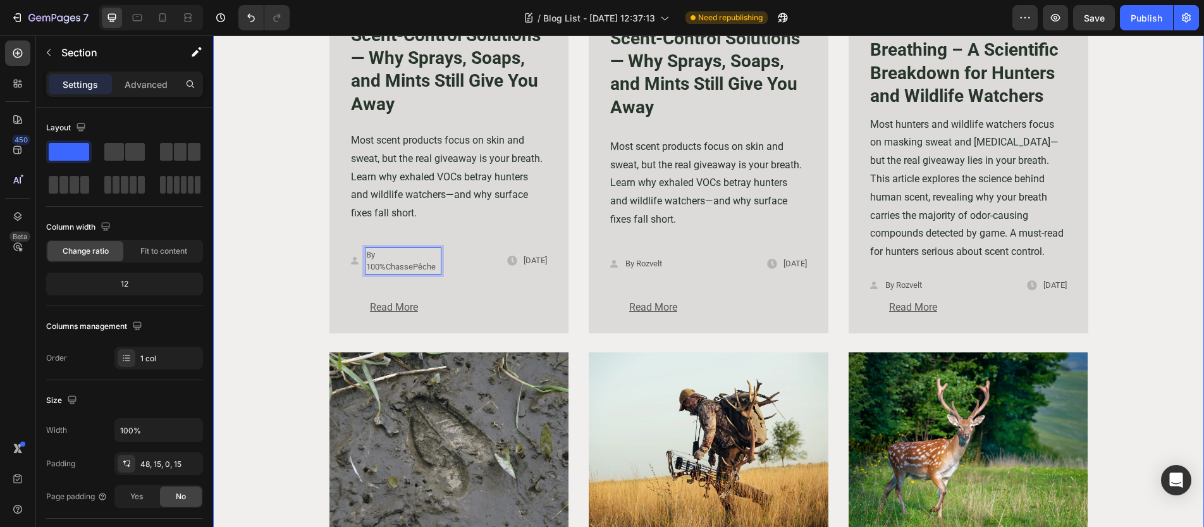
drag, startPoint x: 256, startPoint y: 267, endPoint x: 265, endPoint y: 273, distance: 10.9
click at [255, 266] on div "Image SCENT Text block The Limits of [DATE] Scent-Control Solutions — Why Spray…" at bounding box center [709, 340] width 972 height 1143
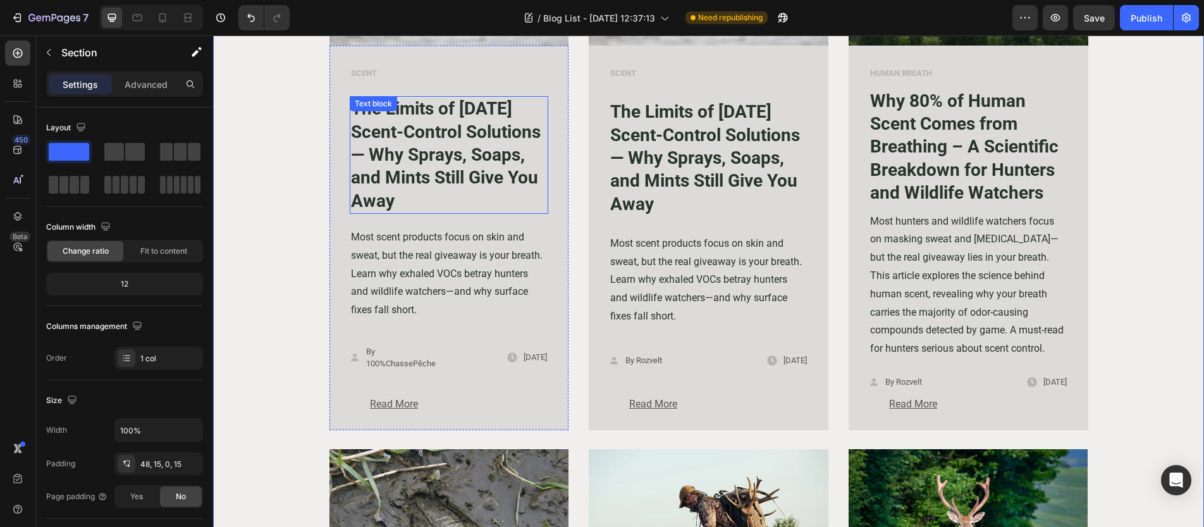
scroll to position [664, 0]
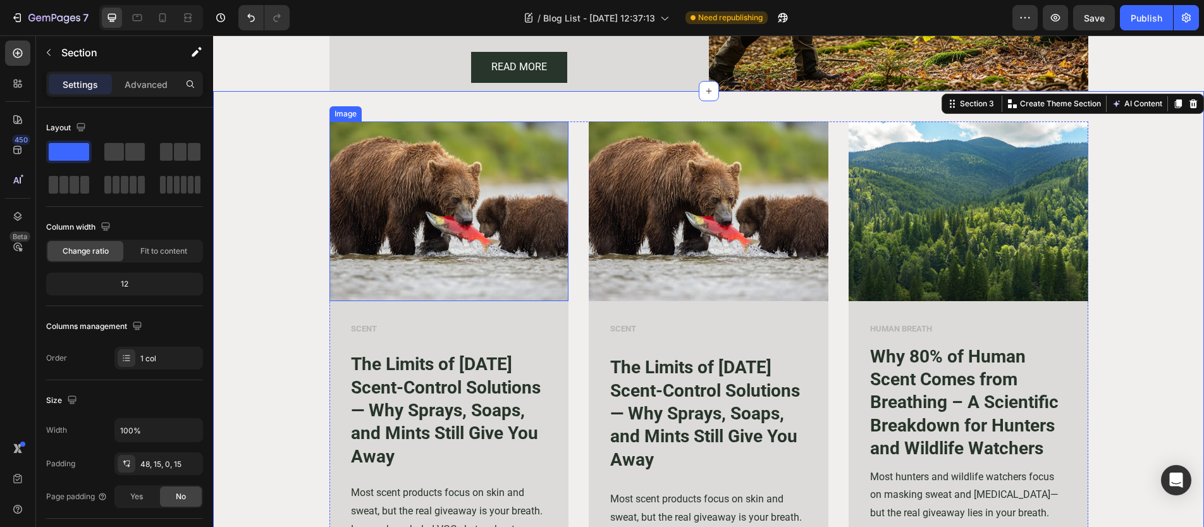
click at [450, 220] on img at bounding box center [449, 211] width 240 height 180
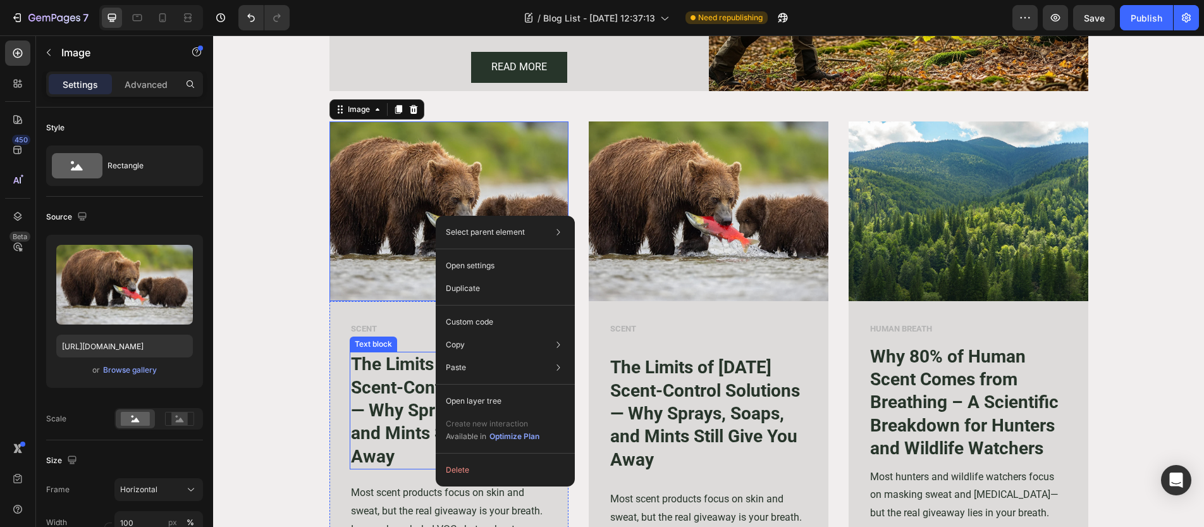
click at [400, 401] on p "The Limits of [DATE] Scent-Control Solutions — Why Sprays, Soaps, and Mints Sti…" at bounding box center [449, 410] width 197 height 115
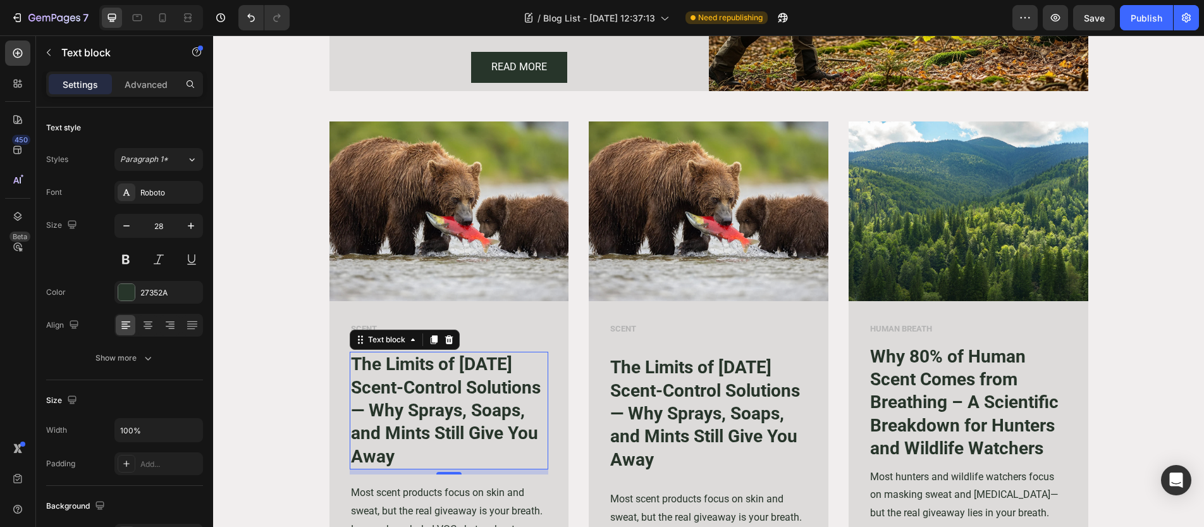
click at [442, 428] on p "The Limits of [DATE] Scent-Control Solutions — Why Sprays, Soaps, and Mints Sti…" at bounding box center [449, 410] width 197 height 115
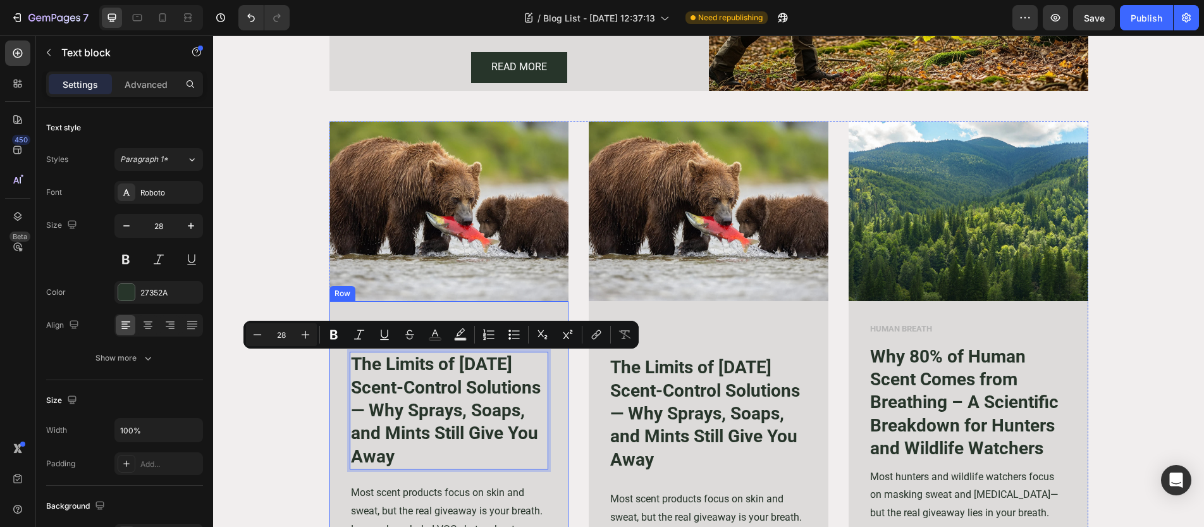
drag, startPoint x: 393, startPoint y: 460, endPoint x: 334, endPoint y: 348, distance: 125.5
click at [334, 348] on div "SCENT Text block The Limits of [DATE] Scent-Control Solutions — Why Sprays, Soa…" at bounding box center [449, 493] width 240 height 384
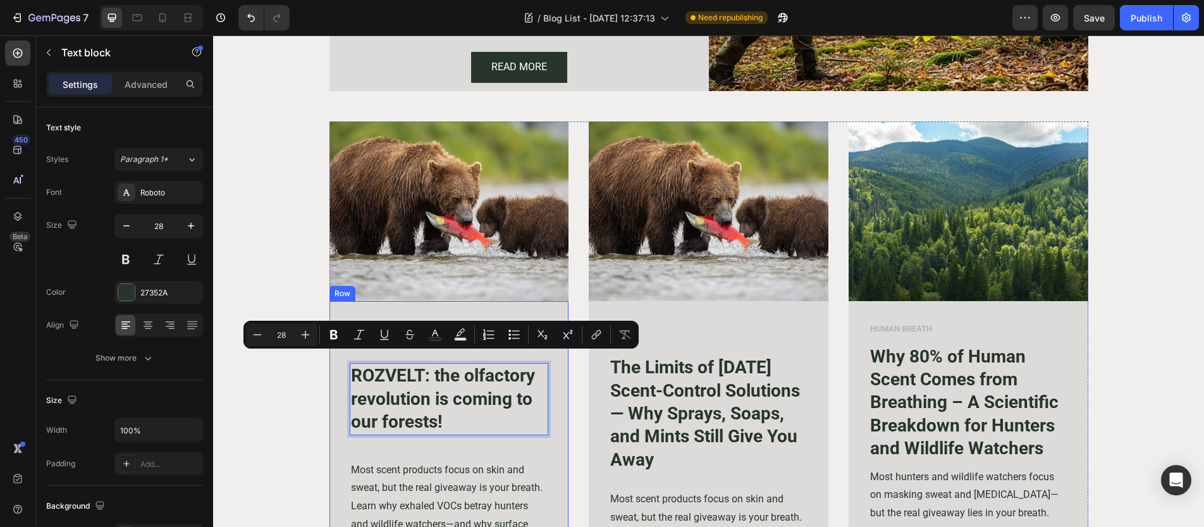
scroll to position [676, 0]
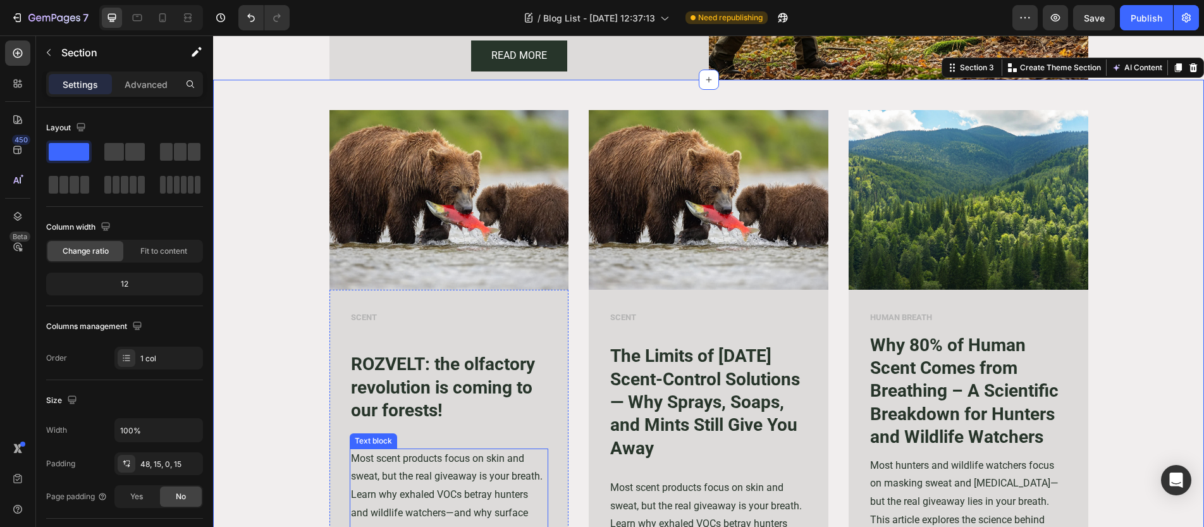
click at [492, 460] on p "Most scent products focus on skin and sweat, but the real giveaway is your brea…" at bounding box center [449, 494] width 197 height 91
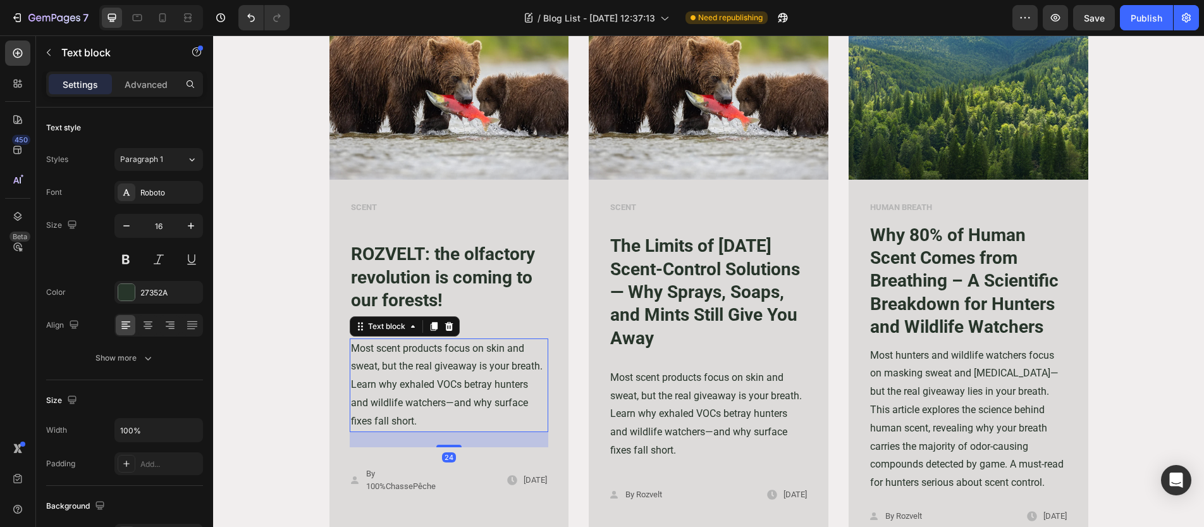
scroll to position [786, 0]
click at [444, 372] on p "Most scent products focus on skin and sweat, but the real giveaway is your brea…" at bounding box center [449, 384] width 197 height 91
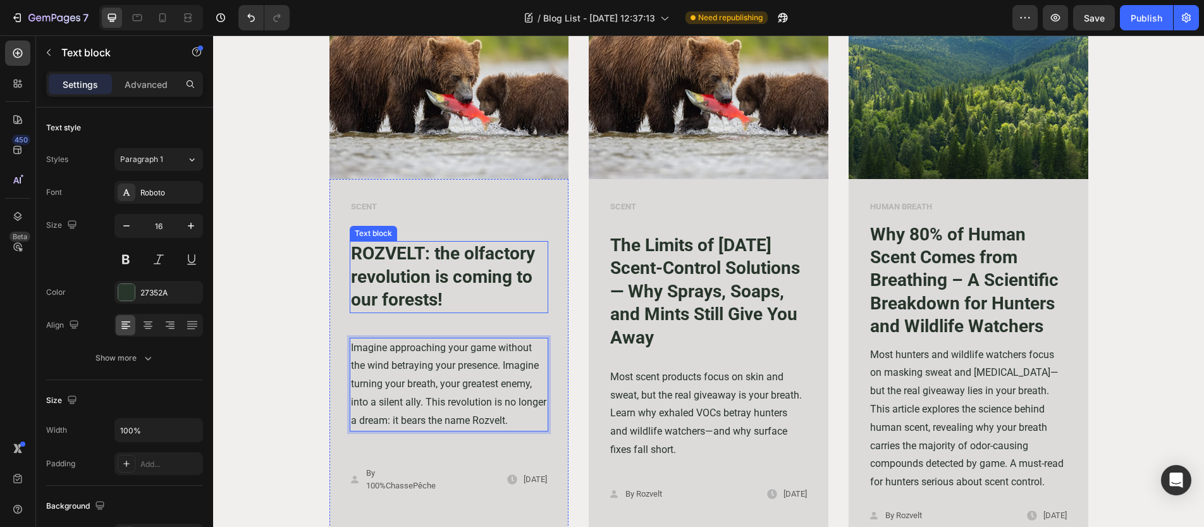
click at [464, 301] on p "ROZVELT: the olfactory revolution is coming to our forests!" at bounding box center [449, 276] width 197 height 69
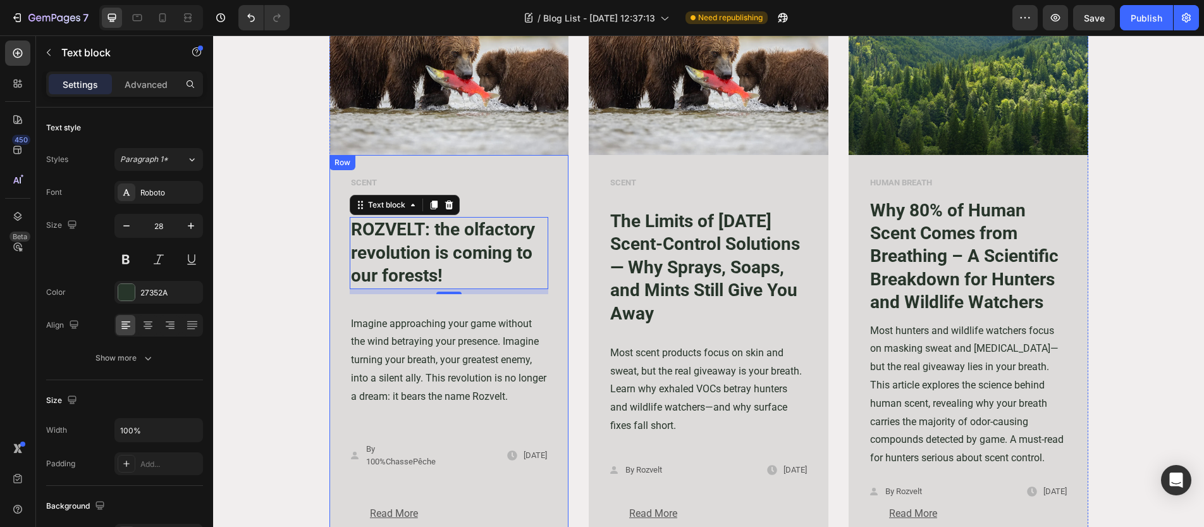
scroll to position [763, 0]
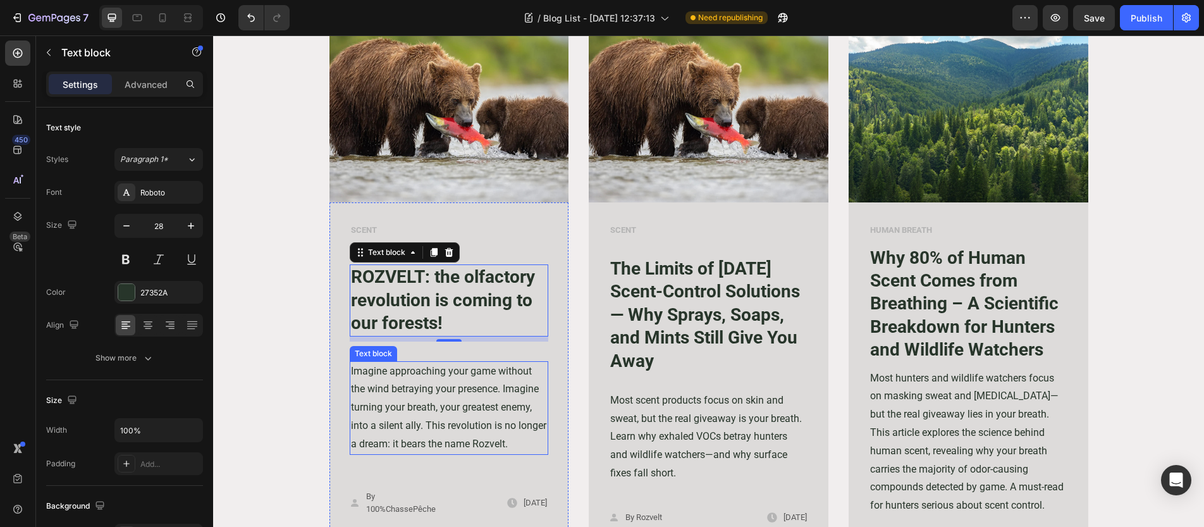
click at [362, 372] on p "Imagine approaching your game without the wind betraying your presence. Imagine…" at bounding box center [449, 407] width 197 height 91
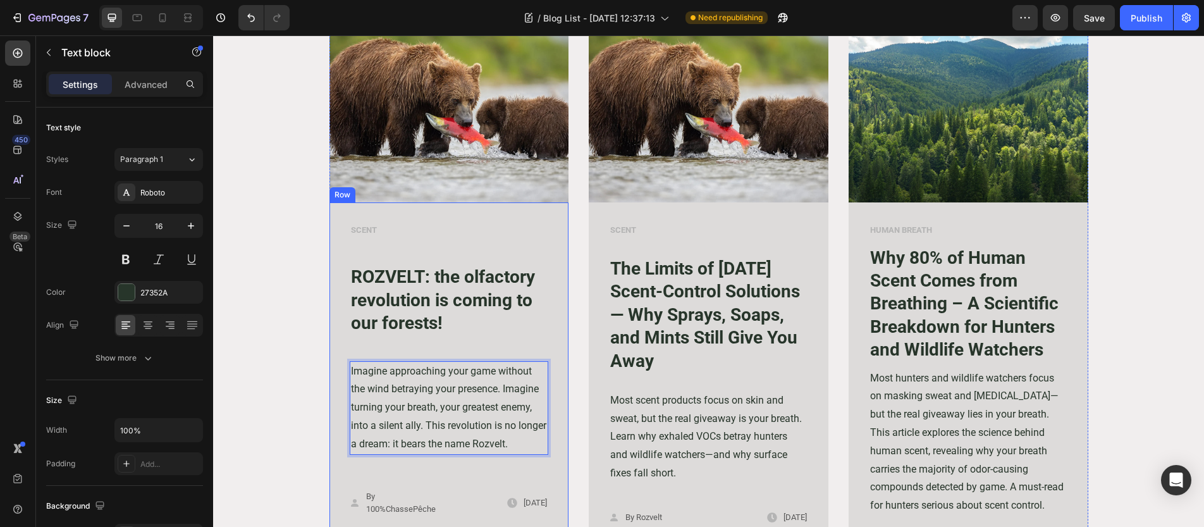
scroll to position [745, 0]
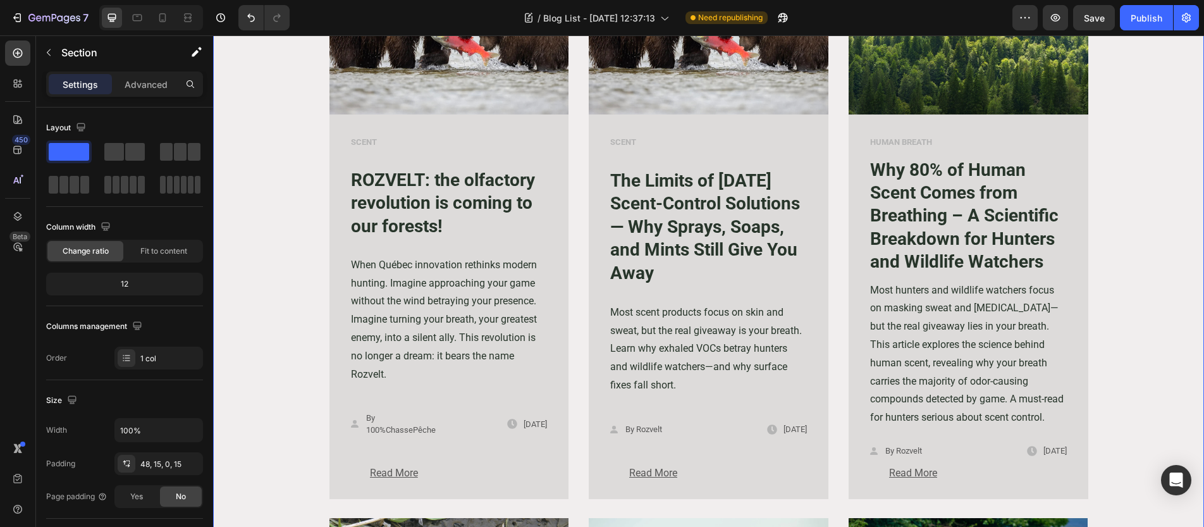
scroll to position [851, 0]
click at [394, 427] on p "By 100%ChassePêche" at bounding box center [403, 423] width 74 height 25
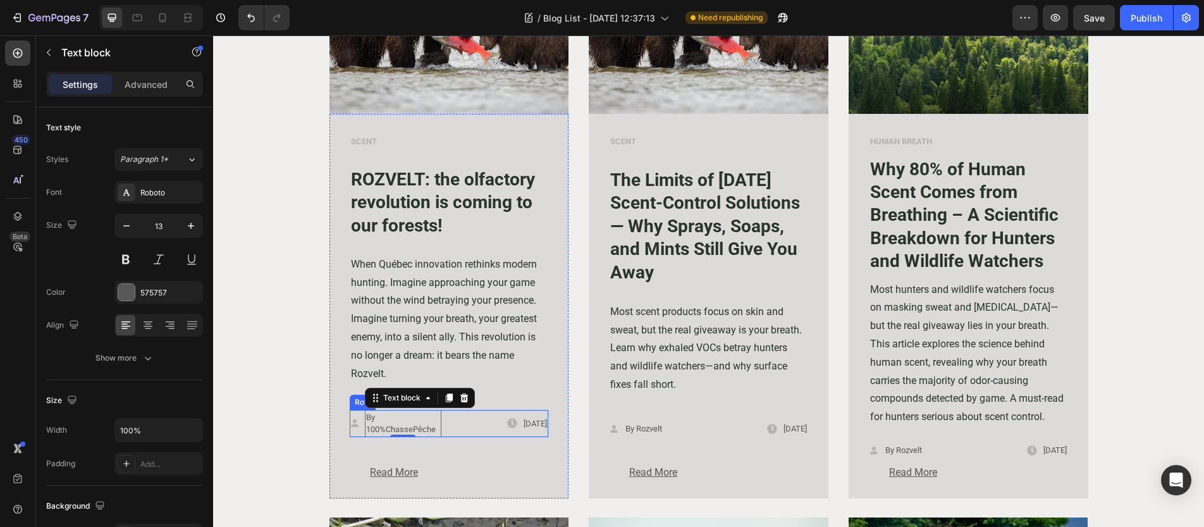
click at [444, 431] on div "Icon By 100%ChassePêche Text block 0 Row Icon [DATE] Text block Row Row" at bounding box center [449, 423] width 199 height 27
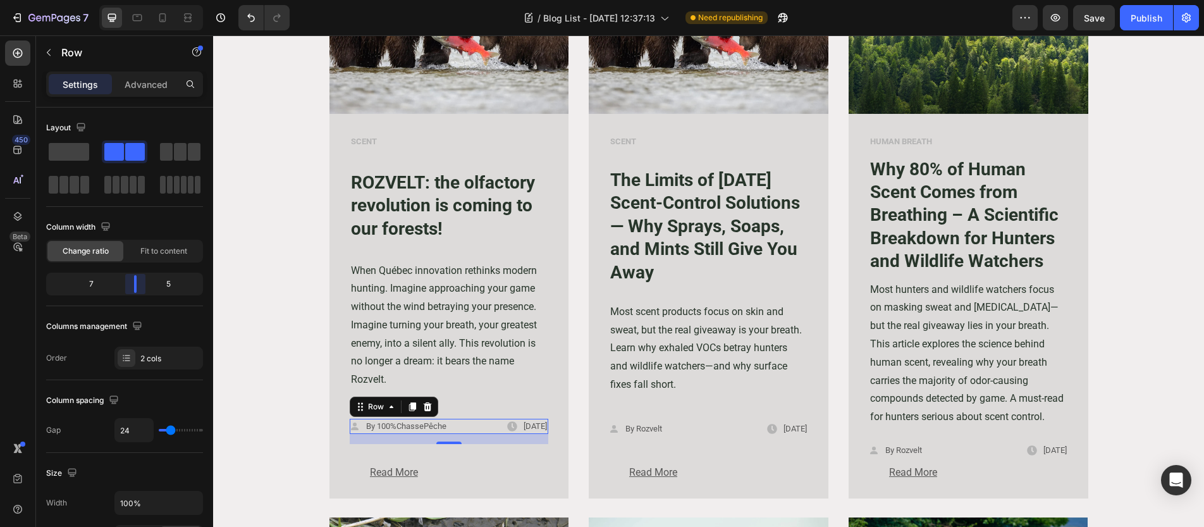
drag, startPoint x: 124, startPoint y: 286, endPoint x: 135, endPoint y: 286, distance: 11.4
click at [135, 0] on body "7 Version history / Blog List - [DATE] 12:37:13 Need republishing Preview Save …" at bounding box center [602, 0] width 1204 height 0
click at [257, 349] on div "Image SCENT Text block ROZVELT: the olfactory revolution is coming to our fores…" at bounding box center [709, 505] width 972 height 1143
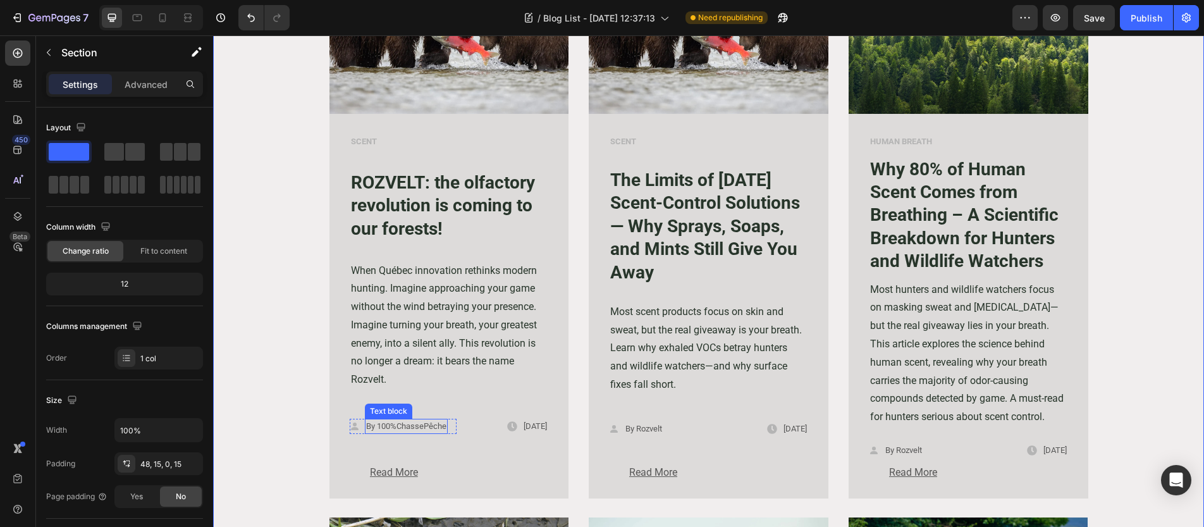
click at [413, 430] on p "By 100%ChassePêche" at bounding box center [406, 426] width 80 height 13
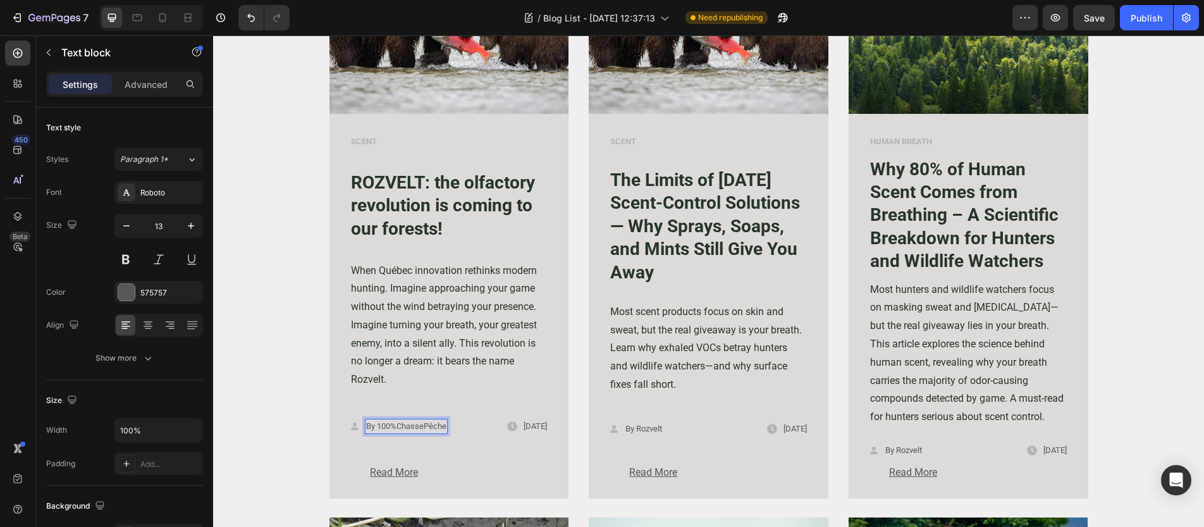
click at [392, 425] on p "By 100%ChassePêche" at bounding box center [406, 426] width 80 height 13
click at [423, 427] on p "By 100% ChassePêche" at bounding box center [407, 426] width 82 height 13
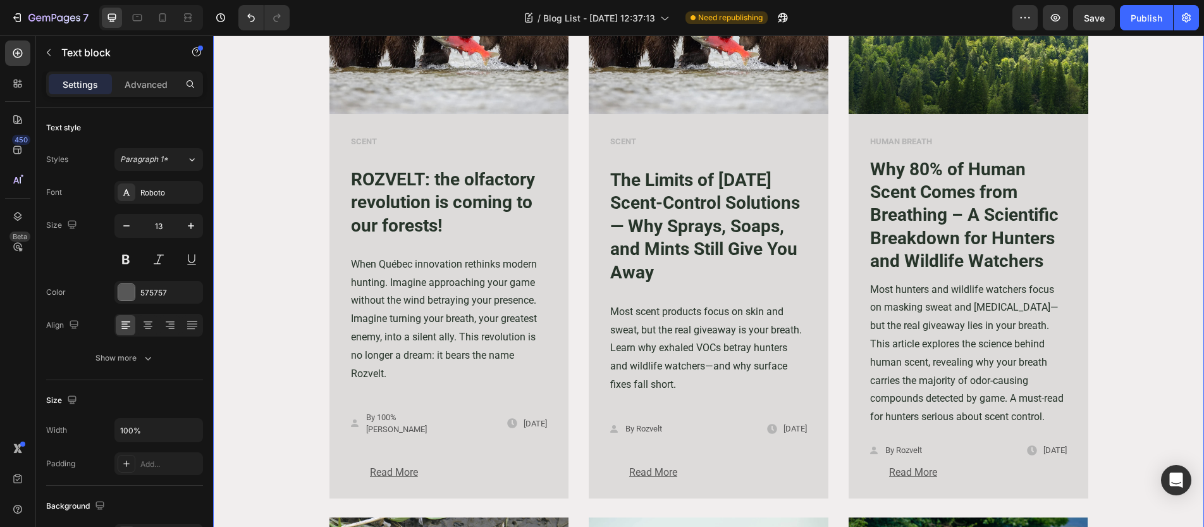
click at [309, 434] on div "Image SCENT Text block ROZVELT: the olfactory revolution is coming to our fores…" at bounding box center [709, 505] width 972 height 1143
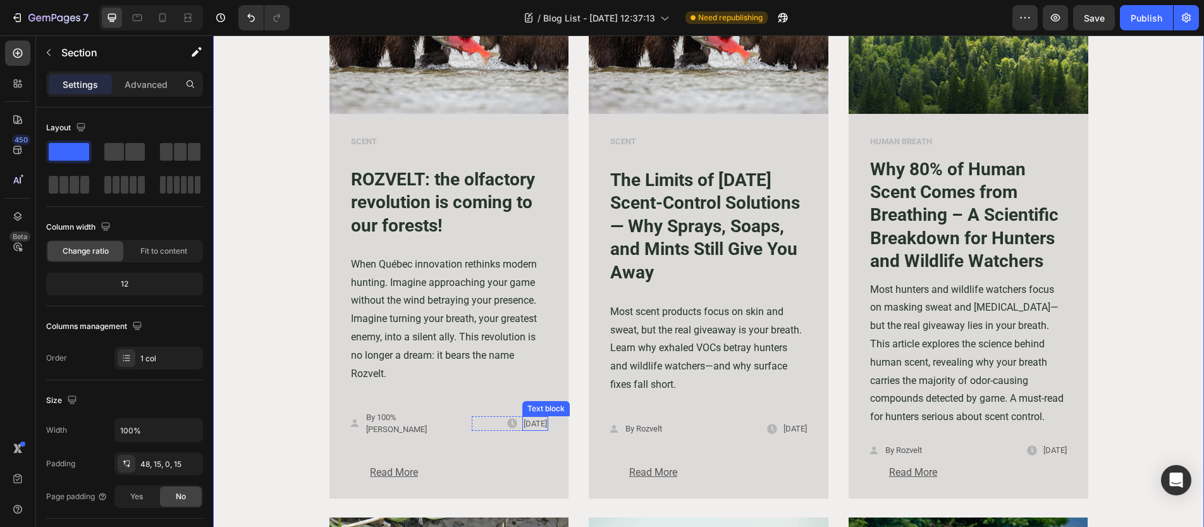
click at [523, 426] on p "[DATE]" at bounding box center [534, 423] width 23 height 13
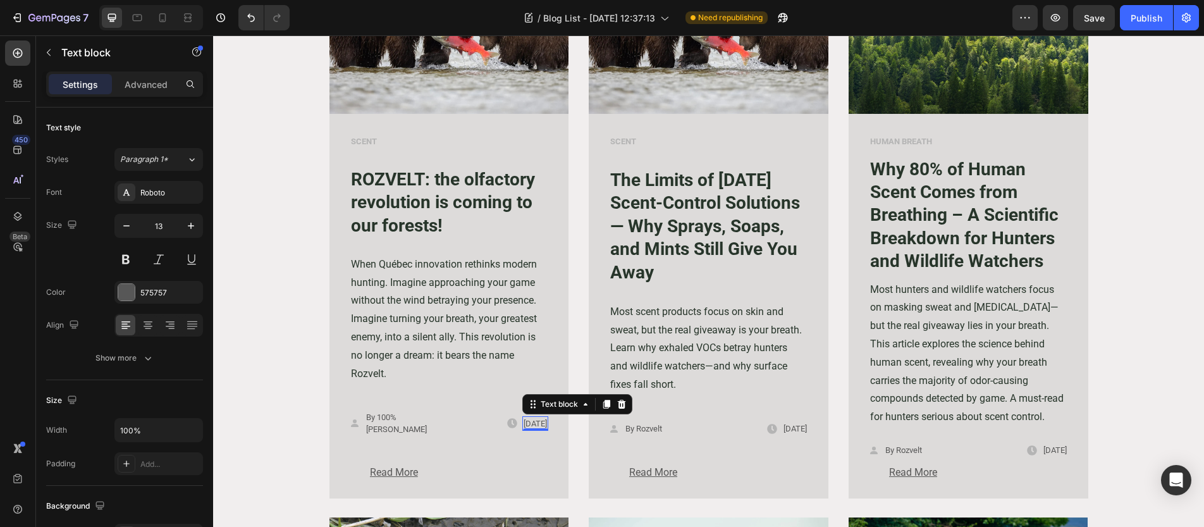
click at [523, 426] on p "[DATE]" at bounding box center [534, 423] width 23 height 13
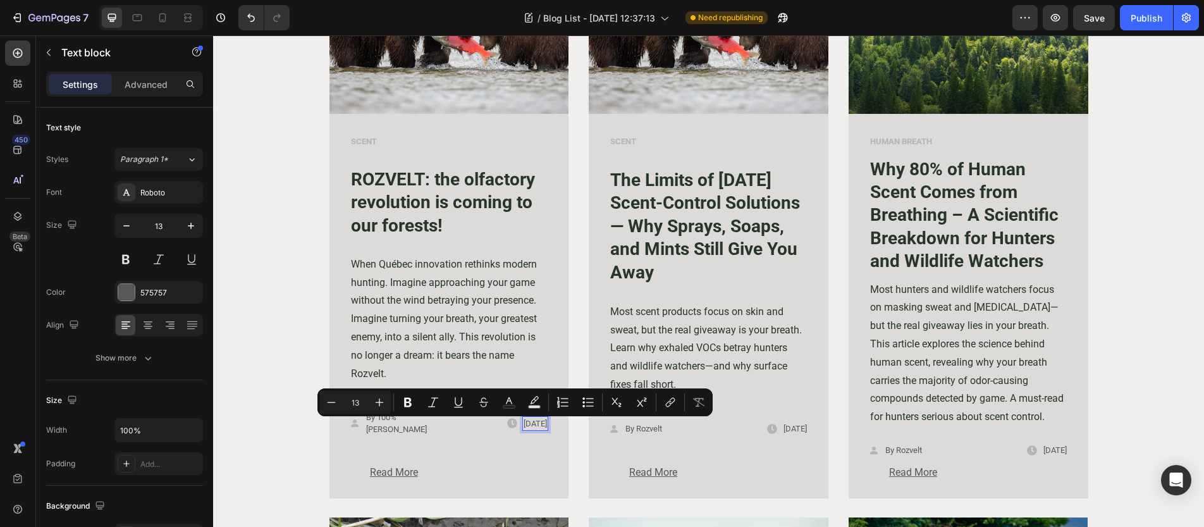
click at [523, 427] on p "[DATE]" at bounding box center [534, 423] width 23 height 13
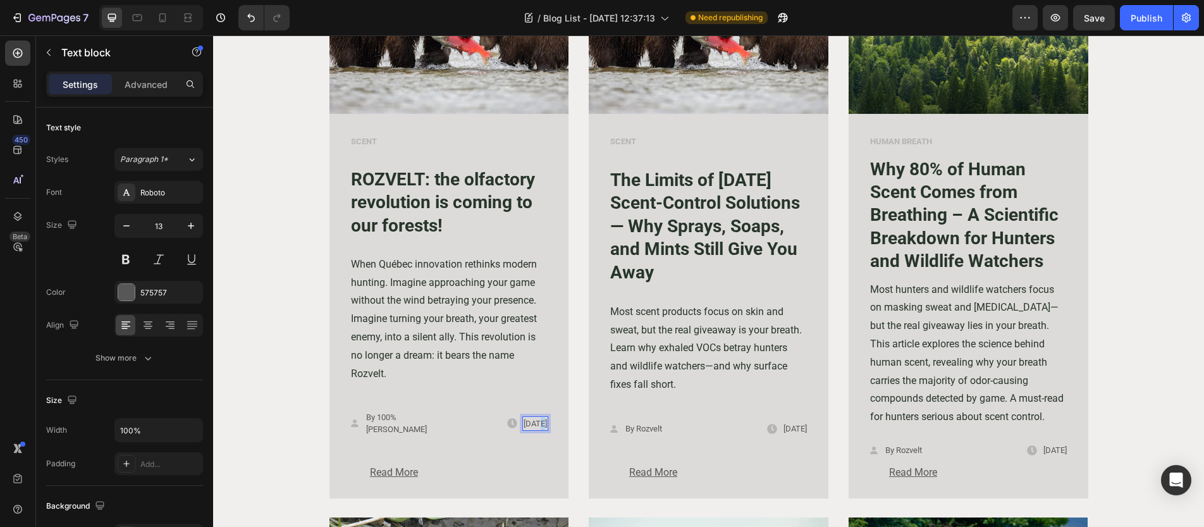
click at [523, 427] on p "[DATE]" at bounding box center [534, 423] width 23 height 13
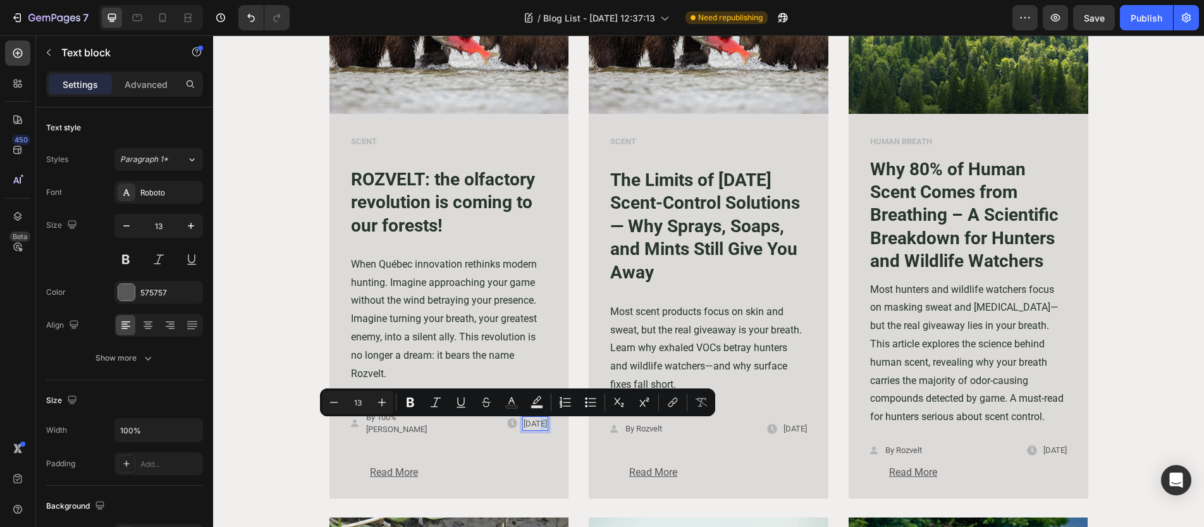
click at [523, 427] on p "[DATE]" at bounding box center [534, 423] width 23 height 13
drag, startPoint x: 520, startPoint y: 427, endPoint x: 498, endPoint y: 426, distance: 21.5
click at [523, 426] on p "[DATE]" at bounding box center [534, 423] width 23 height 13
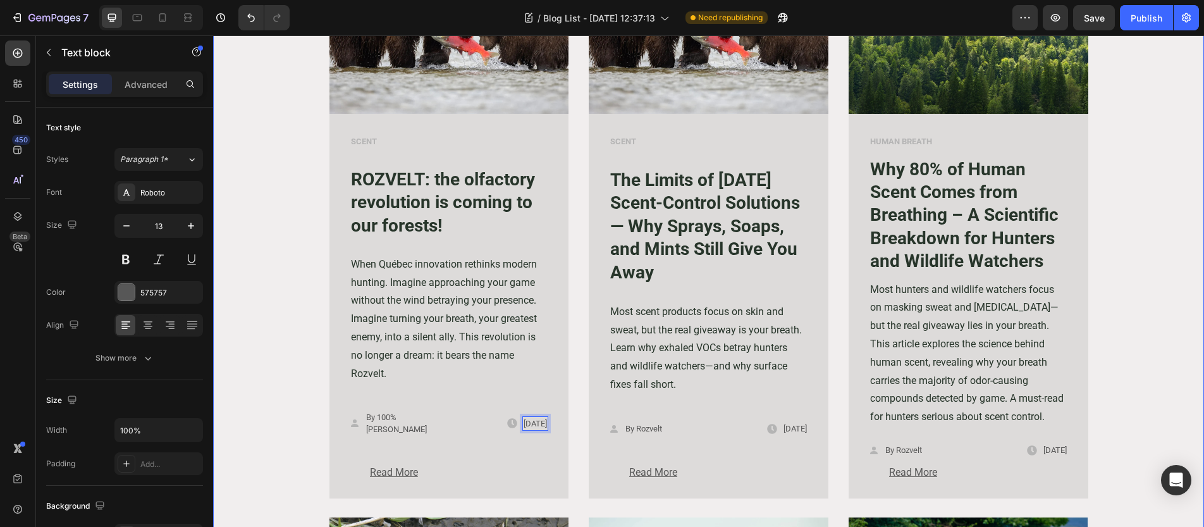
click at [267, 422] on div "Image SCENT Text block ROZVELT: the olfactory revolution is coming to our fores…" at bounding box center [709, 505] width 972 height 1143
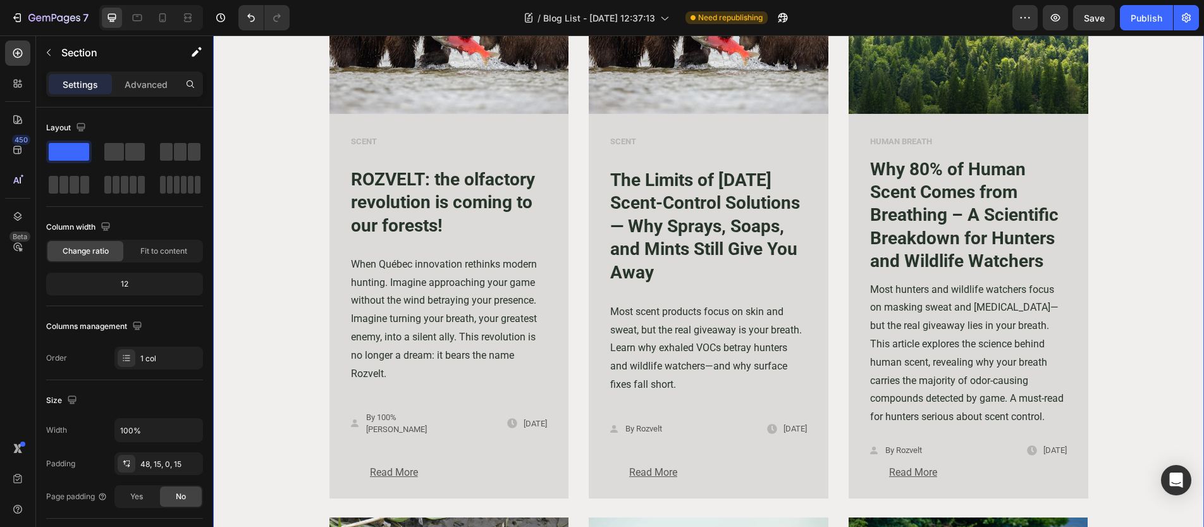
click at [299, 370] on div "Image SCENT Text block ROZVELT: the olfactory revolution is coming to our fores…" at bounding box center [709, 505] width 972 height 1143
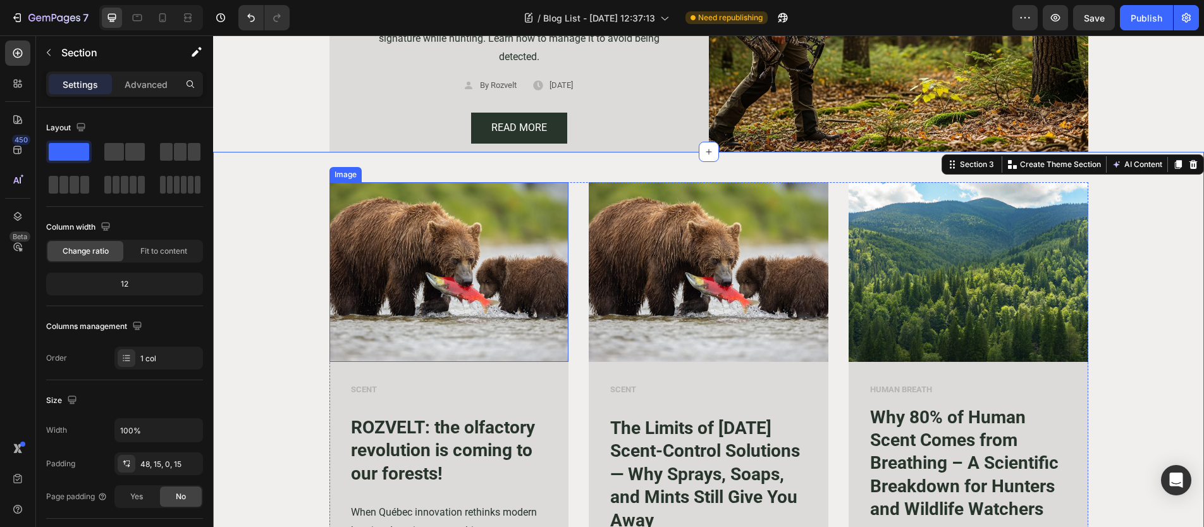
click at [410, 281] on img at bounding box center [449, 272] width 240 height 180
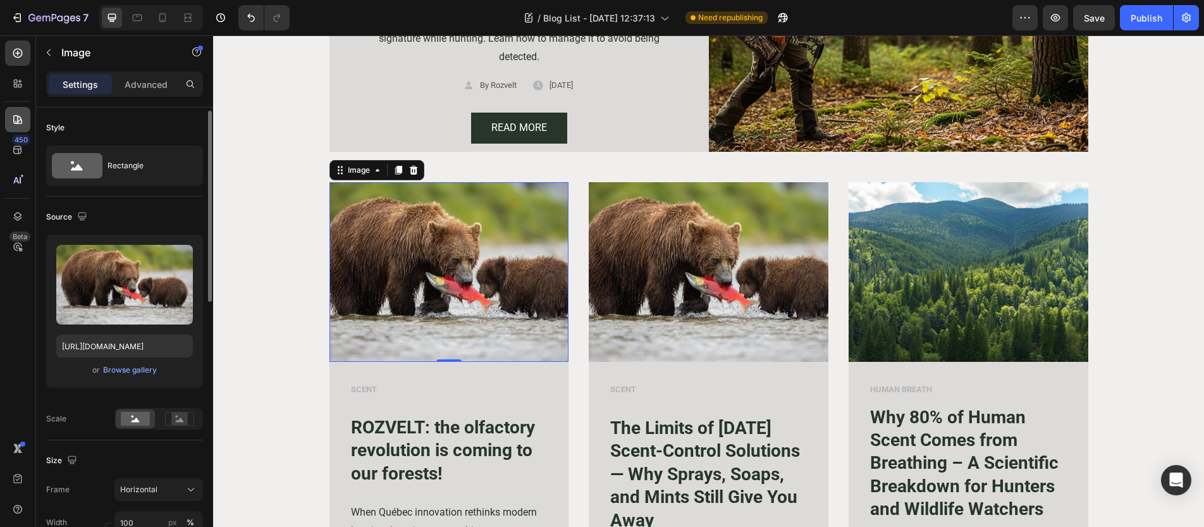
scroll to position [403, 0]
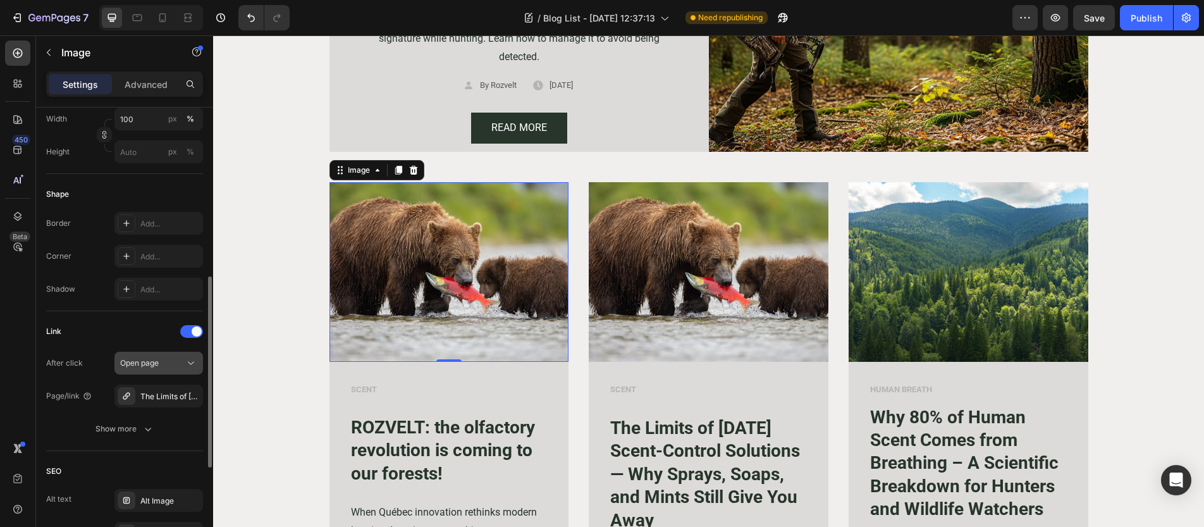
click at [190, 368] on icon at bounding box center [191, 363] width 13 height 13
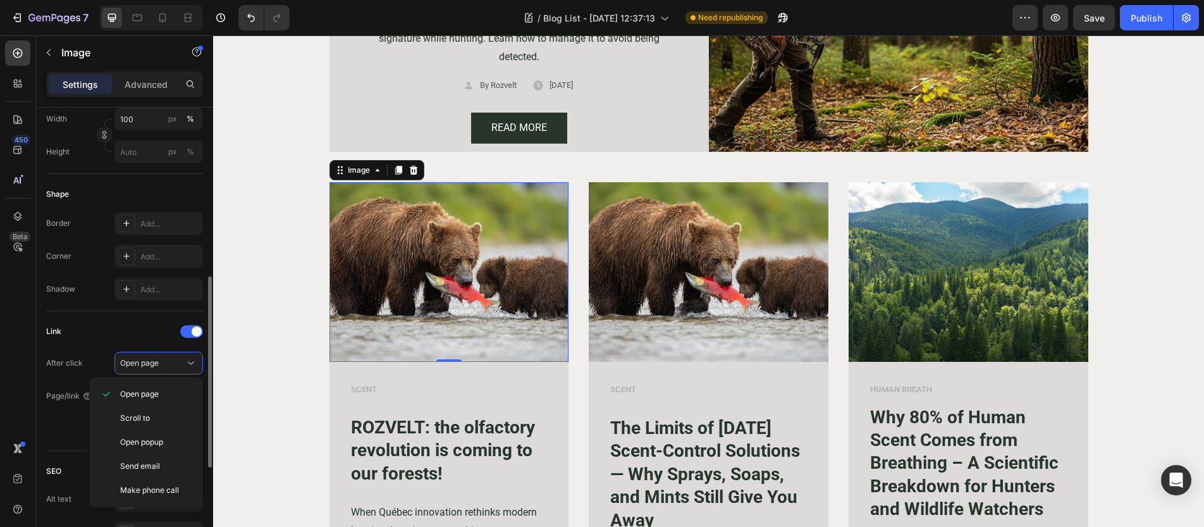
click at [135, 337] on div "Link" at bounding box center [124, 331] width 157 height 20
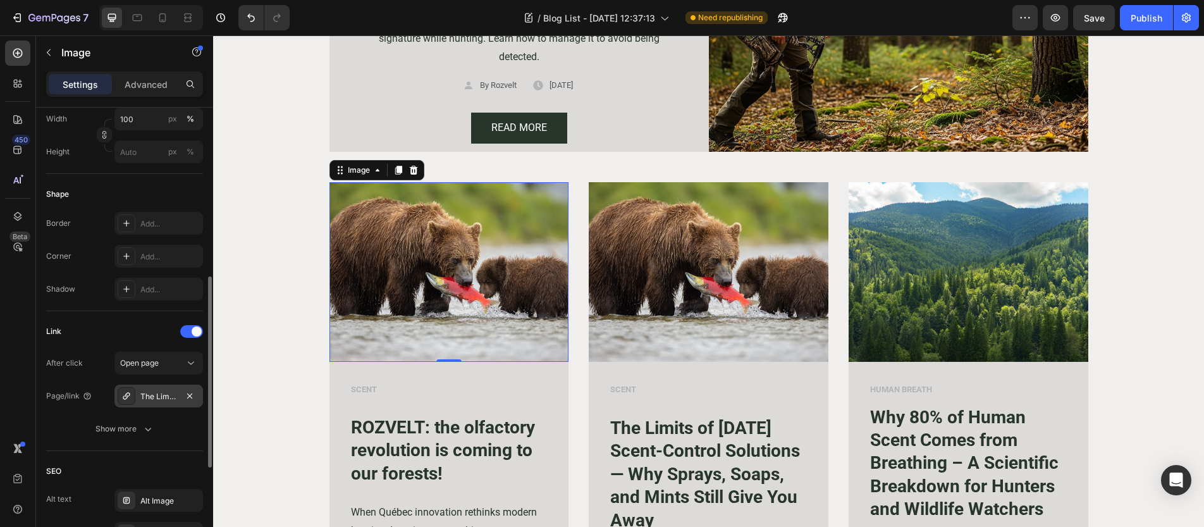
click at [166, 403] on div "The Limits of [DATE] Scent-Control Solutions — Why Sprays, Soaps, and Mints Sti…" at bounding box center [158, 395] width 88 height 23
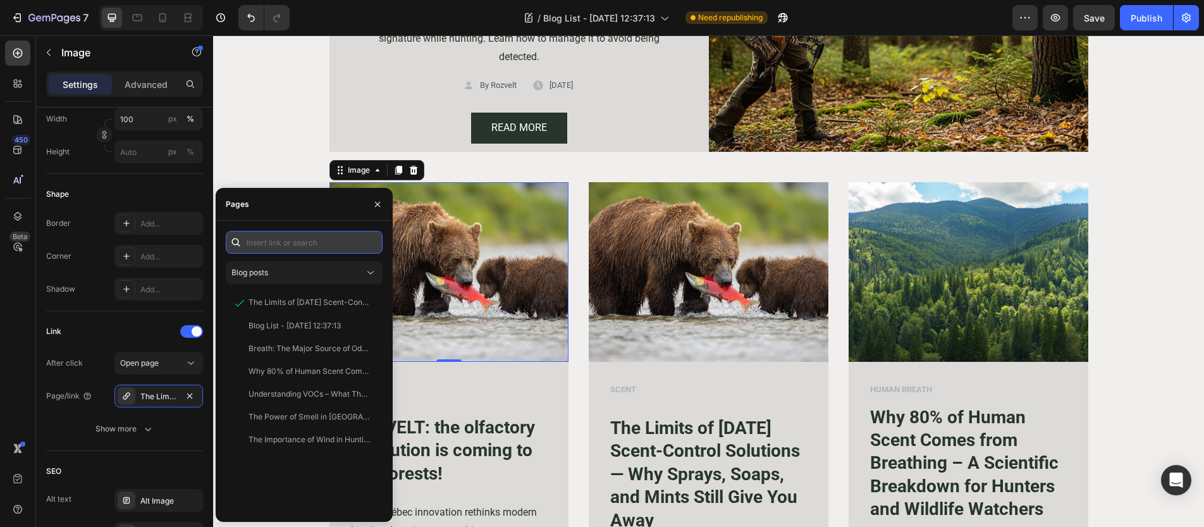
click at [275, 248] on input "text" at bounding box center [304, 242] width 157 height 23
paste input "[URL][DOMAIN_NAME]"
type input "[URL][DOMAIN_NAME]"
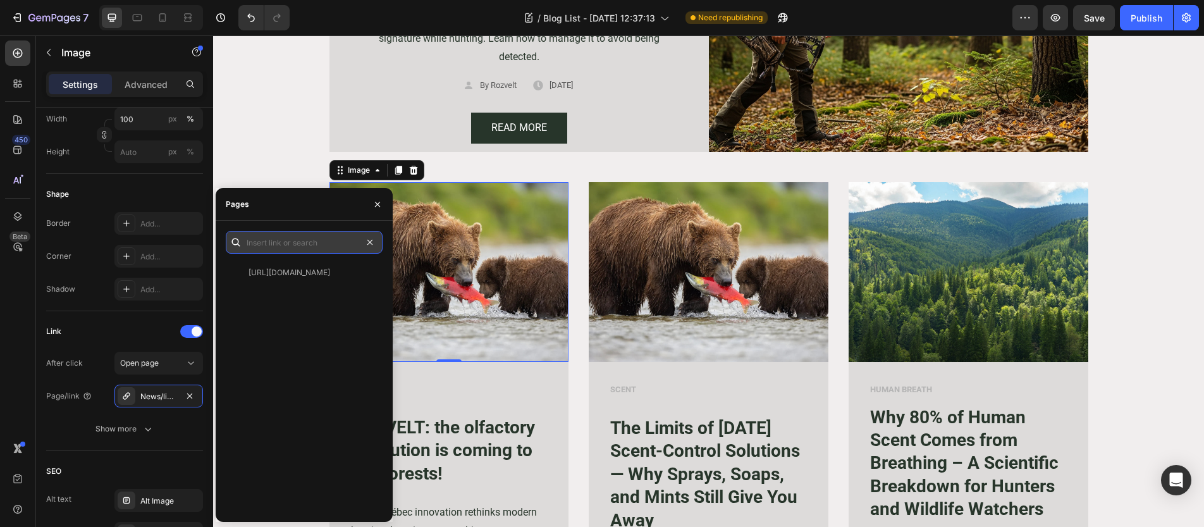
scroll to position [0, 0]
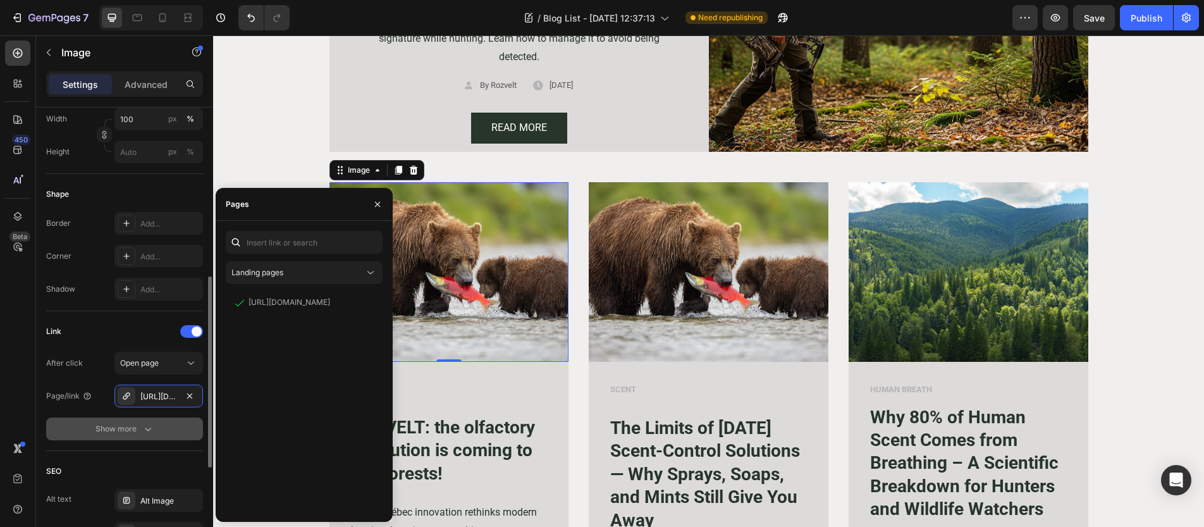
click at [121, 428] on div "Show more" at bounding box center [124, 428] width 59 height 13
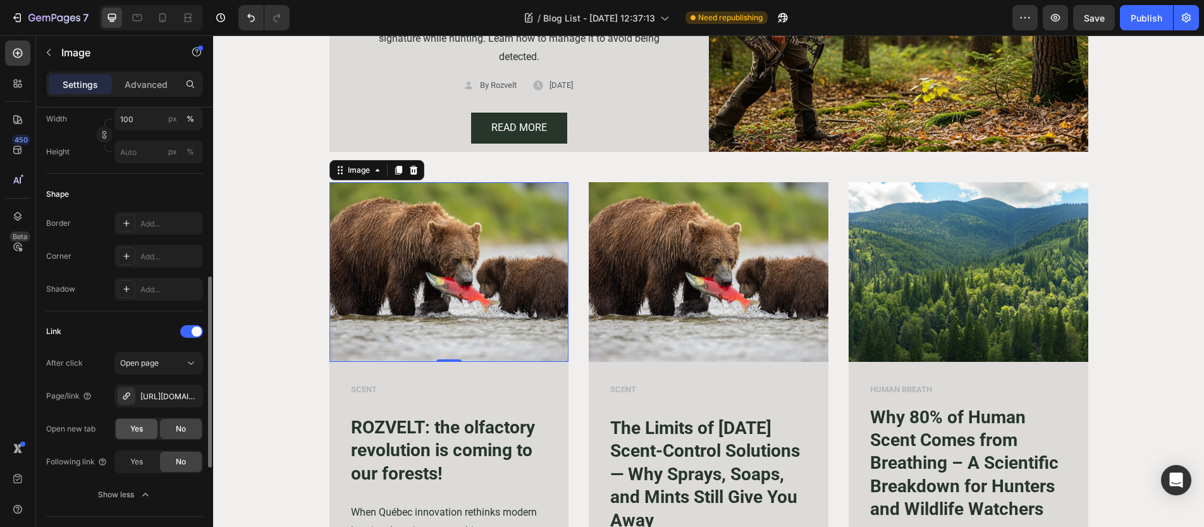
click at [138, 423] on span "Yes" at bounding box center [136, 428] width 13 height 11
click at [132, 331] on div "Link" at bounding box center [124, 331] width 157 height 20
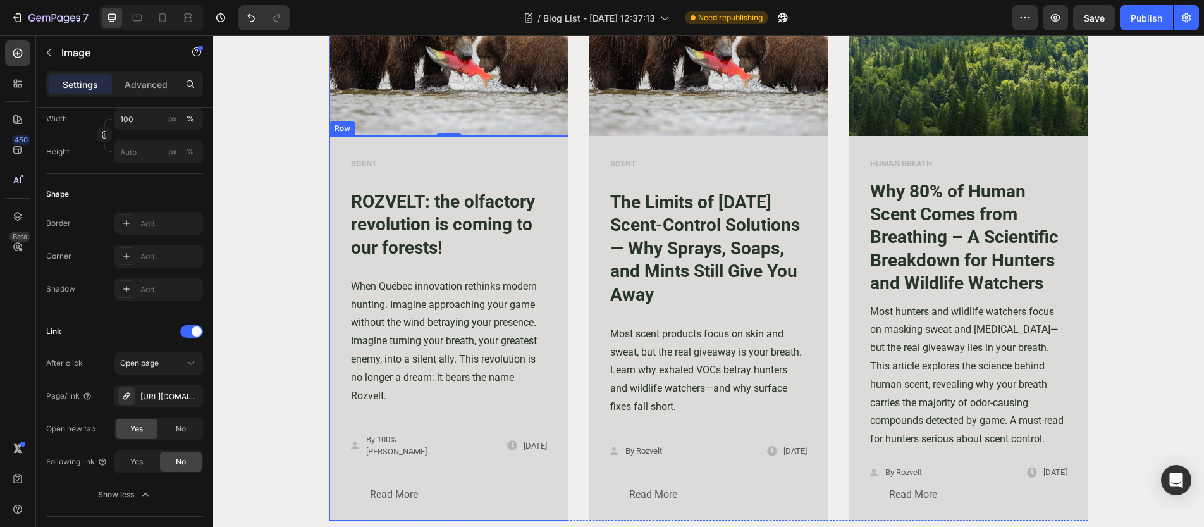
scroll to position [839, 0]
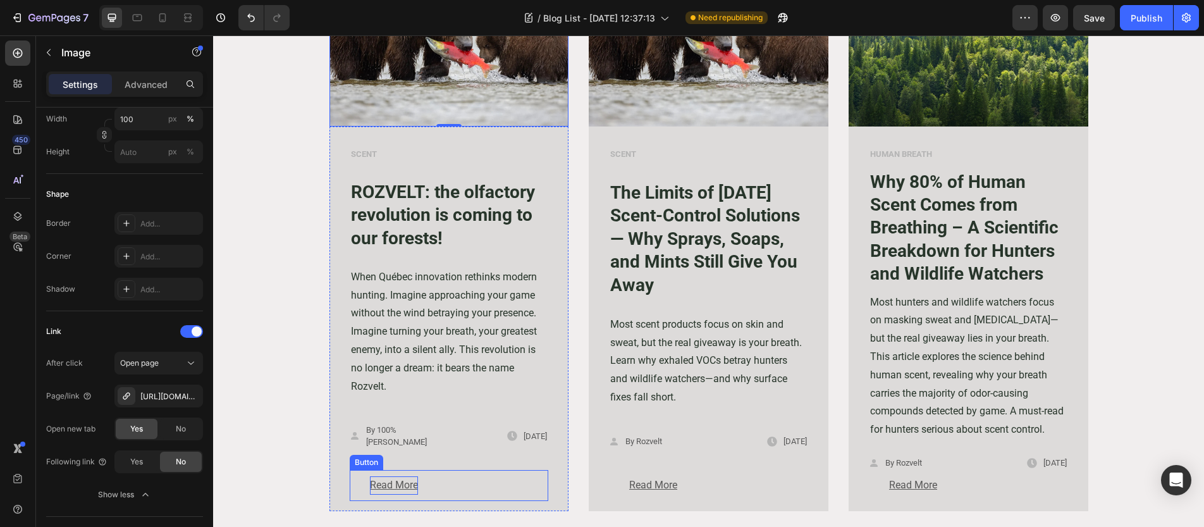
click at [387, 481] on p "Read More" at bounding box center [394, 485] width 48 height 18
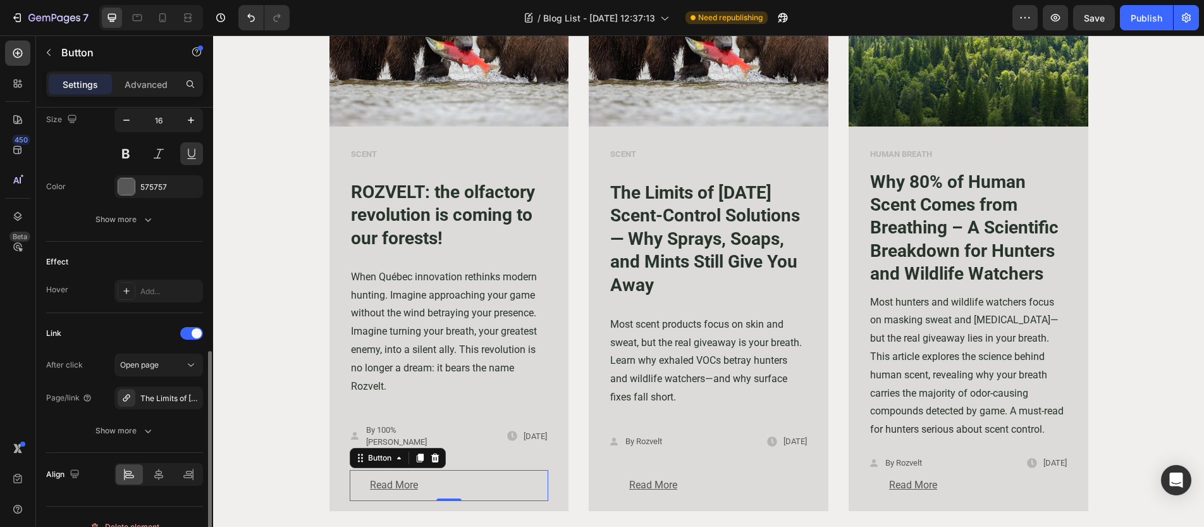
scroll to position [548, 0]
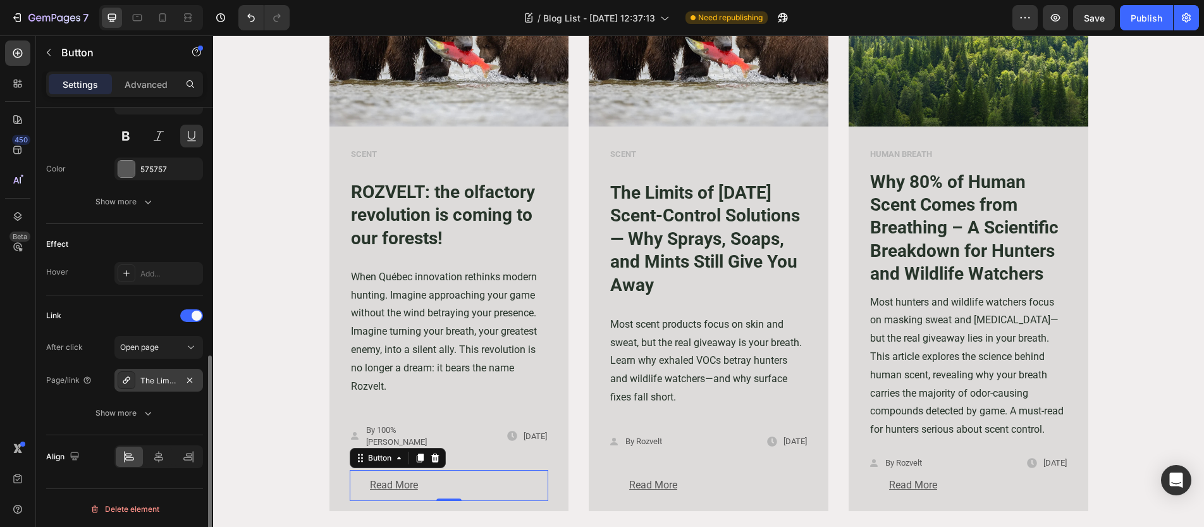
click at [162, 381] on div "The Limits of [DATE] Scent-Control Solutions — Why Sprays, Soaps, and Mints Sti…" at bounding box center [158, 380] width 37 height 11
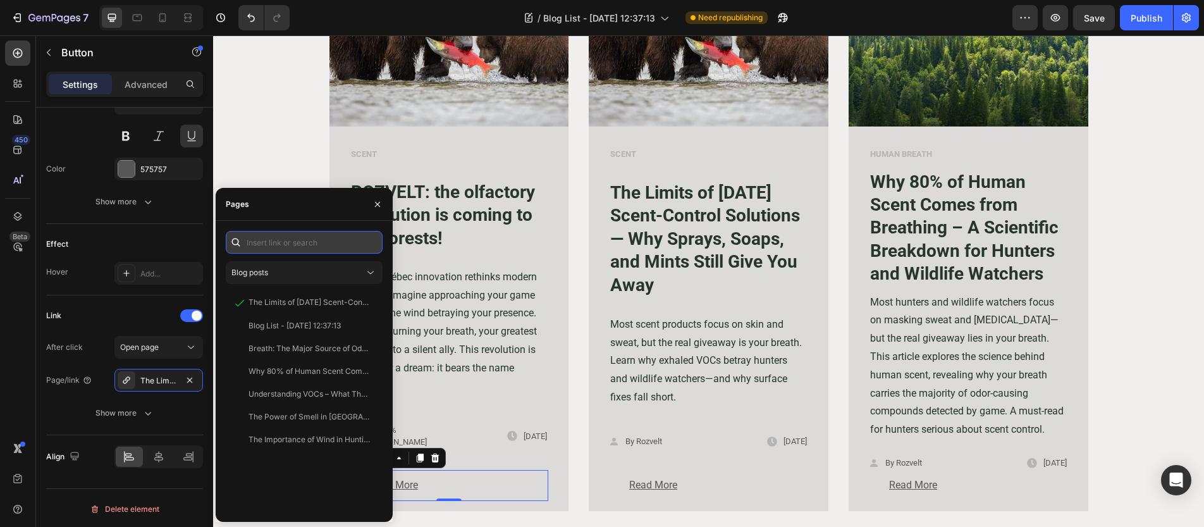
click at [296, 243] on input "text" at bounding box center [304, 242] width 157 height 23
paste input "[URL][DOMAIN_NAME]"
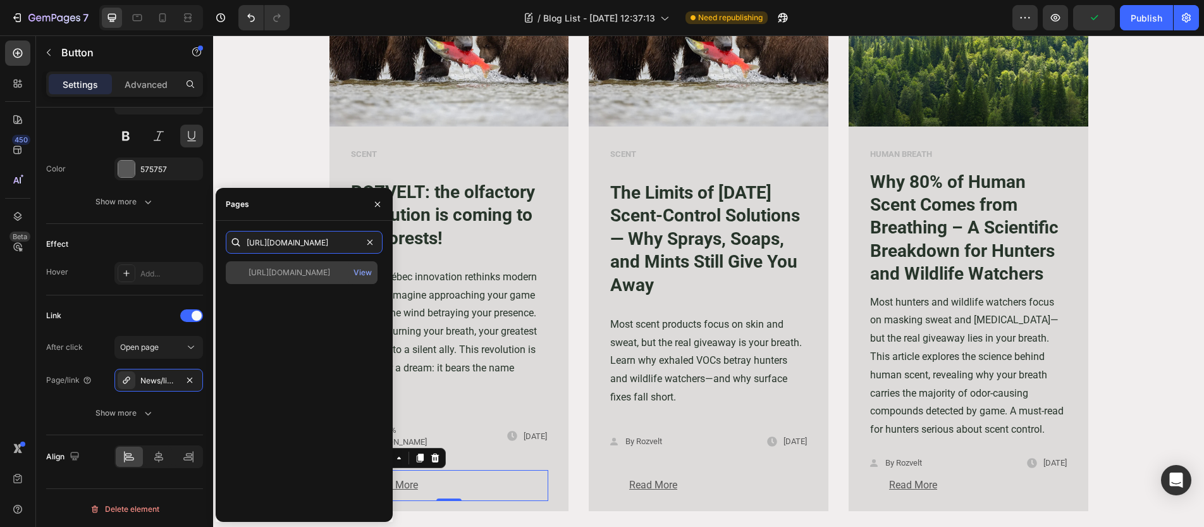
type input "[URL][DOMAIN_NAME]"
click at [274, 280] on div "[URL][DOMAIN_NAME] View" at bounding box center [302, 272] width 152 height 23
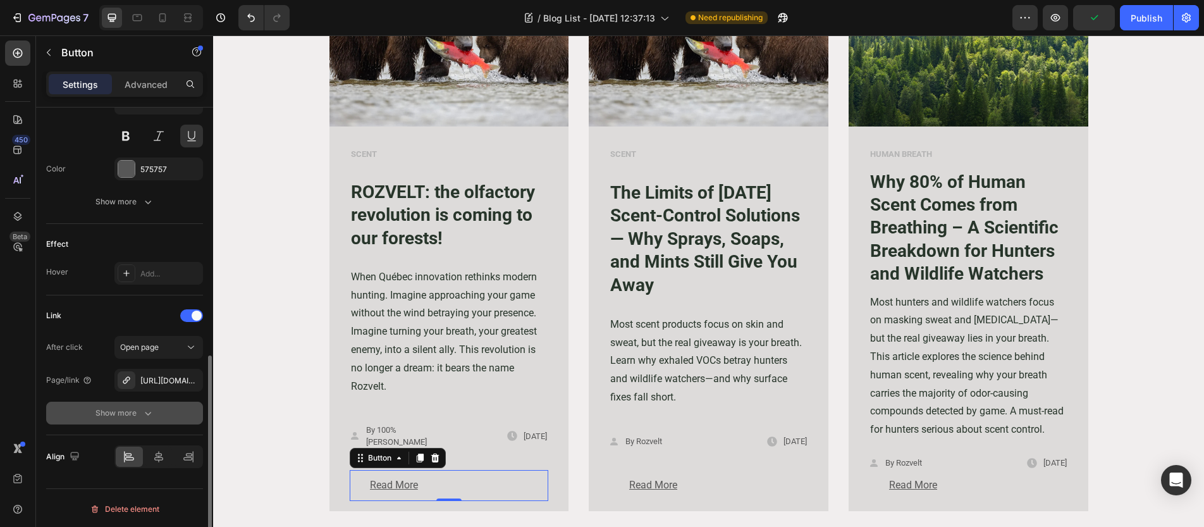
click at [164, 408] on button "Show more" at bounding box center [124, 412] width 157 height 23
click at [135, 410] on span "Yes" at bounding box center [136, 412] width 13 height 11
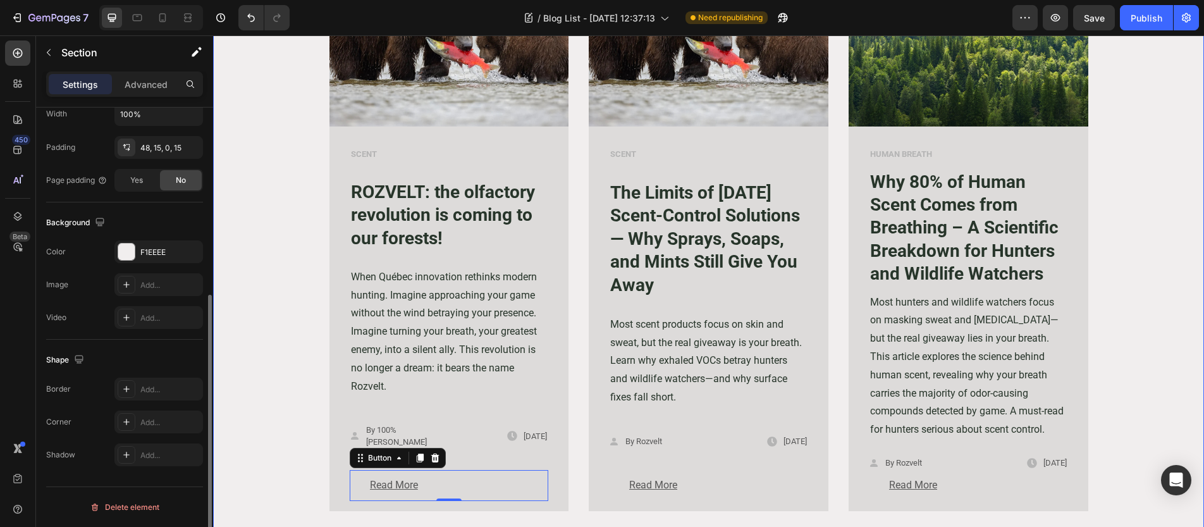
click at [249, 311] on div "Image SCENT Text block ROZVELT: the olfactory revolution is coming to our fores…" at bounding box center [709, 518] width 972 height 1143
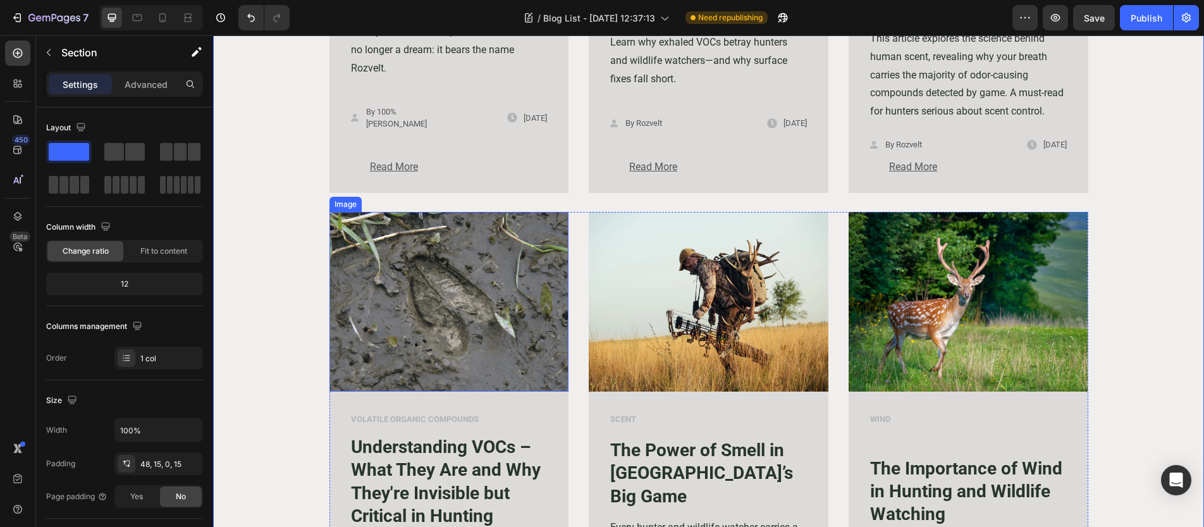
scroll to position [862, 0]
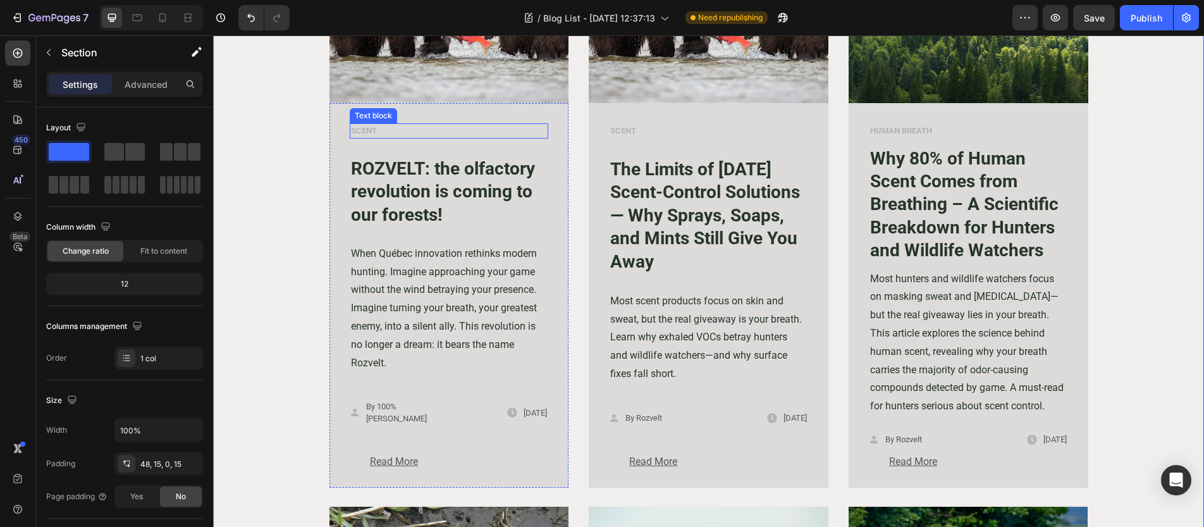
click at [364, 127] on p "SCENT" at bounding box center [449, 131] width 197 height 13
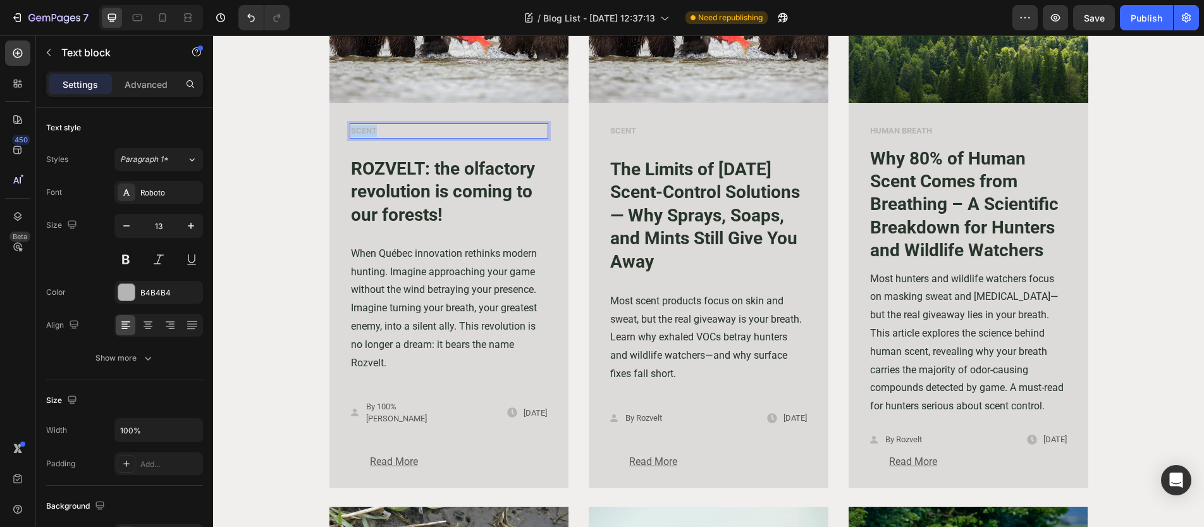
click at [364, 127] on p "SCENT" at bounding box center [449, 131] width 197 height 13
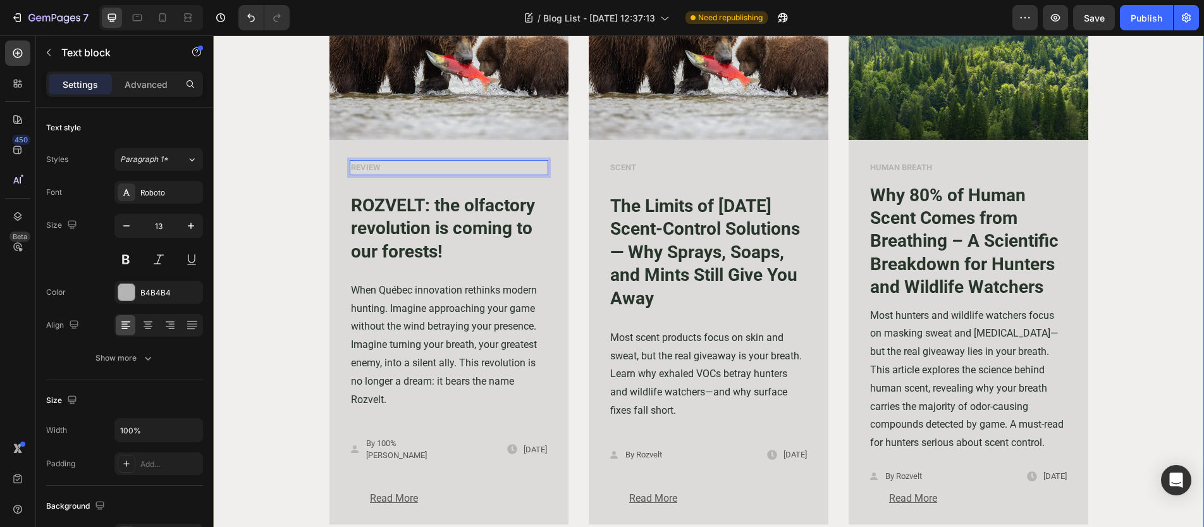
scroll to position [825, 0]
click at [351, 170] on p "REVIEW" at bounding box center [449, 168] width 197 height 13
click at [306, 165] on div "Image PRODUCT REVIEW Text block 12 ROZVELT: the olfactory revolution is coming …" at bounding box center [709, 532] width 972 height 1143
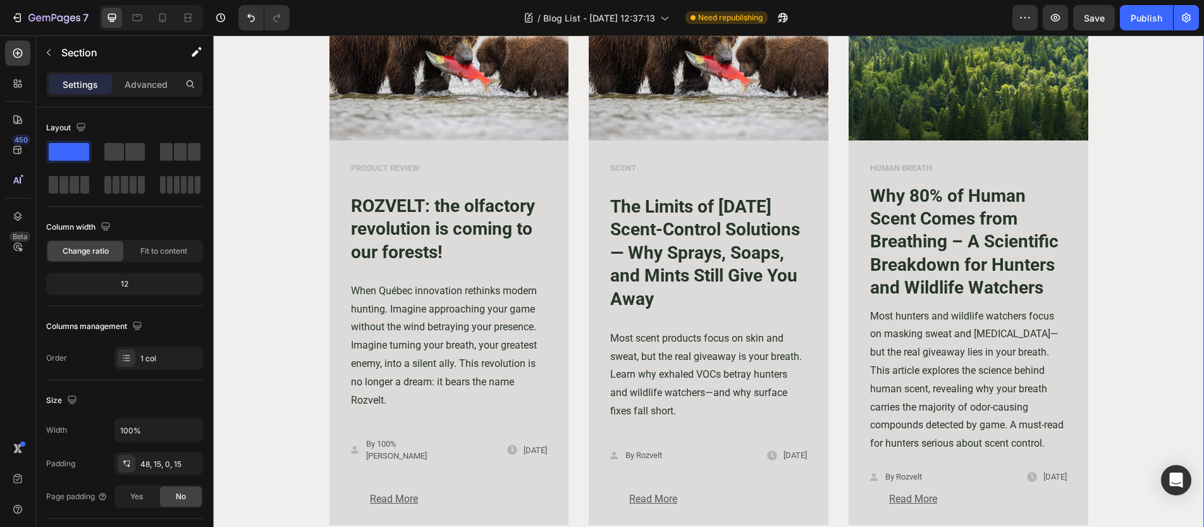
click at [302, 163] on div "Image PRODUCT REVIEW Text block ROZVELT: the olfactory revolution is coming to …" at bounding box center [709, 532] width 972 height 1143
click at [298, 118] on div "Image PRODUCT REVIEW Text block ROZVELT: the olfactory revolution is coming to …" at bounding box center [709, 532] width 972 height 1143
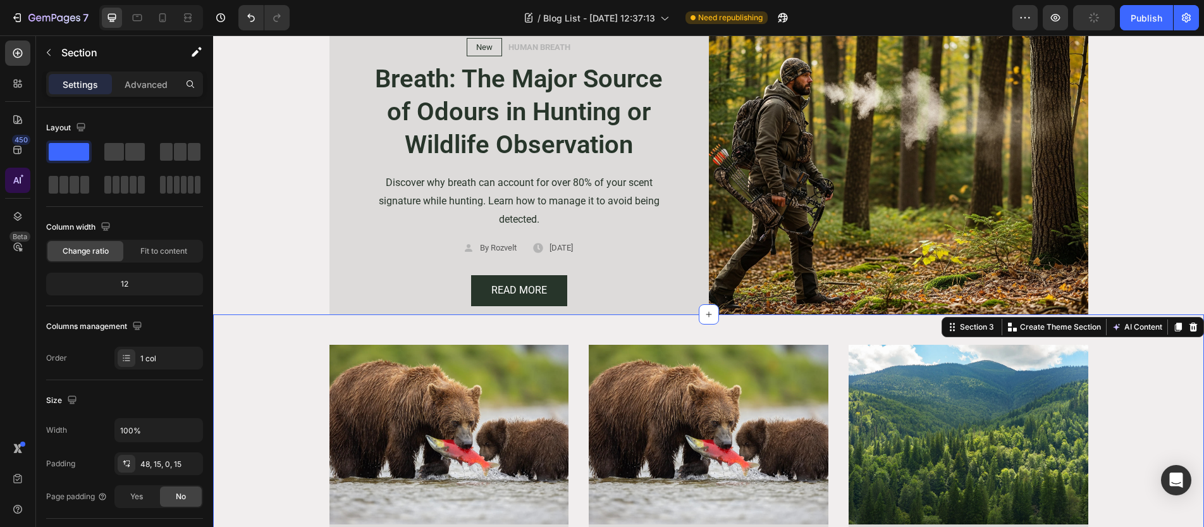
scroll to position [518, 0]
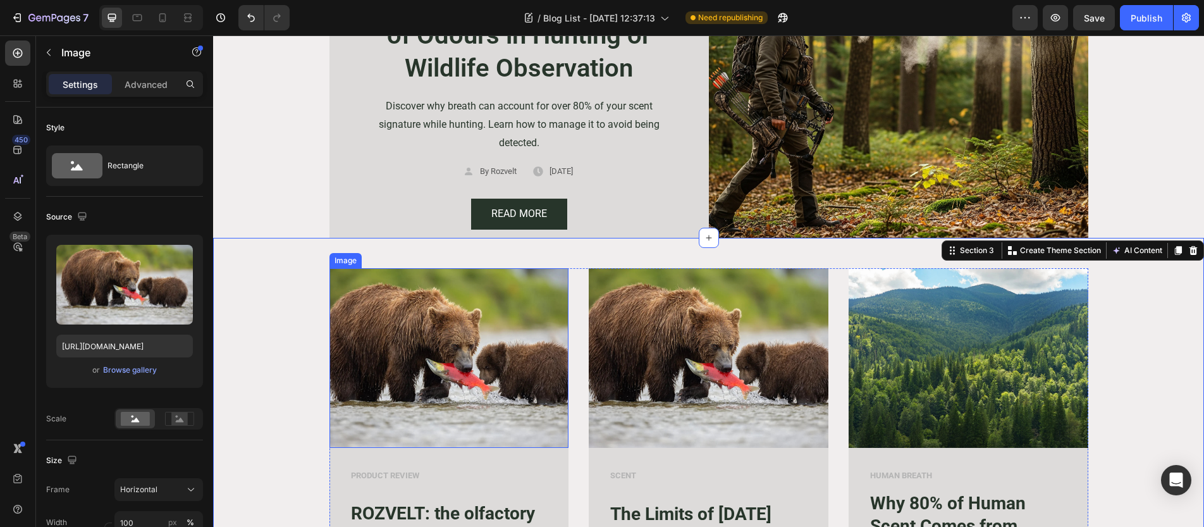
click at [475, 319] on img at bounding box center [449, 358] width 240 height 180
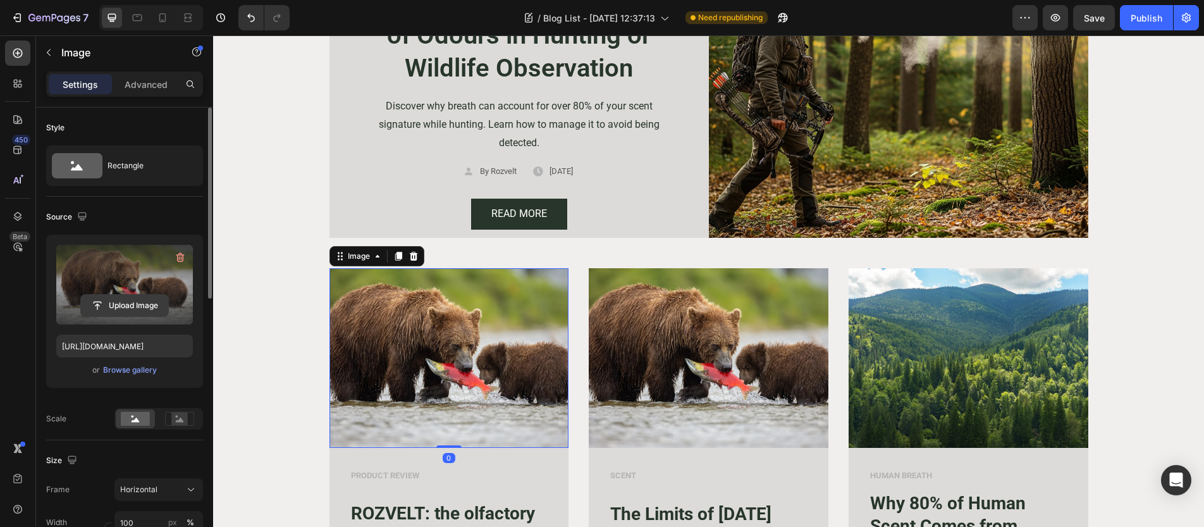
click at [134, 303] on input "file" at bounding box center [124, 305] width 87 height 21
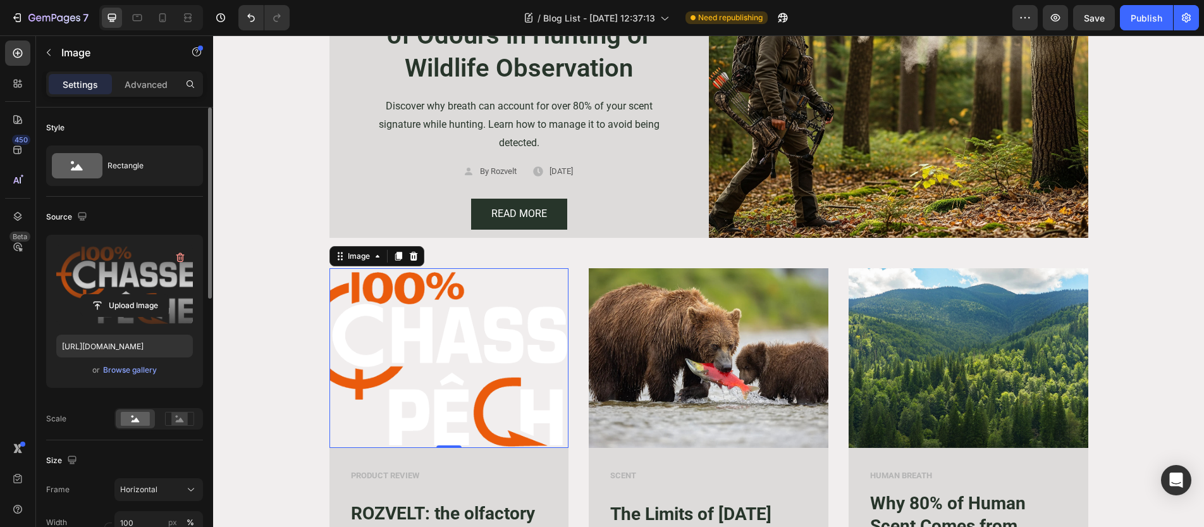
click at [110, 284] on label at bounding box center [124, 285] width 137 height 80
click at [110, 295] on input "file" at bounding box center [124, 305] width 87 height 21
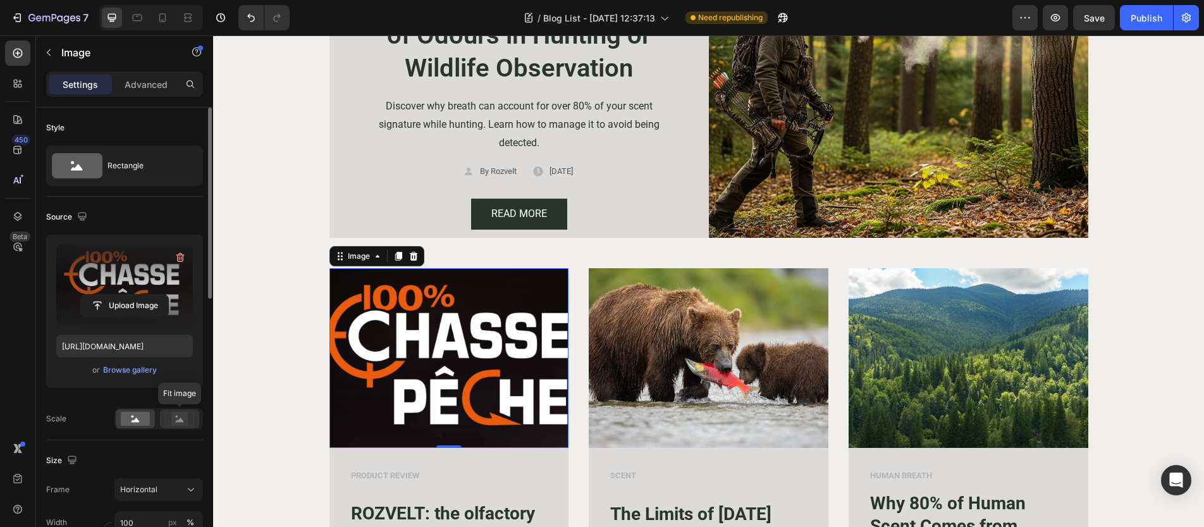
click at [180, 410] on div at bounding box center [179, 418] width 39 height 19
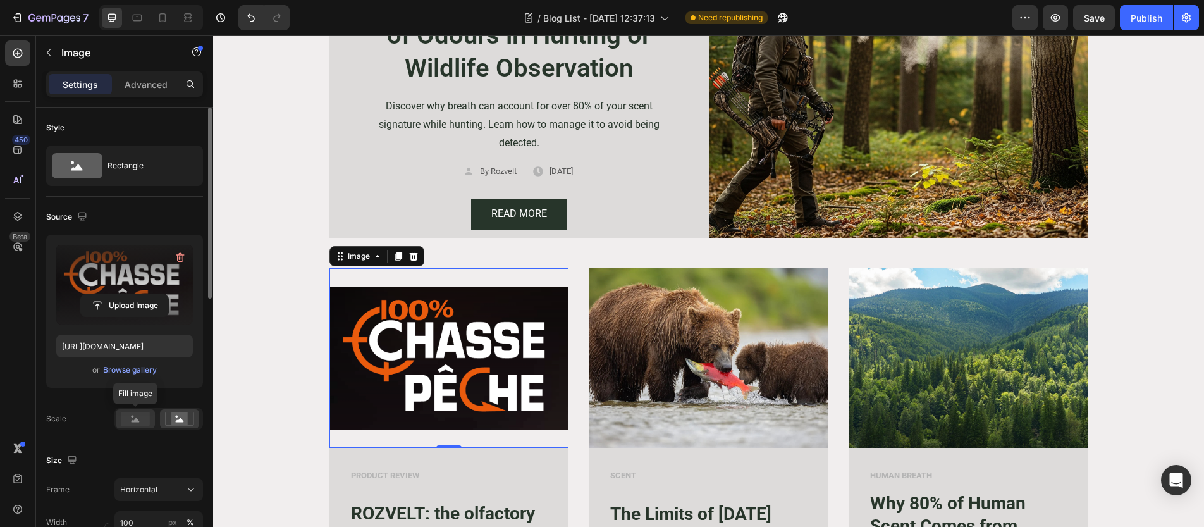
click at [136, 417] on rect at bounding box center [135, 419] width 29 height 14
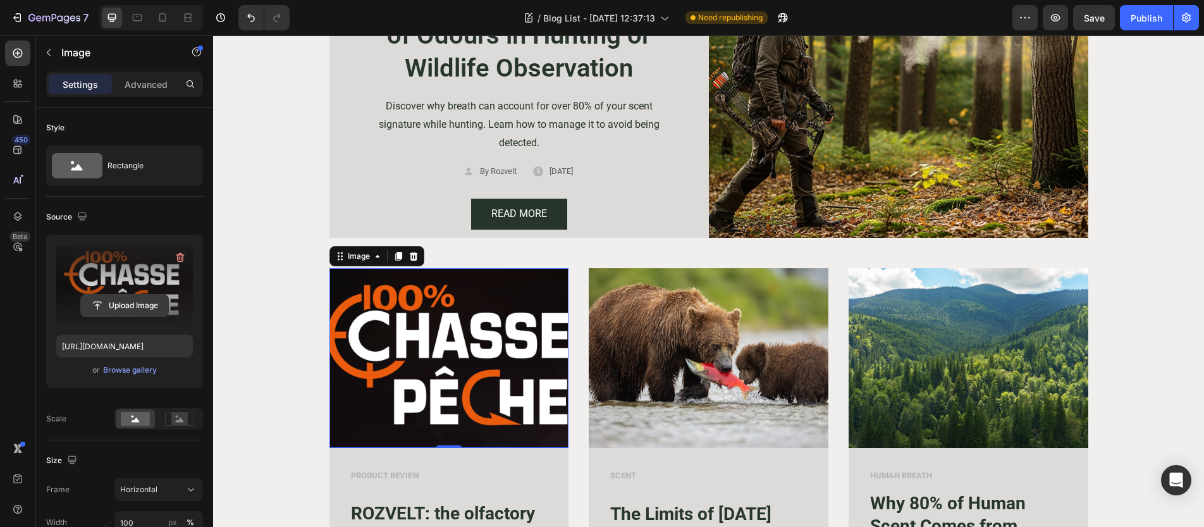
click at [133, 308] on input "file" at bounding box center [124, 305] width 87 height 21
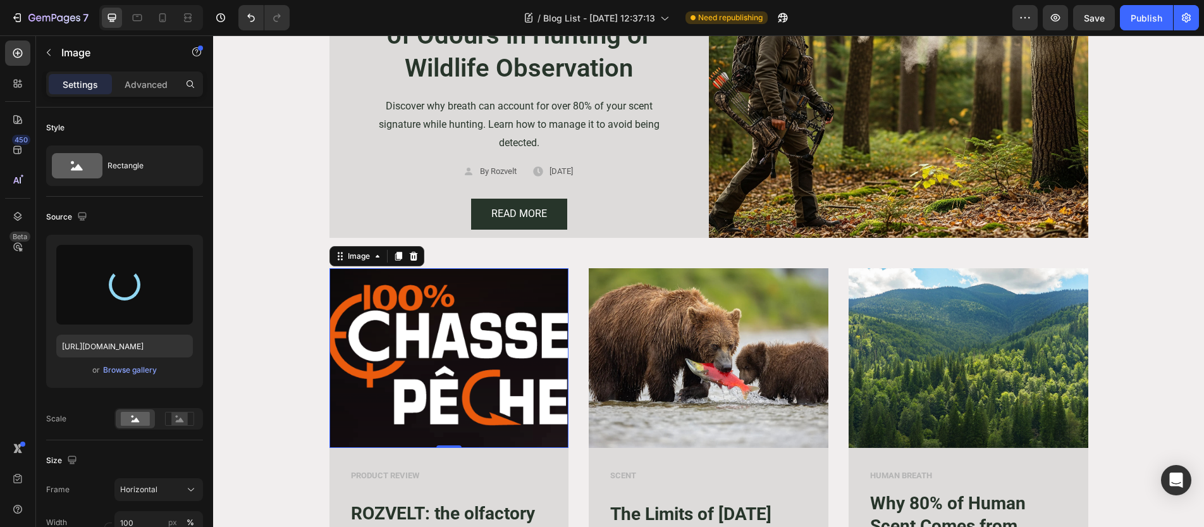
type input "[URL][DOMAIN_NAME]"
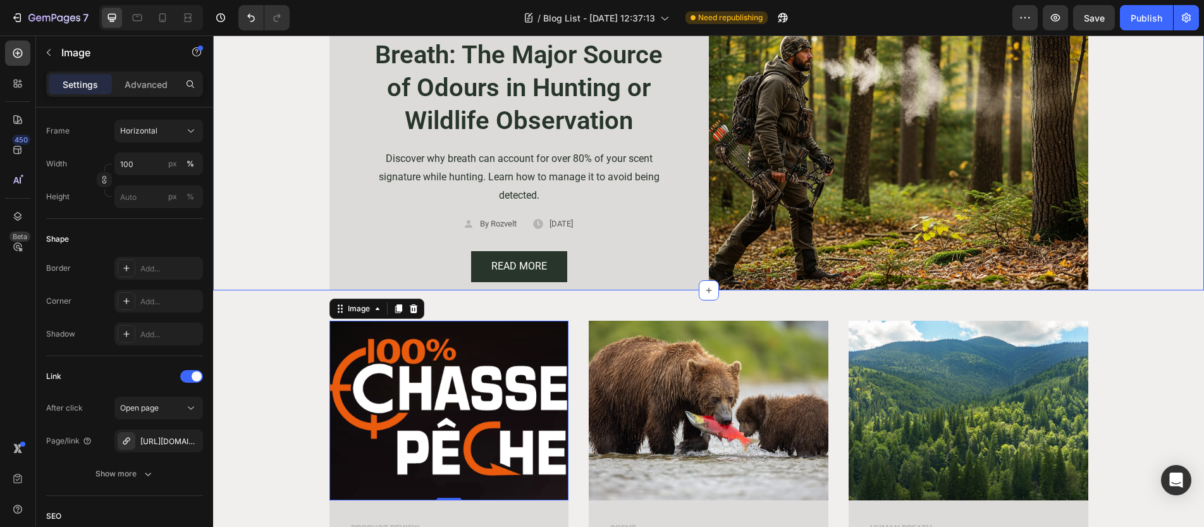
scroll to position [126, 0]
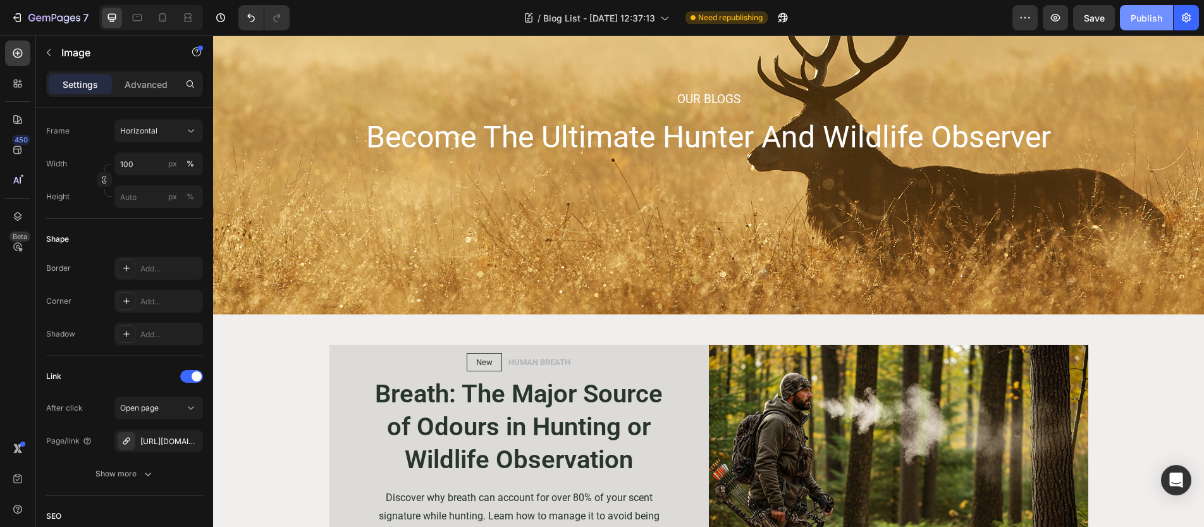
click at [1149, 18] on div "Publish" at bounding box center [1146, 17] width 32 height 13
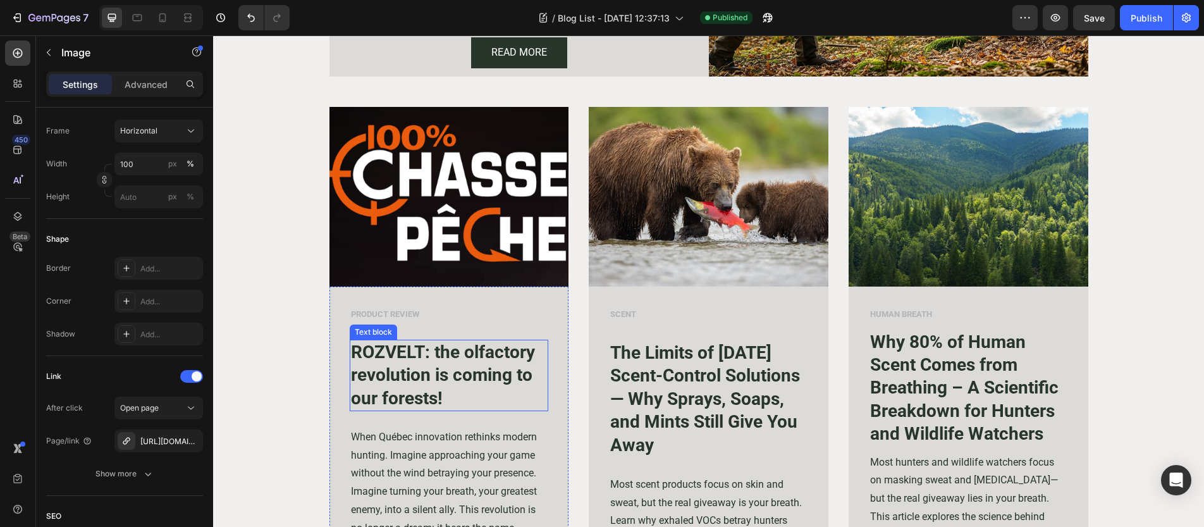
scroll to position [681, 0]
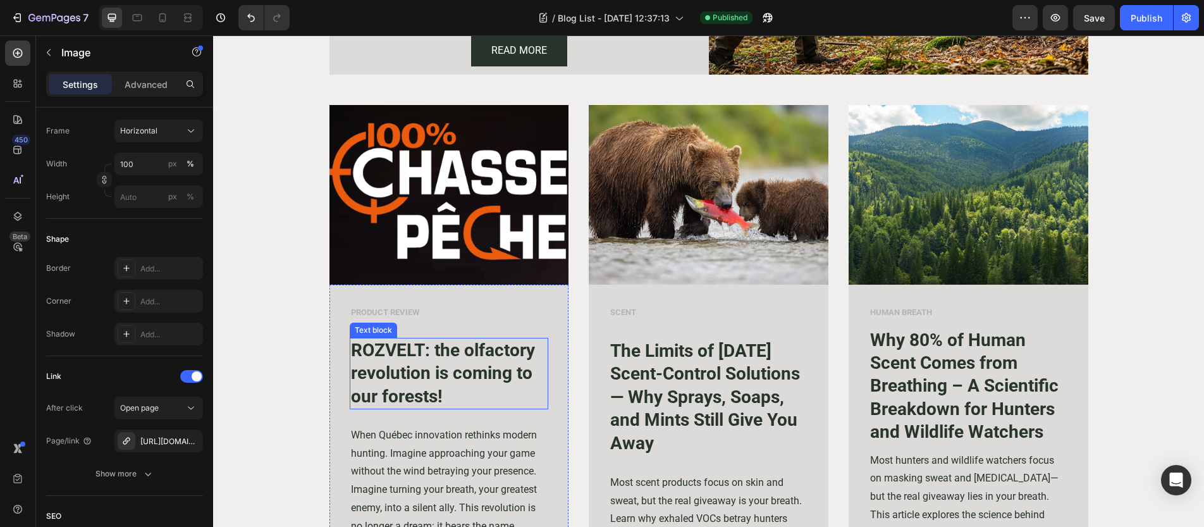
click at [461, 367] on p "ROZVELT: the olfactory revolution is coming to our forests!" at bounding box center [449, 373] width 197 height 69
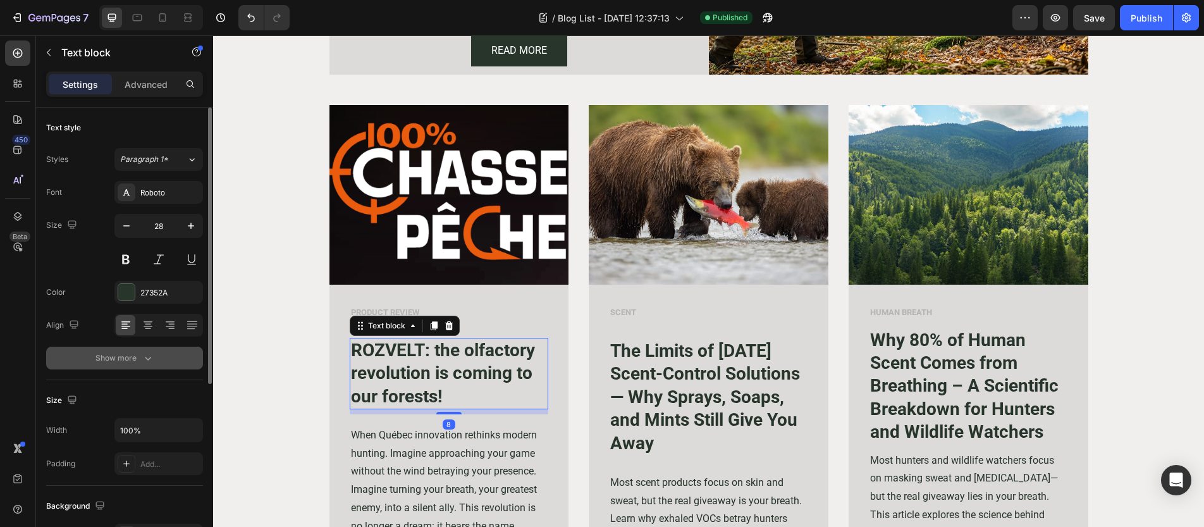
scroll to position [294, 0]
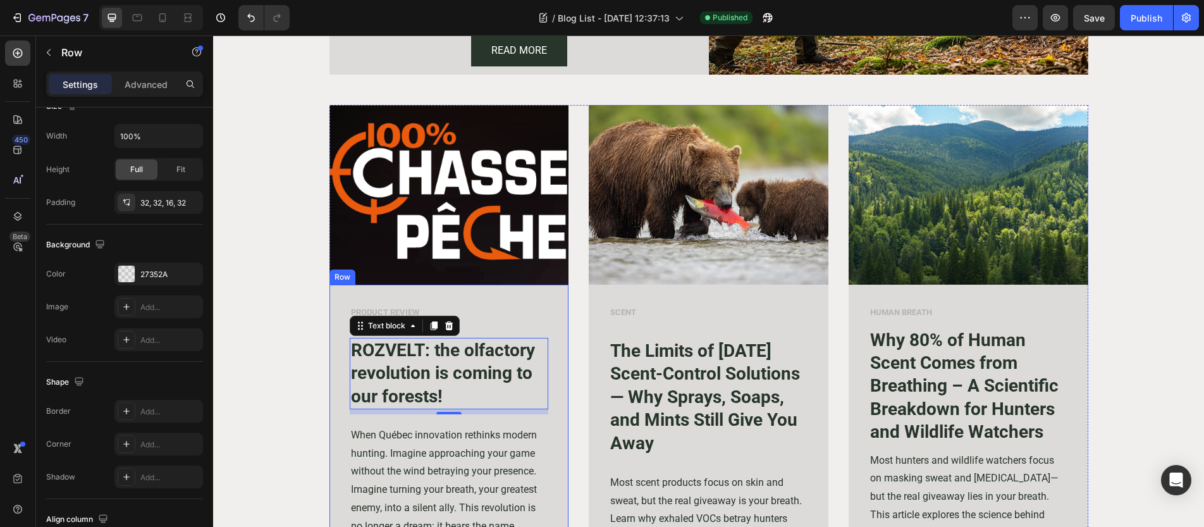
click at [338, 380] on div "PRODUCT REVIEW Text block ROZVELT: the olfactory revolution is coming to our fo…" at bounding box center [449, 476] width 240 height 384
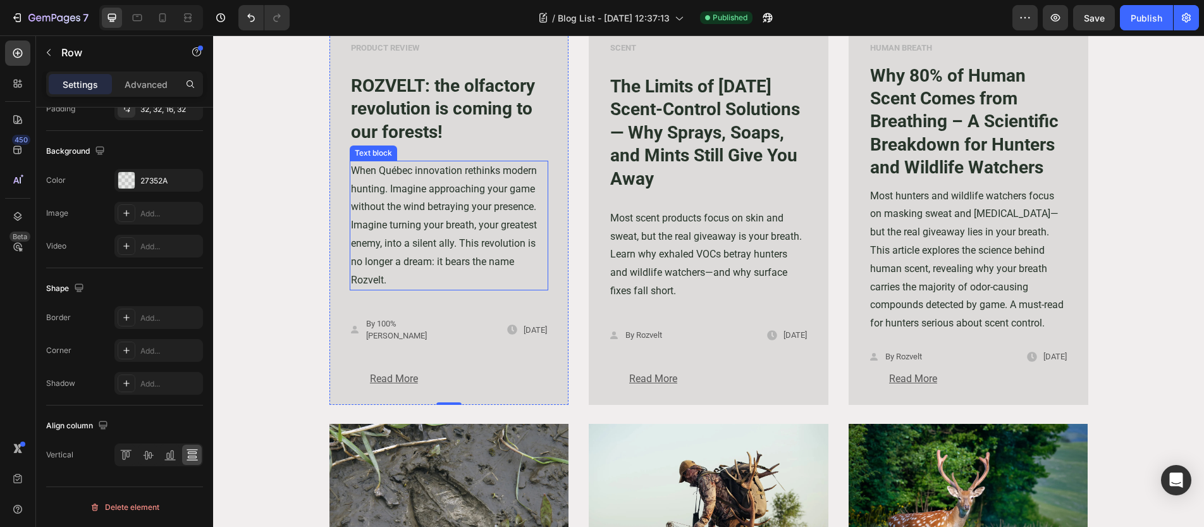
scroll to position [961, 0]
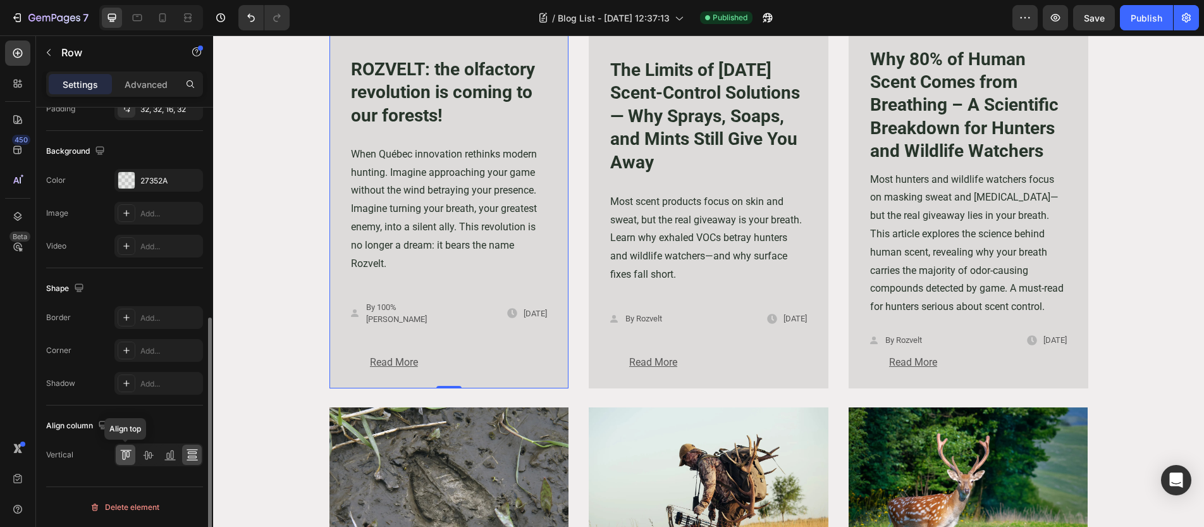
click at [125, 460] on icon at bounding box center [125, 454] width 13 height 13
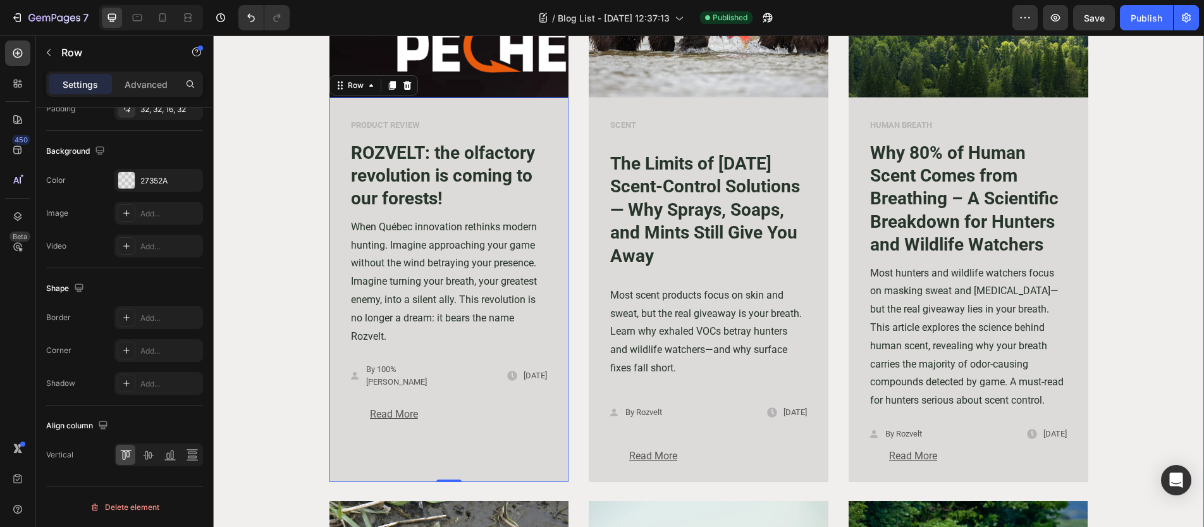
scroll to position [864, 0]
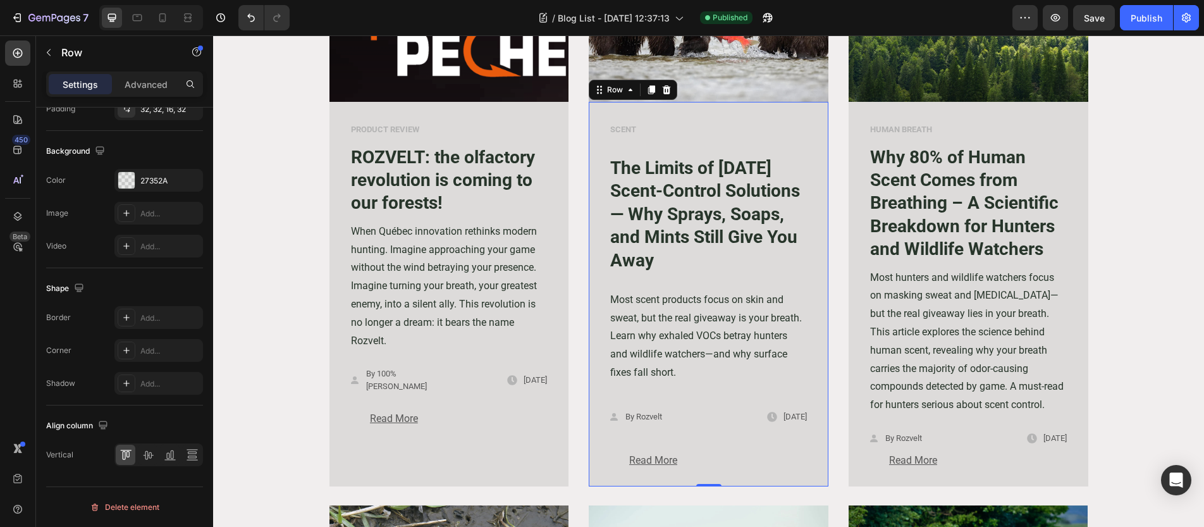
click at [591, 231] on div "SCENT Text block The Limits of [DATE] Scent-Control Solutions — Why Sprays, Soa…" at bounding box center [709, 294] width 240 height 384
click at [131, 455] on icon at bounding box center [125, 454] width 13 height 13
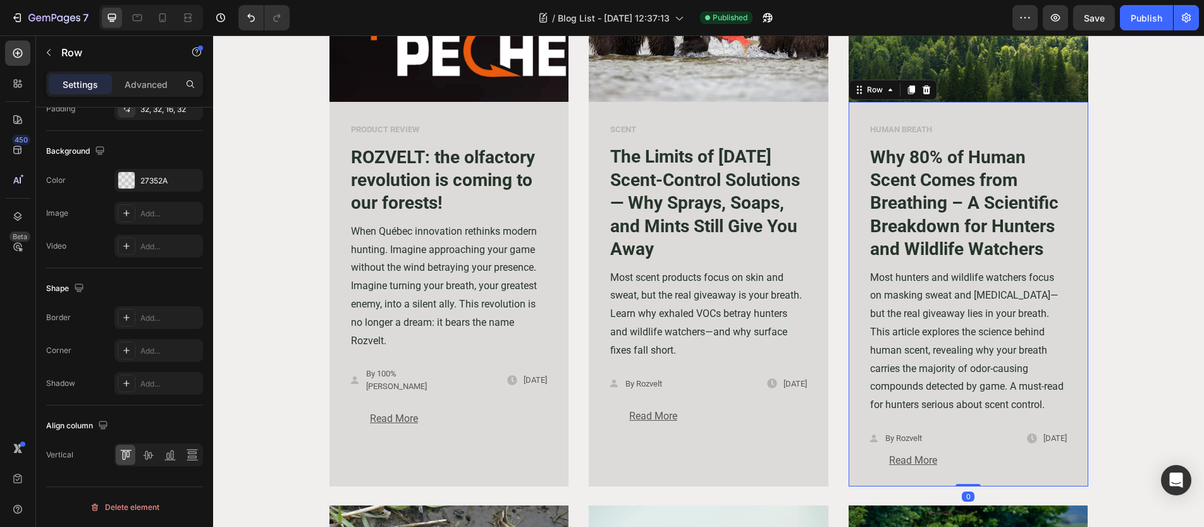
click at [851, 297] on div "HUMAN BREATH Text block Why 80% of Human Scent Comes from Breathing – A Scienti…" at bounding box center [968, 294] width 240 height 384
click at [127, 456] on icon at bounding box center [125, 454] width 13 height 13
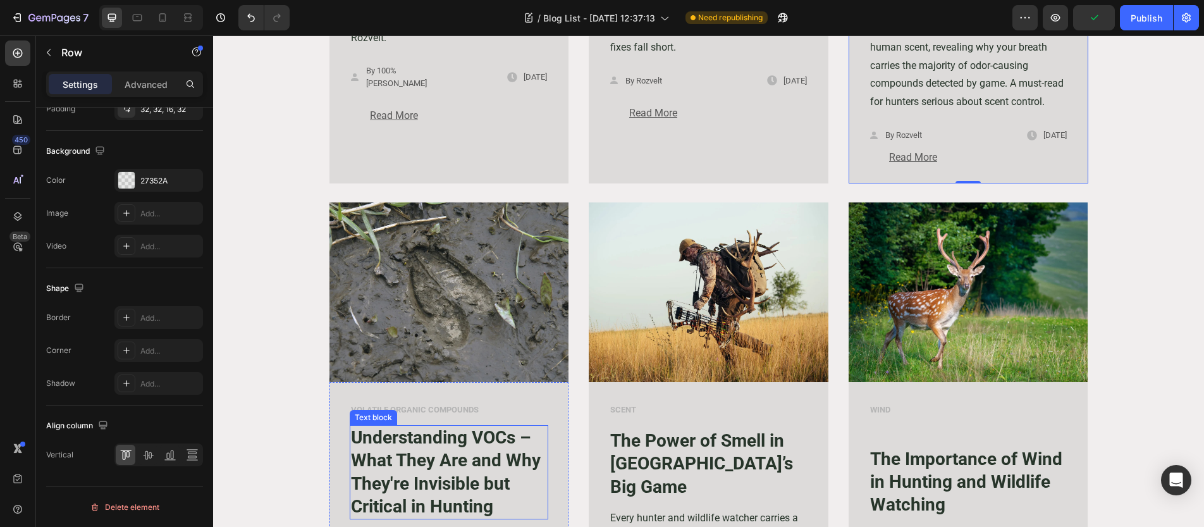
scroll to position [1212, 0]
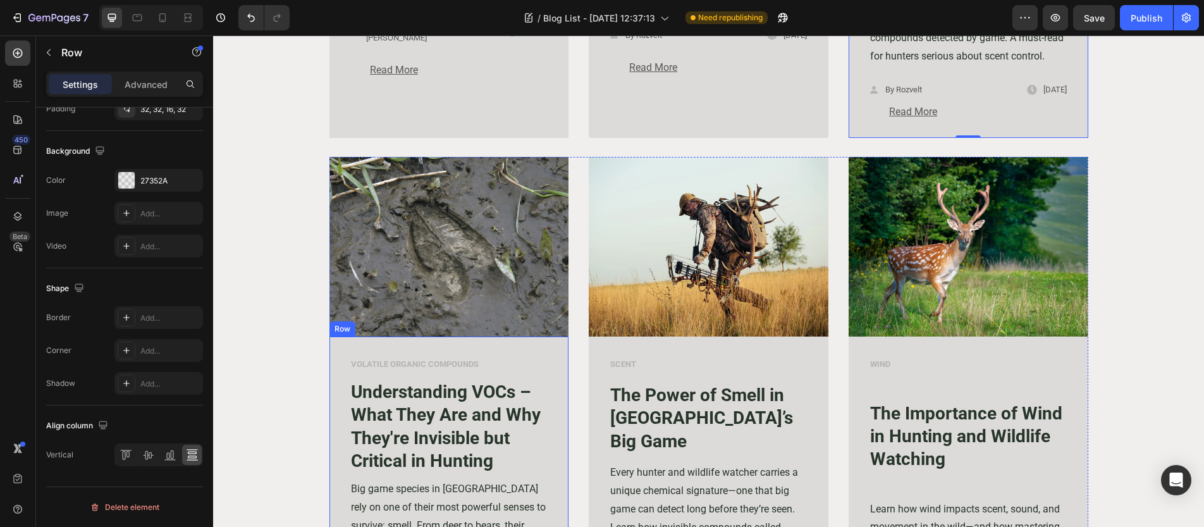
click at [334, 416] on div "VOLATILE ORGANIC COMPOUNDS Text block Understanding VOCs – What They Are and Wh…" at bounding box center [449, 517] width 240 height 362
click at [125, 460] on icon at bounding box center [125, 454] width 13 height 13
click at [594, 398] on div "SCENT Text block The Power of Smell in [GEOGRAPHIC_DATA]’s Big Game Text block …" at bounding box center [709, 517] width 240 height 362
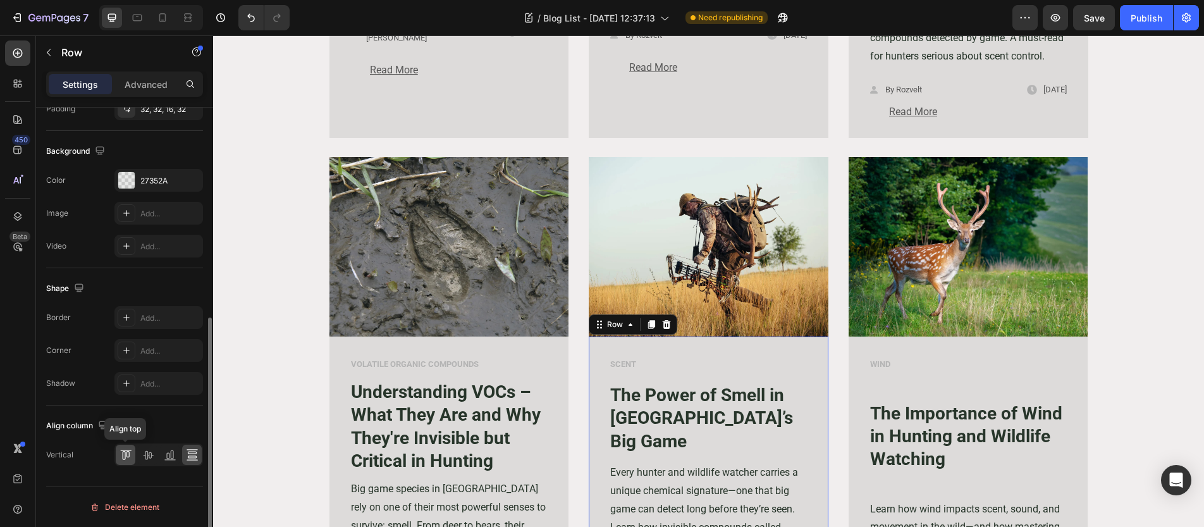
click at [128, 452] on icon at bounding box center [127, 454] width 3 height 6
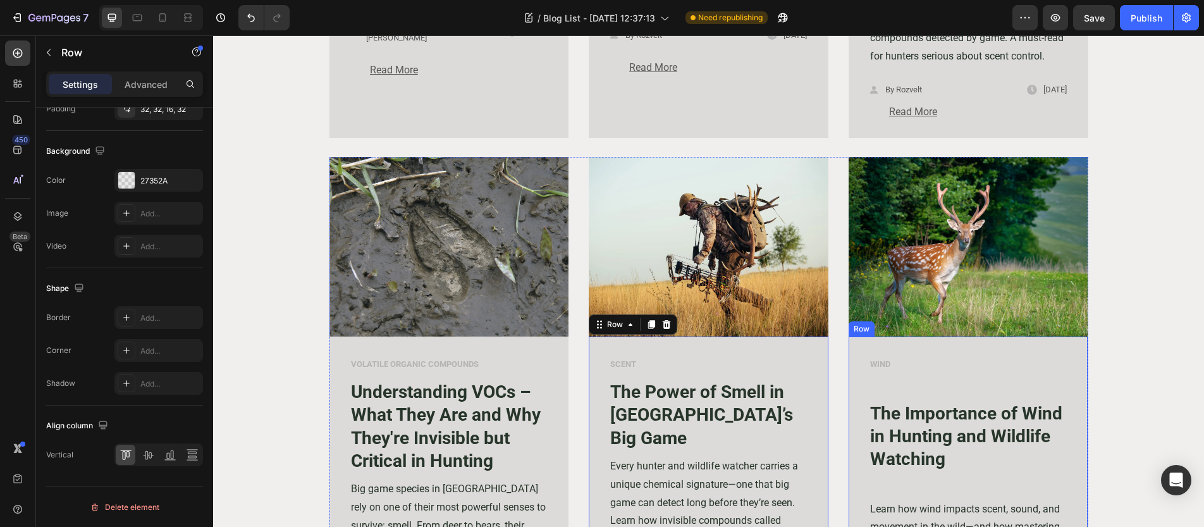
click at [850, 412] on div "WIND Text block The Importance of Wind in Hunting and Wildlife Watching Text bl…" at bounding box center [968, 517] width 240 height 362
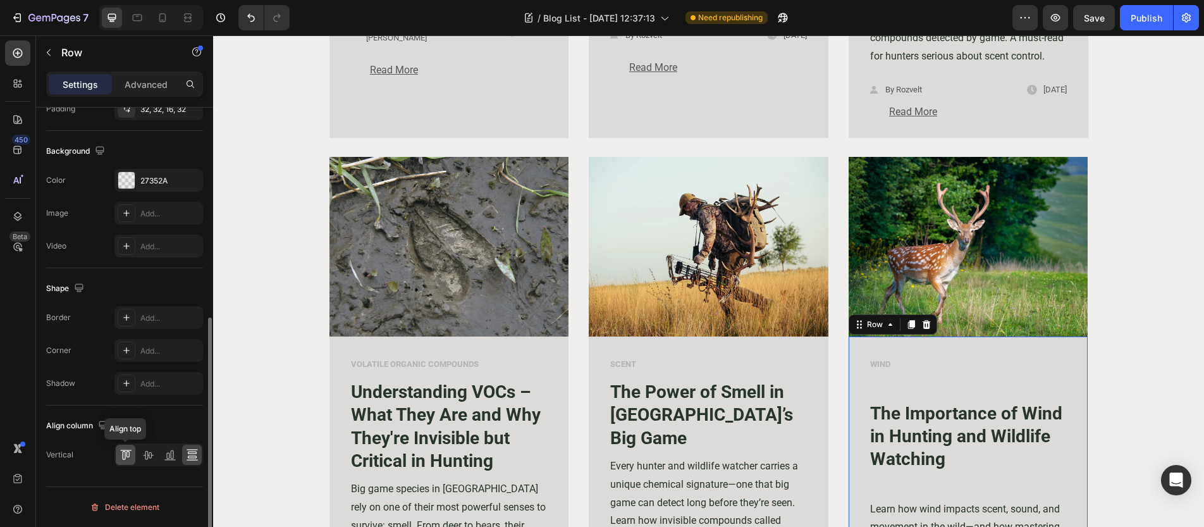
click at [124, 461] on div at bounding box center [126, 454] width 20 height 20
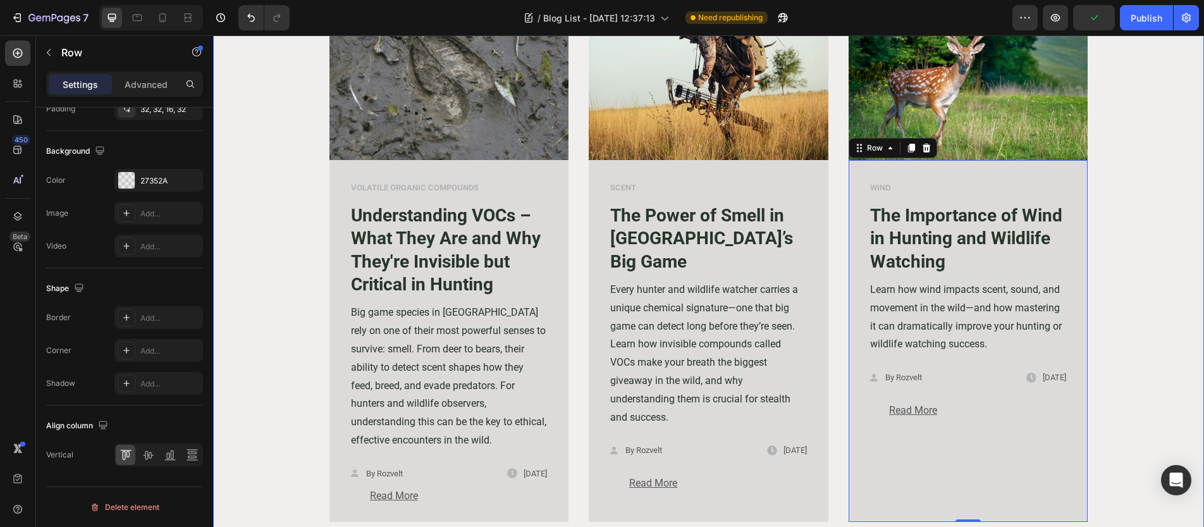
scroll to position [1520, 0]
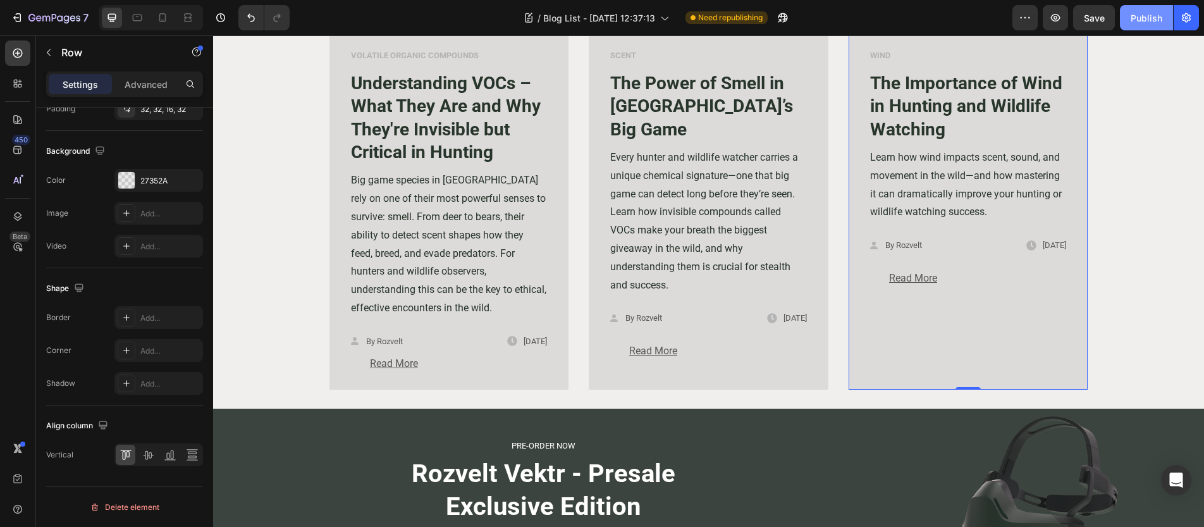
click at [1138, 20] on div "Publish" at bounding box center [1146, 17] width 32 height 13
